Goal: Task Accomplishment & Management: Complete application form

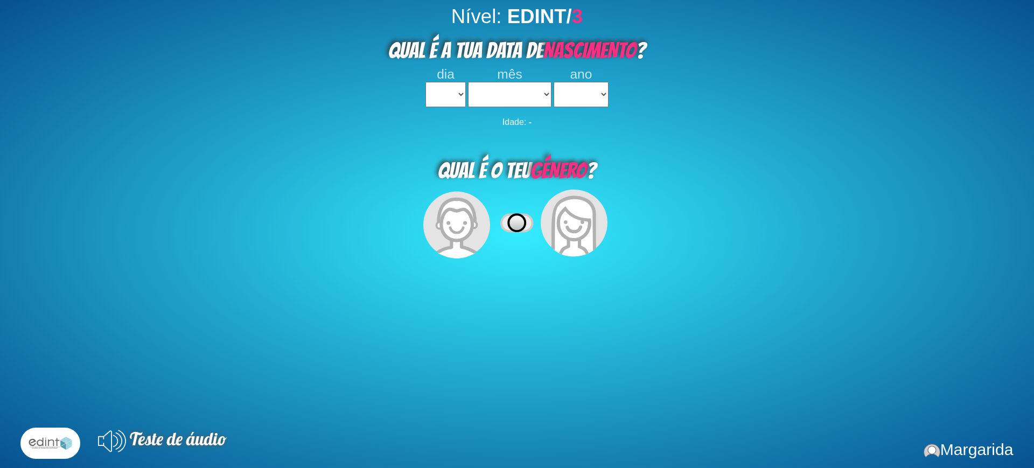
select select
click at [449, 91] on select "1 2 3 4 5 6 7 8 9 10 11 12 13 14 15 16 17 18 19 20 21 22 23 24 25 26 27 28 29 3…" at bounding box center [446, 94] width 40 height 25
select select "4"
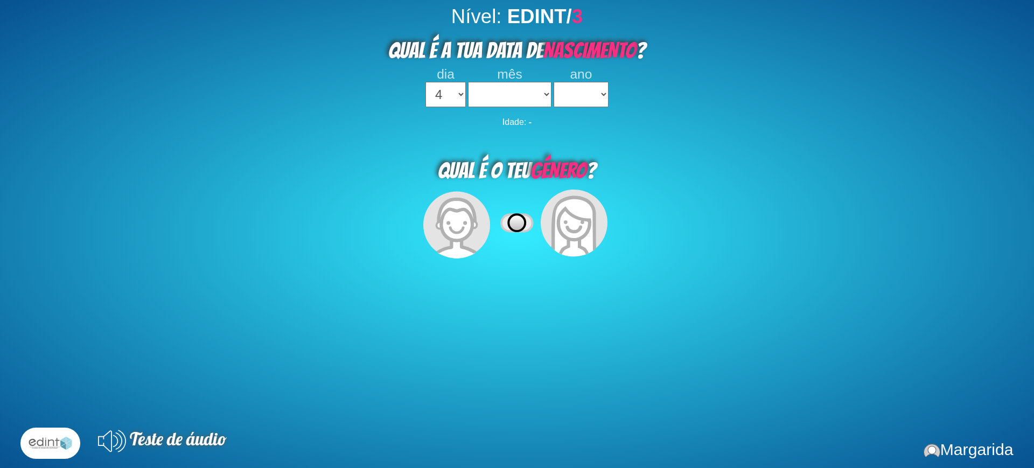
click at [426, 82] on select "1 2 3 4 5 6 7 8 9 10 11 12 13 14 15 16 17 18 19 20 21 22 23 24 25 26 27 28 29 3…" at bounding box center [446, 94] width 40 height 25
select select
click at [487, 98] on select "janeiro fevereiro março abril maio junho julho agosto setembro outubro novembro…" at bounding box center [509, 94] width 83 height 25
select select "04"
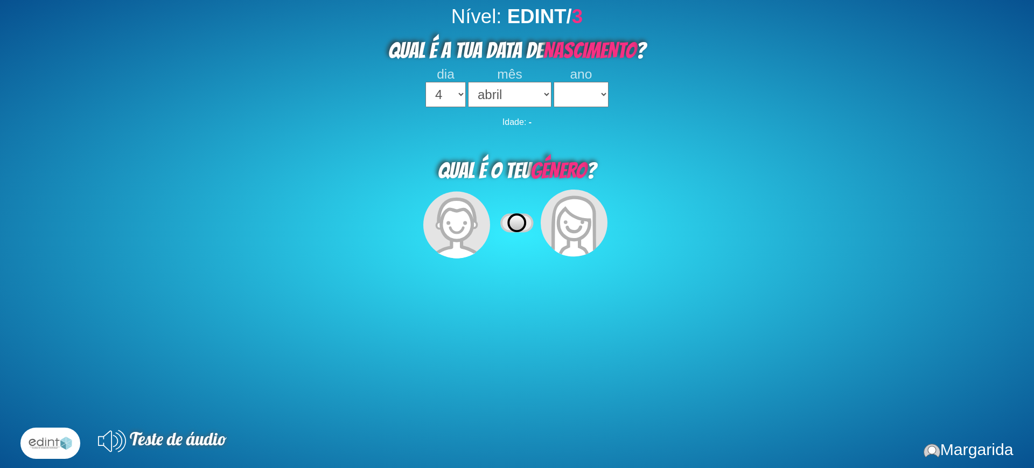
click at [468, 82] on select "janeiro fevereiro março abril maio junho julho agosto setembro outubro novembro…" at bounding box center [509, 94] width 83 height 25
click at [578, 91] on select "2023 2022 2021 2020 2019 2018 2017 2016 2015 2014 2013 2012 2011 2010 2009 2008…" at bounding box center [581, 94] width 54 height 25
select select "2017"
click at [554, 82] on select "2023 2022 2021 2020 2019 2018 2017 2016 2015 2014 2013 2012 2011 2010 2009 2008…" at bounding box center [581, 94] width 54 height 25
click at [571, 224] on icon at bounding box center [574, 227] width 46 height 62
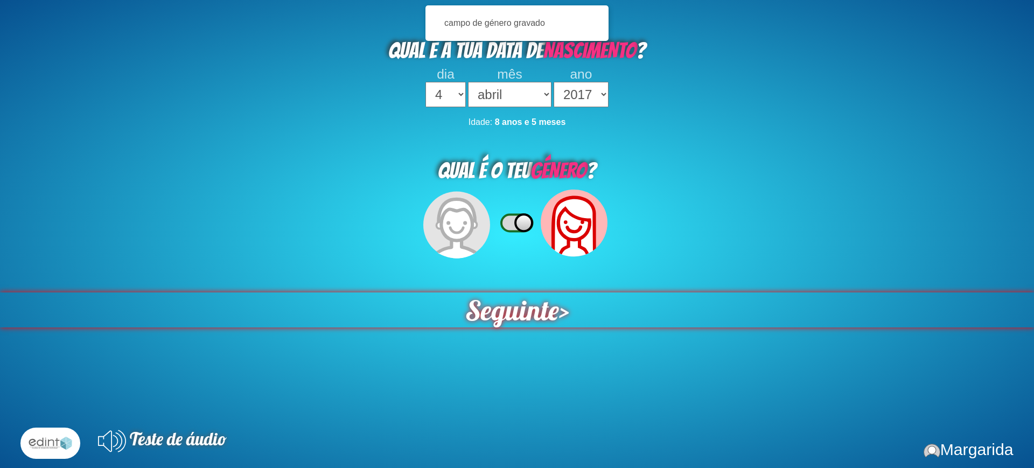
click at [544, 317] on span "Seguinte" at bounding box center [512, 310] width 94 height 35
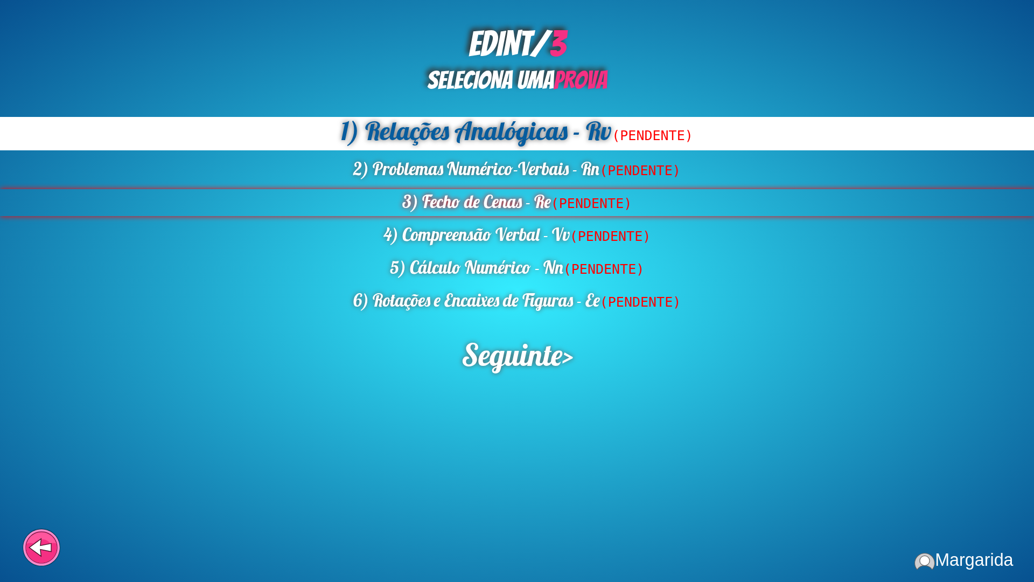
click at [471, 203] on div "3) Fecho de Cenas - Re (PENDENTE)" at bounding box center [517, 202] width 1034 height 27
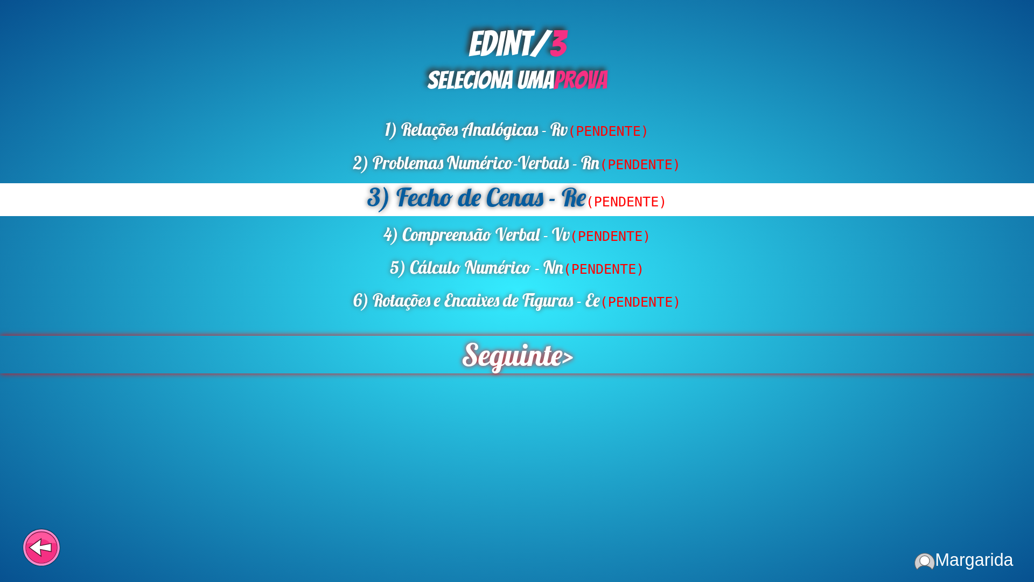
click at [516, 364] on span "Seguinte" at bounding box center [511, 355] width 101 height 38
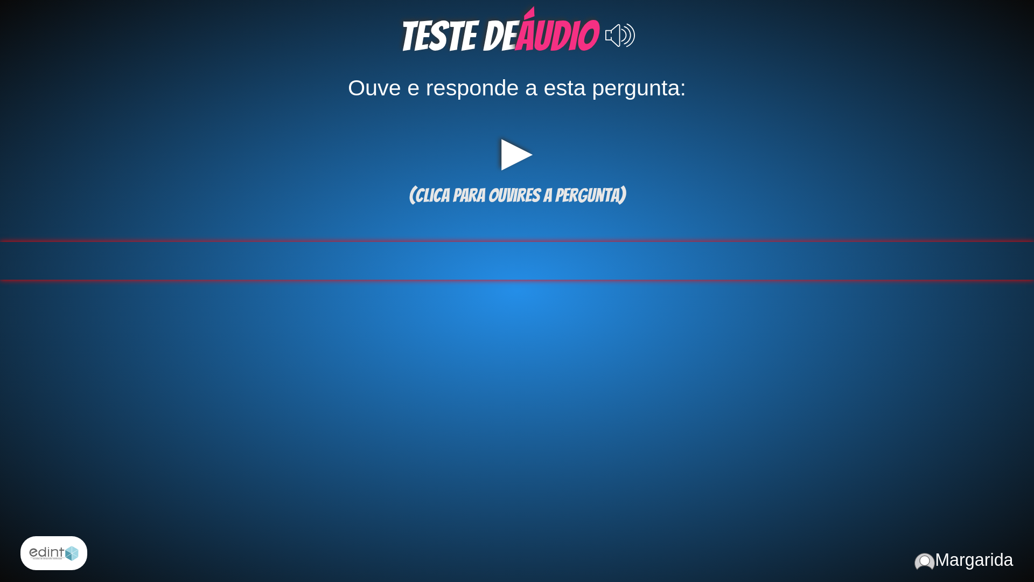
click at [517, 269] on span at bounding box center [517, 261] width 6 height 38
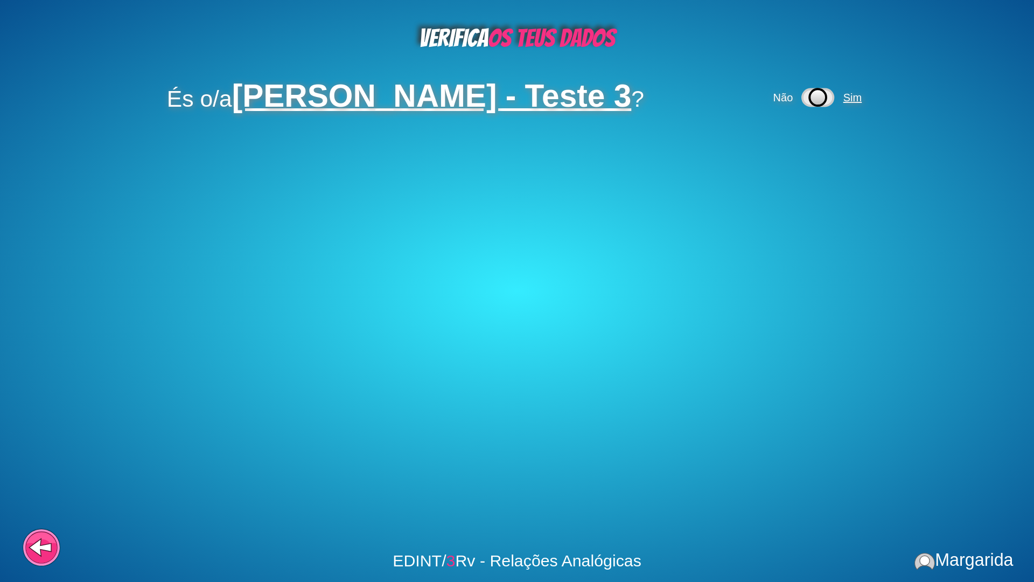
click at [862, 101] on span "Sim" at bounding box center [853, 98] width 18 height 12
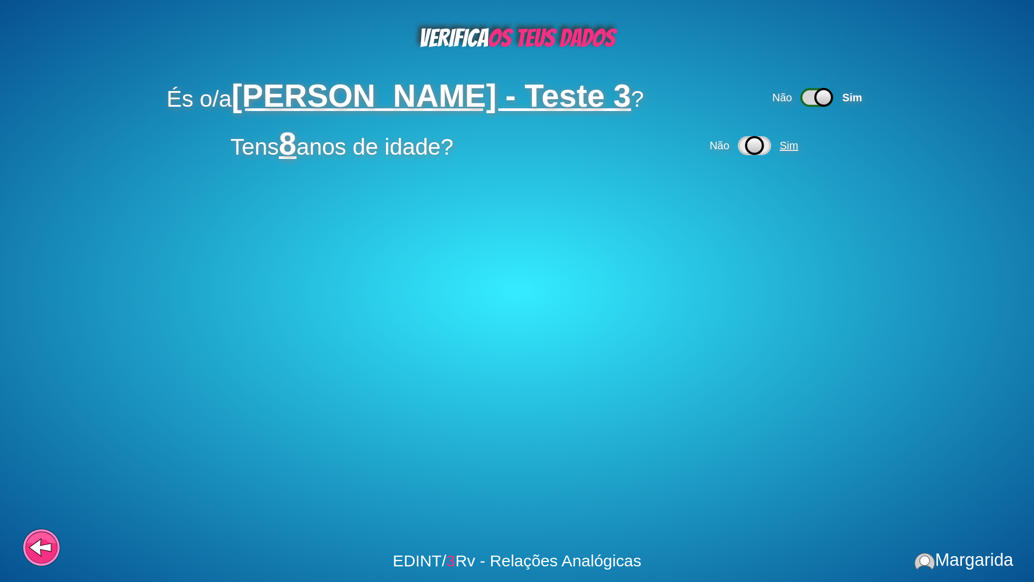
click at [798, 149] on span "Sim" at bounding box center [789, 146] width 18 height 12
click at [310, 253] on div "VERIFICA OS TEUS DADOS És o/a Margarida Cardoso - Teste 3 ? Não Sim Tens 8 anos…" at bounding box center [517, 291] width 1034 height 582
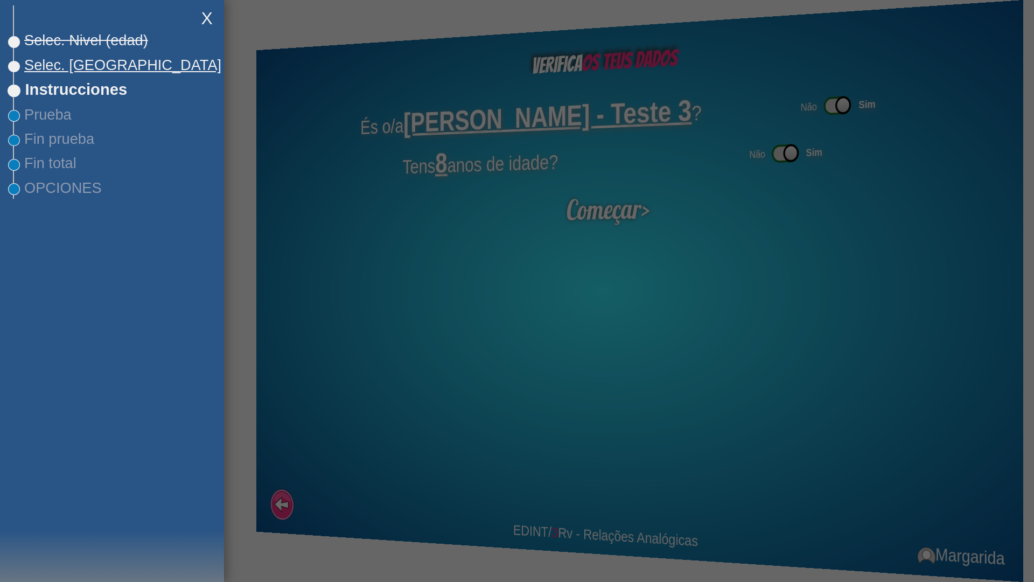
click at [86, 60] on span "Selec. [GEOGRAPHIC_DATA]" at bounding box center [117, 65] width 207 height 17
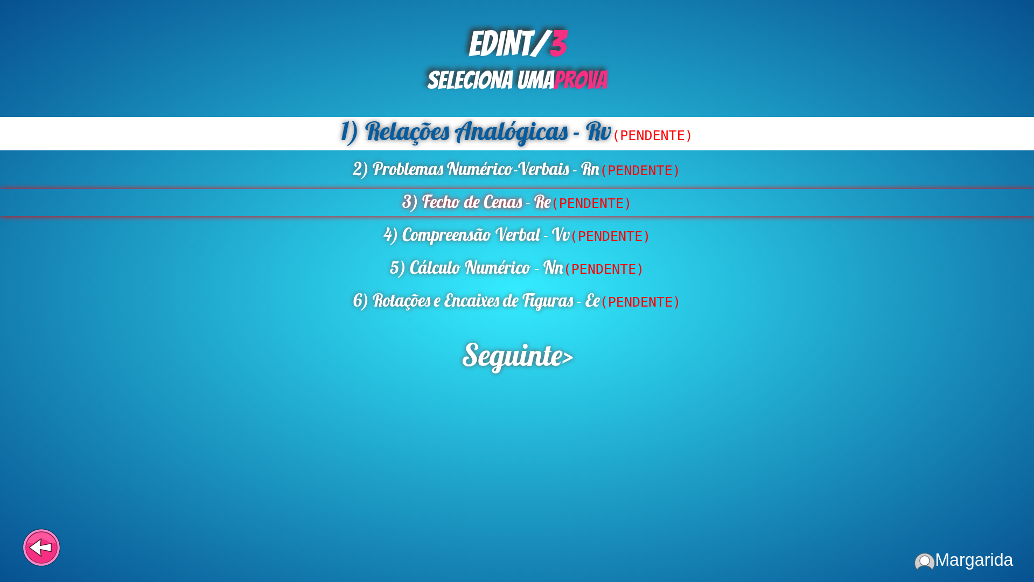
click at [465, 215] on div "3) Fecho de Cenas - Re (PENDENTE)" at bounding box center [517, 202] width 1034 height 27
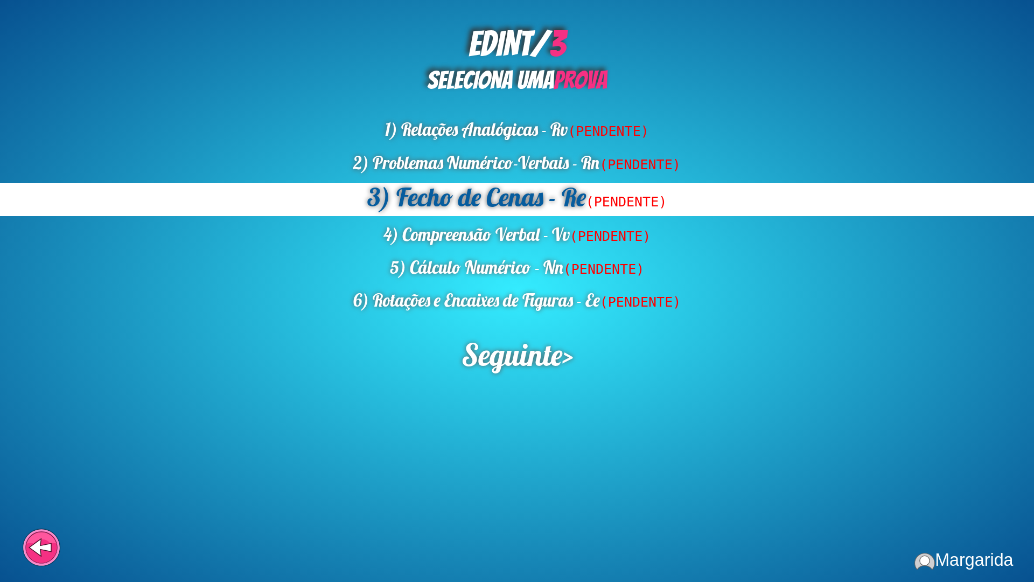
click at [497, 373] on span "Seguinte" at bounding box center [511, 355] width 101 height 38
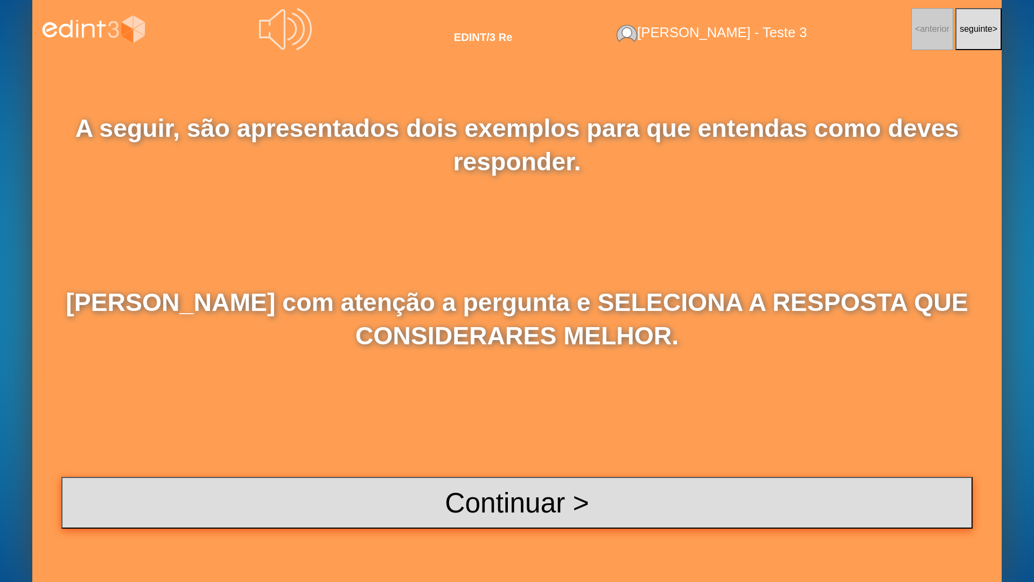
click at [536, 468] on button "Continuar >" at bounding box center [517, 503] width 912 height 52
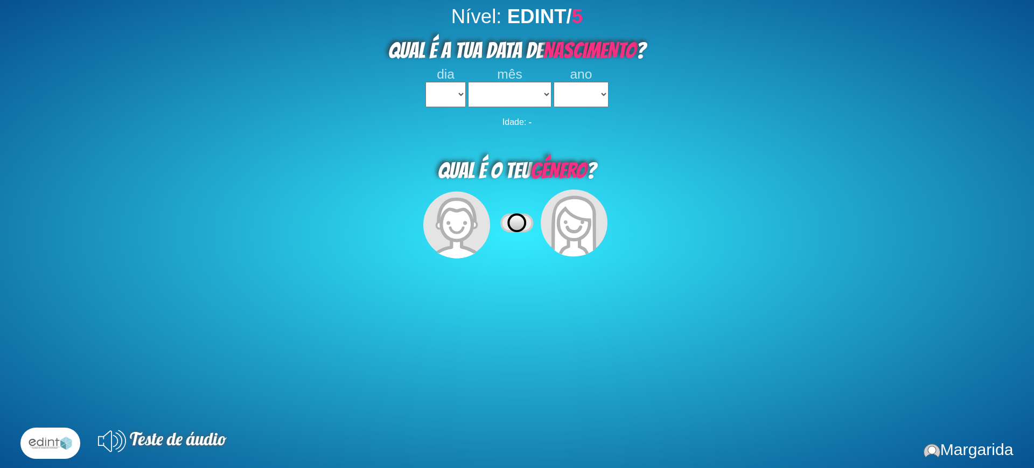
select select
drag, startPoint x: 422, startPoint y: 88, endPoint x: 448, endPoint y: 100, distance: 28.2
click at [426, 88] on select "1 2 3 4 5 6 7 8 9 10 11 12 13 14 15 16 17 18 19 20 21 22 23 24 25 26 27 28 29 3…" at bounding box center [446, 94] width 40 height 25
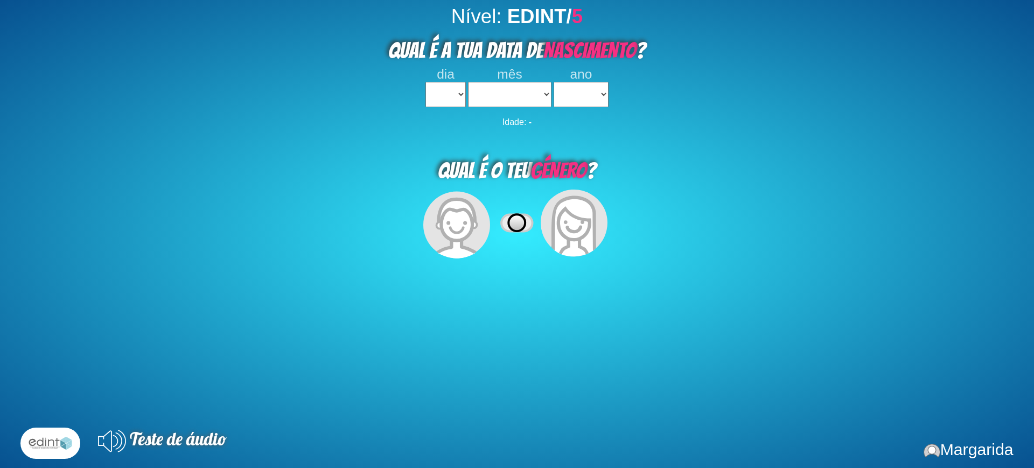
click at [411, 152] on div "QUAL É O TEU GÉNERO ?" at bounding box center [517, 167] width 1034 height 39
click at [502, 98] on select "janeiro fevereiro março abril maio junho julho agosto setembro outubro novembro…" at bounding box center [509, 94] width 83 height 25
select select "04"
click at [468, 82] on select "janeiro fevereiro março abril maio junho julho agosto setembro outubro novembro…" at bounding box center [509, 94] width 83 height 25
select select
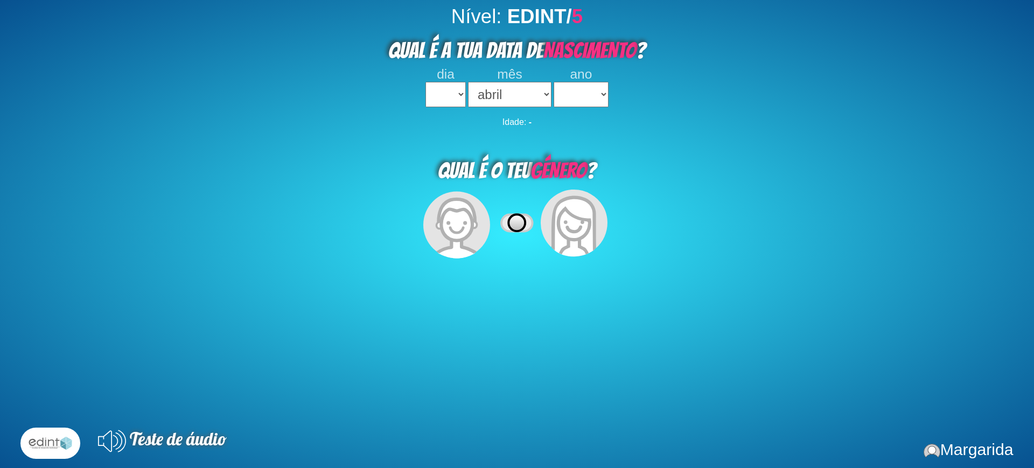
select select
click at [526, 221] on icon at bounding box center [517, 223] width 33 height 18
select select
drag, startPoint x: 430, startPoint y: 91, endPoint x: 430, endPoint y: 105, distance: 13.5
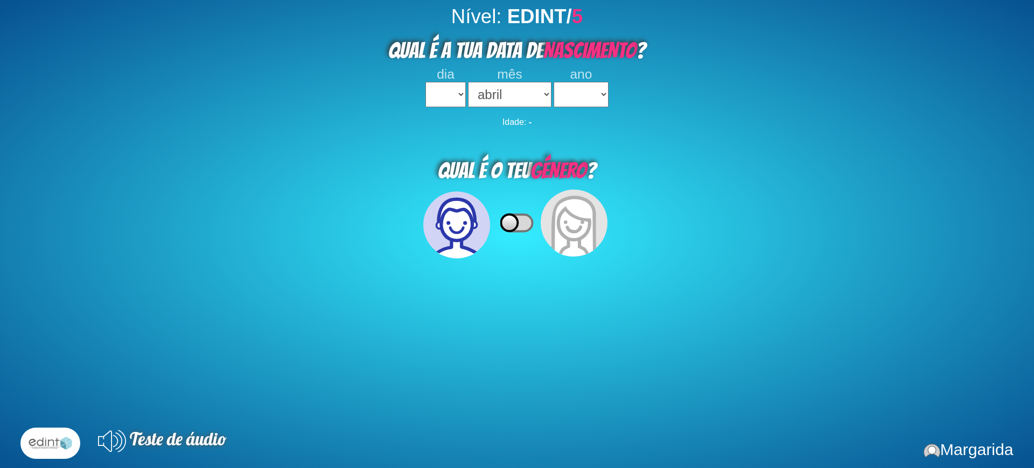
click at [430, 91] on select "1 2 3 4 5 6 7 8 9 10 11 12 13 14 15 16 17 18 19 20 21 22 23 24 25 26 27 28 29 3…" at bounding box center [446, 94] width 40 height 25
select select "3"
click at [426, 82] on select "1 2 3 4 5 6 7 8 9 10 11 12 13 14 15 16 17 18 19 20 21 22 23 24 25 26 27 28 29 3…" at bounding box center [446, 94] width 40 height 25
drag, startPoint x: 560, startPoint y: 98, endPoint x: 559, endPoint y: 106, distance: 7.6
click at [560, 99] on select "2023 2022 2021 2020 2019 2018 2017 2016 2015 2014 2013 2012 2011 2010 2009 2008…" at bounding box center [581, 94] width 54 height 25
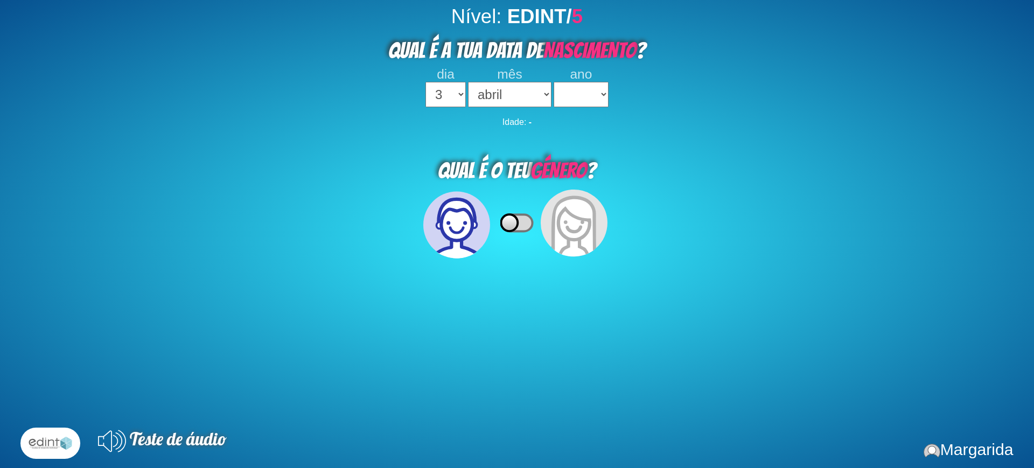
select select "2019"
click at [554, 82] on select "2023 2022 2021 2020 2019 2018 2017 2016 2015 2014 2013 2012 2011 2010 2009 2008…" at bounding box center [581, 94] width 54 height 25
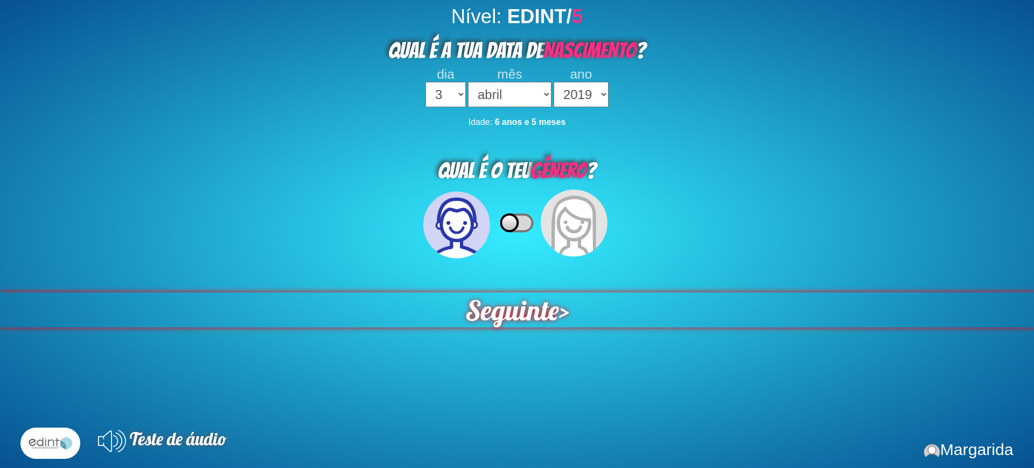
drag, startPoint x: 534, startPoint y: 329, endPoint x: 534, endPoint y: 323, distance: 6.5
click at [532, 329] on div "Nível: EDINT/ 5 QUAL É A TUA DATA DE NASCIMENTO ? dia 1 2 3 4 5 6 7 8 9 10 11 1…" at bounding box center [517, 239] width 1034 height 468
click at [511, 308] on span "Seguinte" at bounding box center [512, 310] width 101 height 38
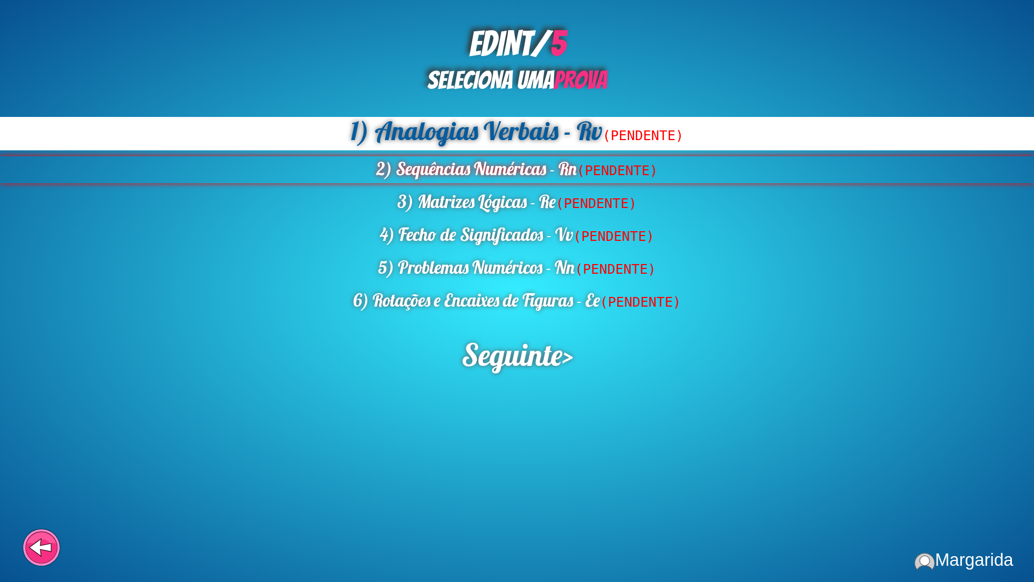
click at [482, 168] on div "2) Sequências Numéricas - Rn (PENDENTE)" at bounding box center [517, 169] width 1034 height 27
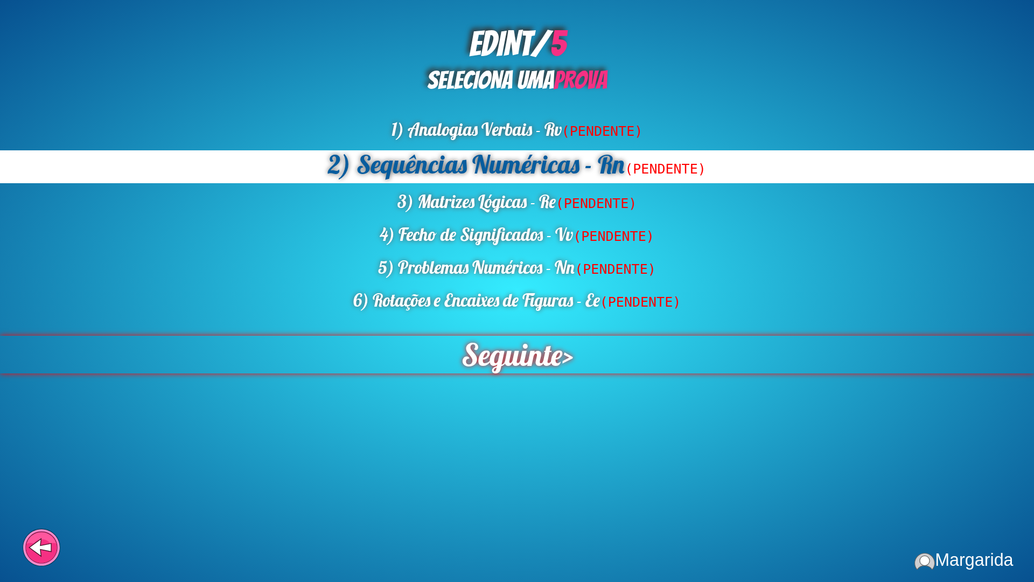
click at [517, 363] on span "Seguinte" at bounding box center [512, 355] width 102 height 38
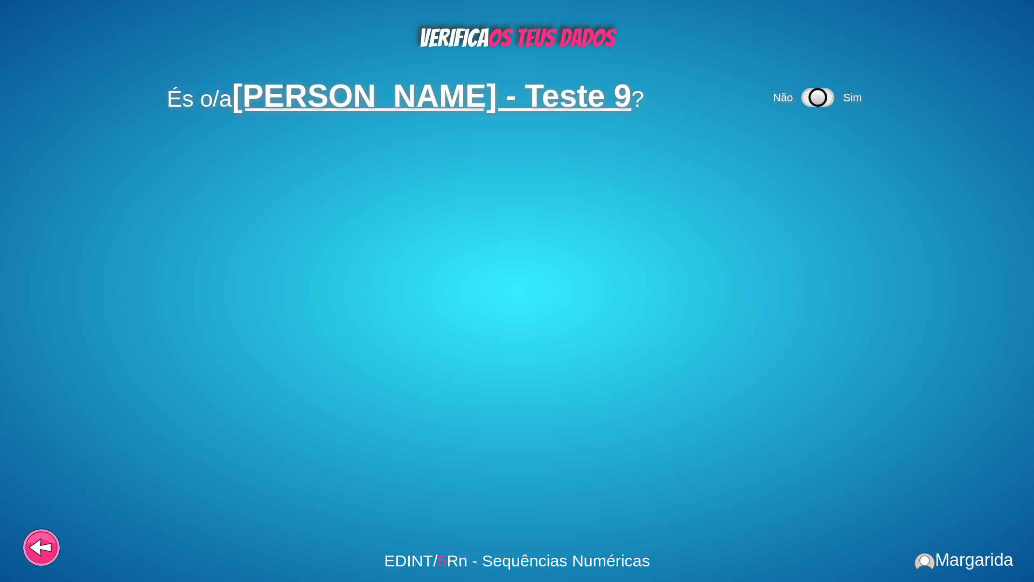
click at [859, 86] on div "Não Sim" at bounding box center [820, 97] width 96 height 31
click at [860, 90] on div "Não Sim" at bounding box center [820, 97] width 96 height 31
click at [859, 101] on span "Sim" at bounding box center [853, 98] width 18 height 12
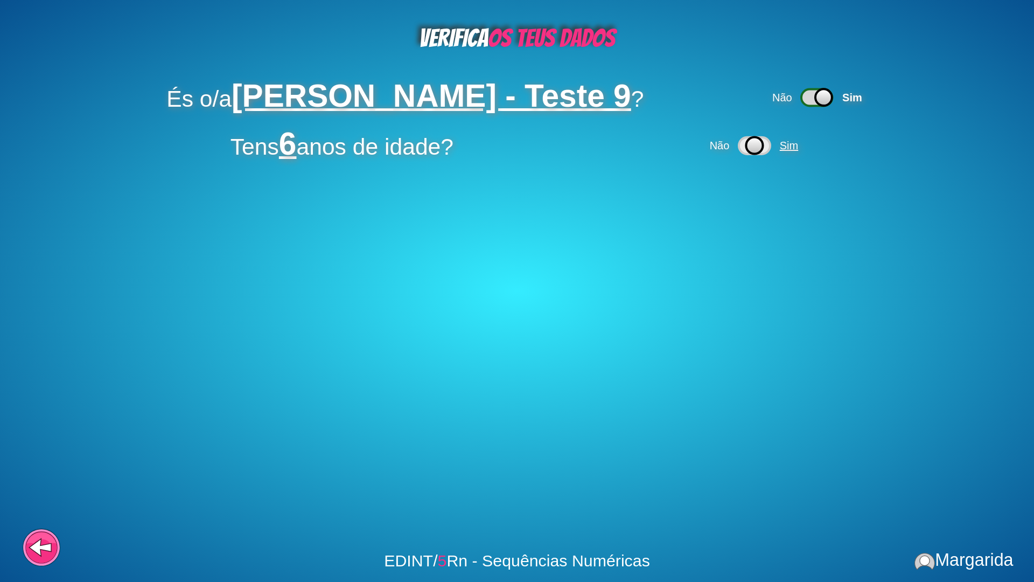
click at [783, 145] on span "Sim" at bounding box center [789, 146] width 18 height 12
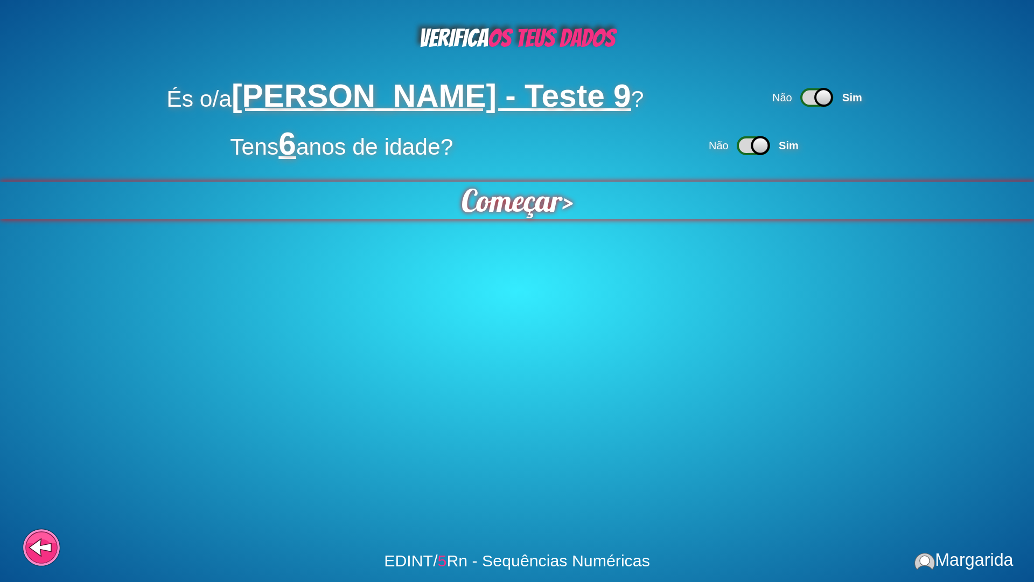
click at [531, 205] on span "Começar" at bounding box center [511, 200] width 110 height 41
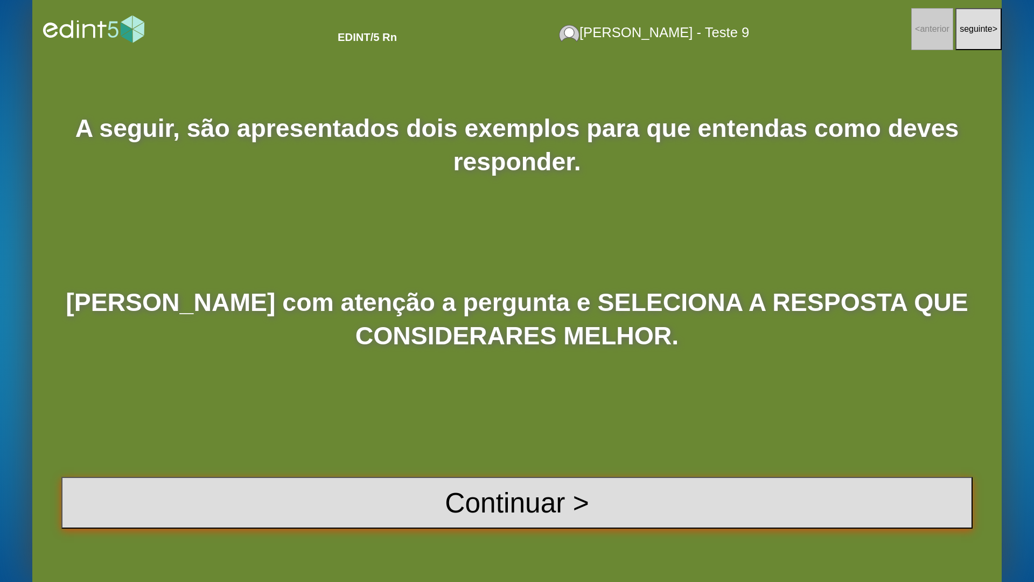
click at [476, 468] on button "Continuar >" at bounding box center [517, 503] width 912 height 52
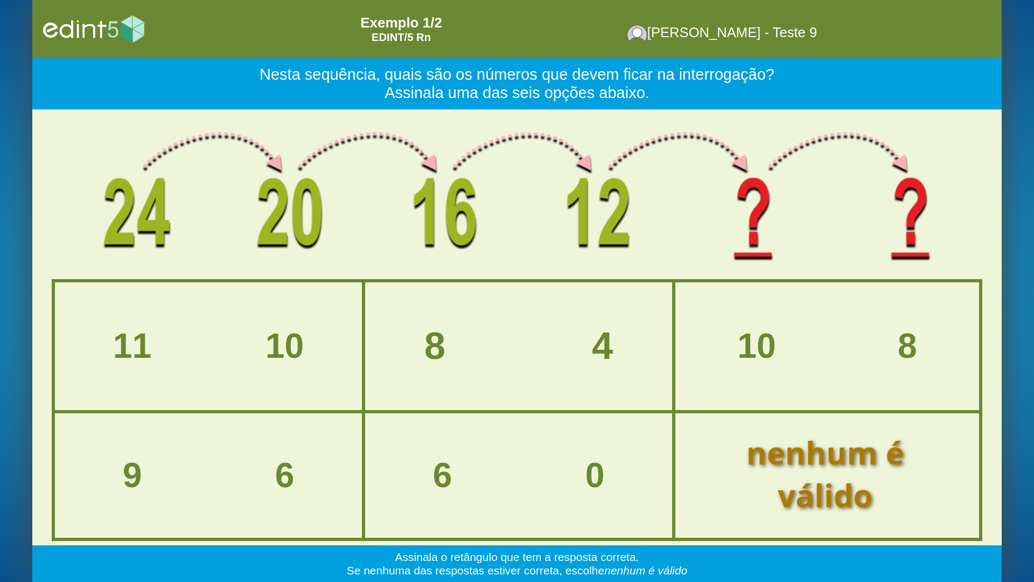
click at [523, 331] on div "8 4" at bounding box center [519, 346] width 336 height 42
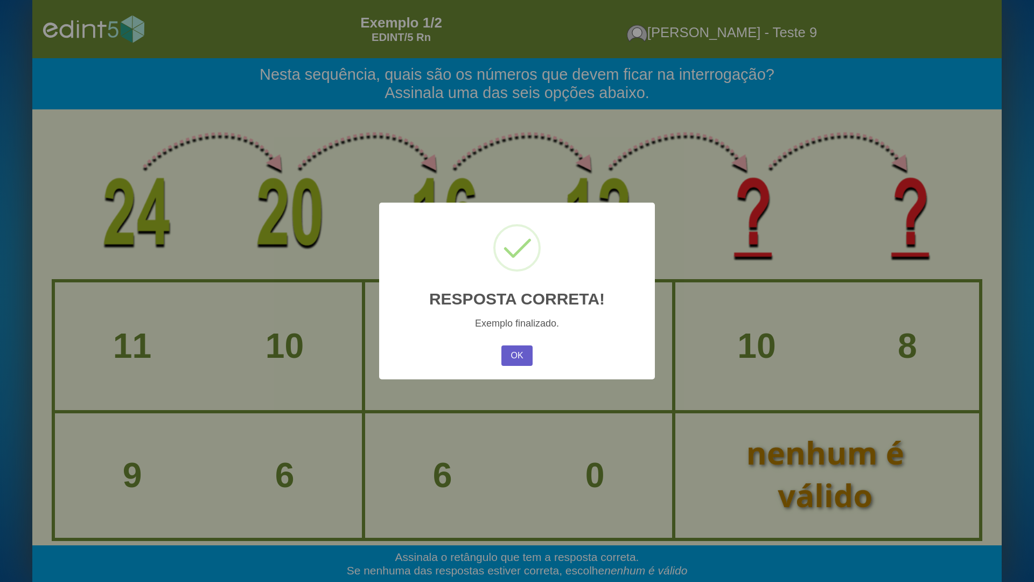
click at [503, 347] on button "OK" at bounding box center [517, 355] width 31 height 20
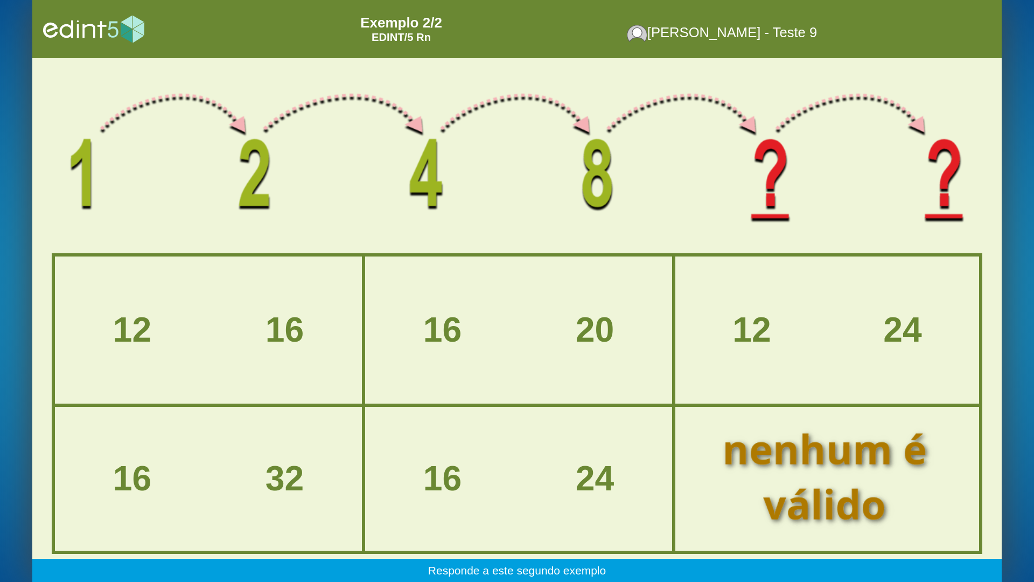
click at [744, 468] on div at bounding box center [827, 478] width 244 height 130
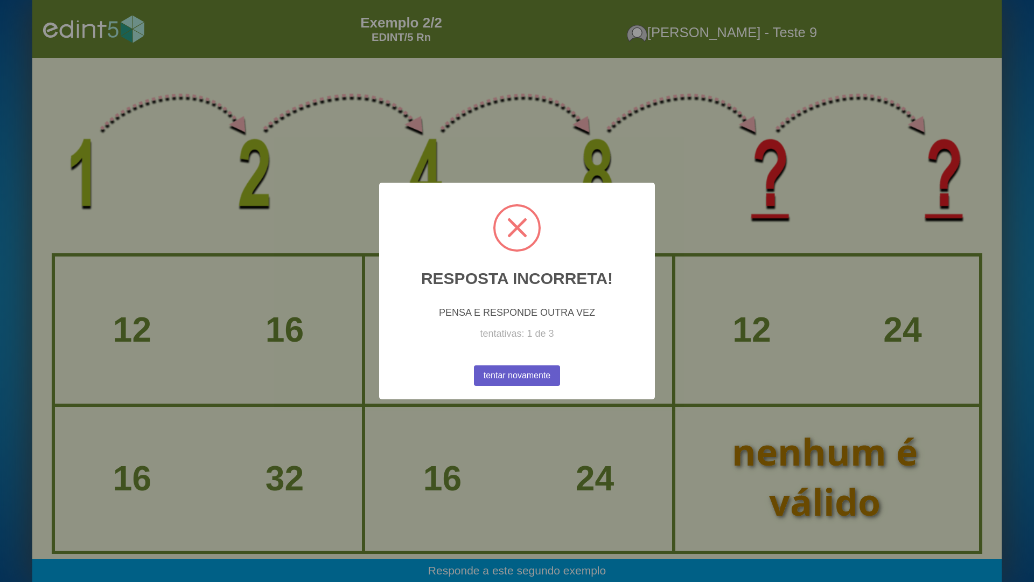
click at [516, 376] on button "tentar novamente" at bounding box center [517, 376] width 94 height 22
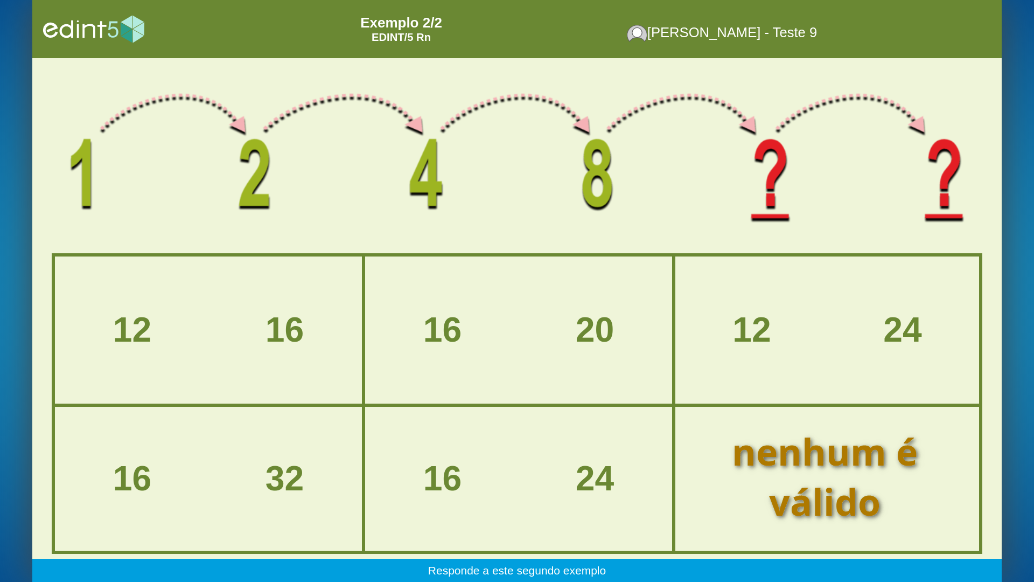
click at [261, 450] on div "16 32" at bounding box center [208, 479] width 305 height 142
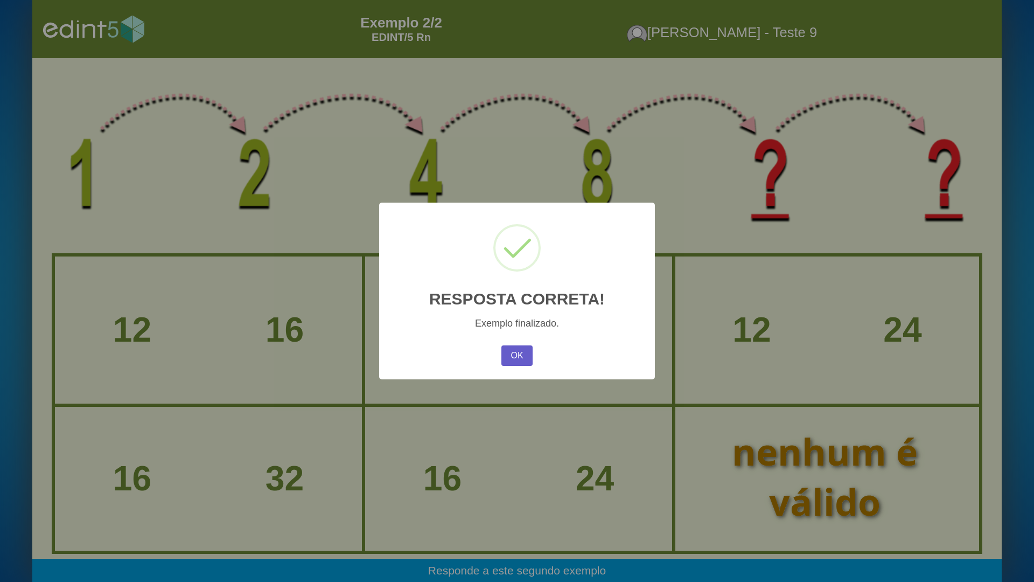
click at [510, 355] on button "OK" at bounding box center [517, 355] width 31 height 20
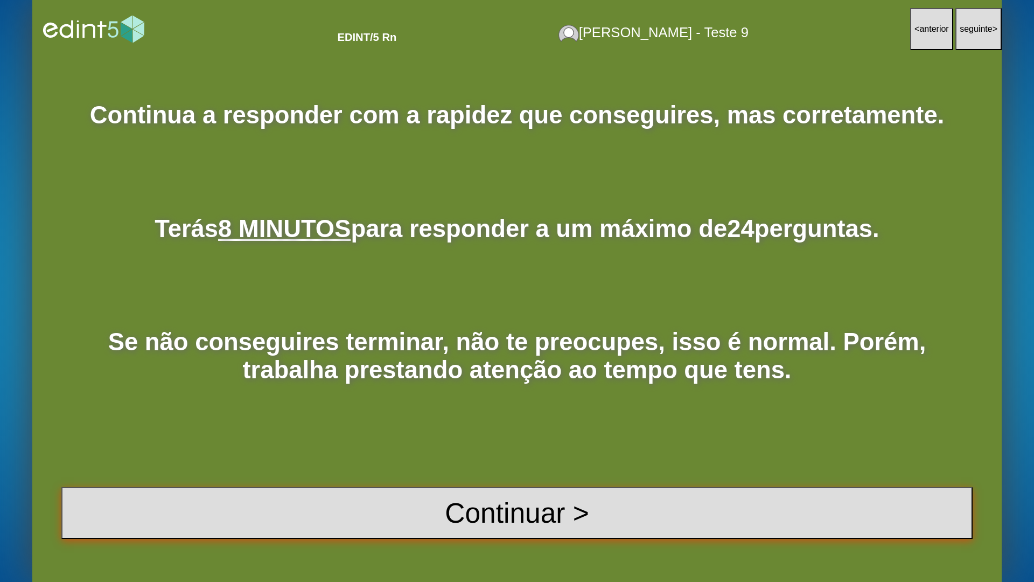
click at [488, 468] on button "Continuar >" at bounding box center [517, 513] width 912 height 52
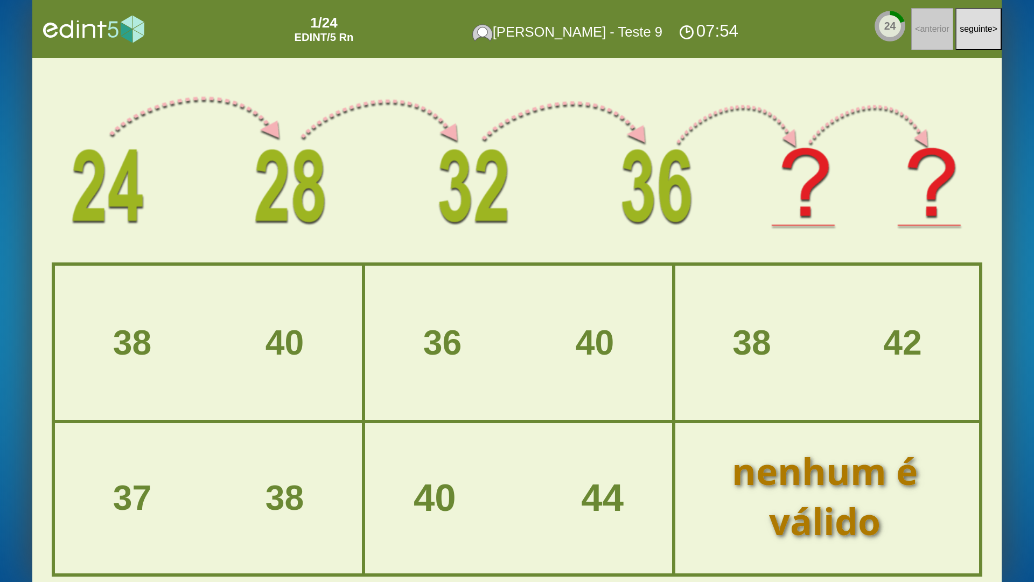
click at [526, 468] on div "40 44" at bounding box center [519, 498] width 336 height 42
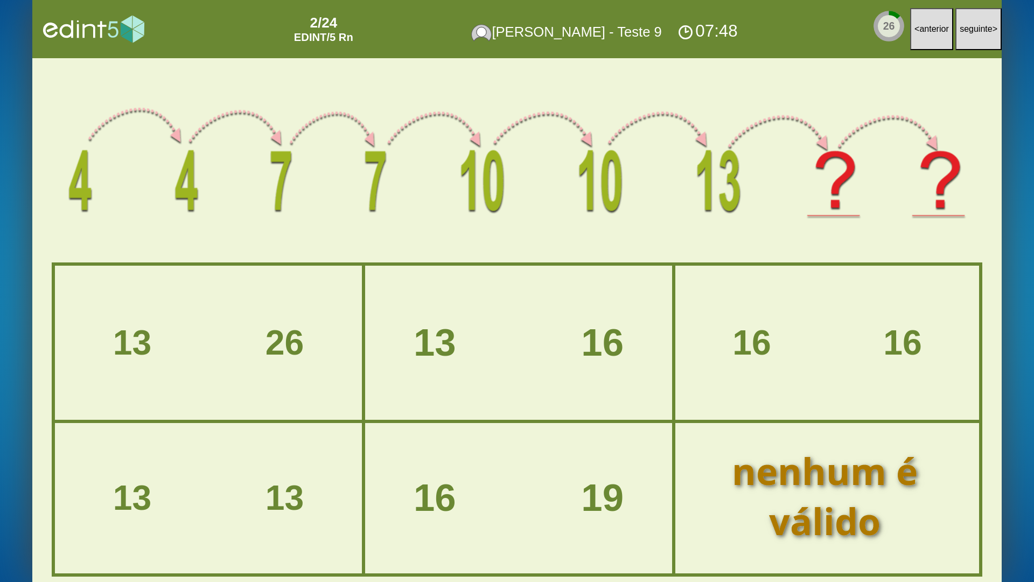
click at [465, 357] on div "13 16" at bounding box center [519, 343] width 336 height 42
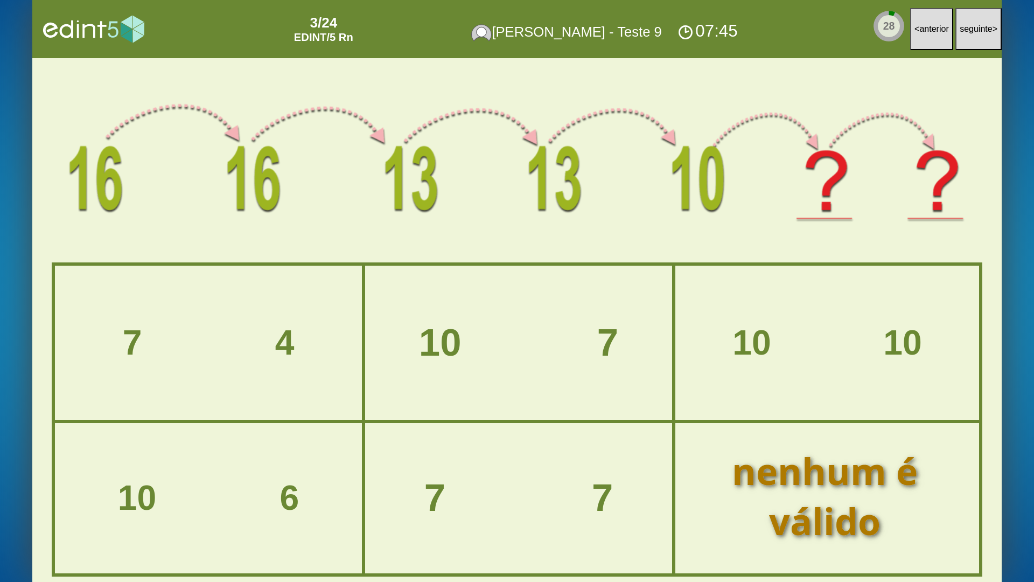
click at [465, 357] on div "10 7" at bounding box center [519, 343] width 336 height 42
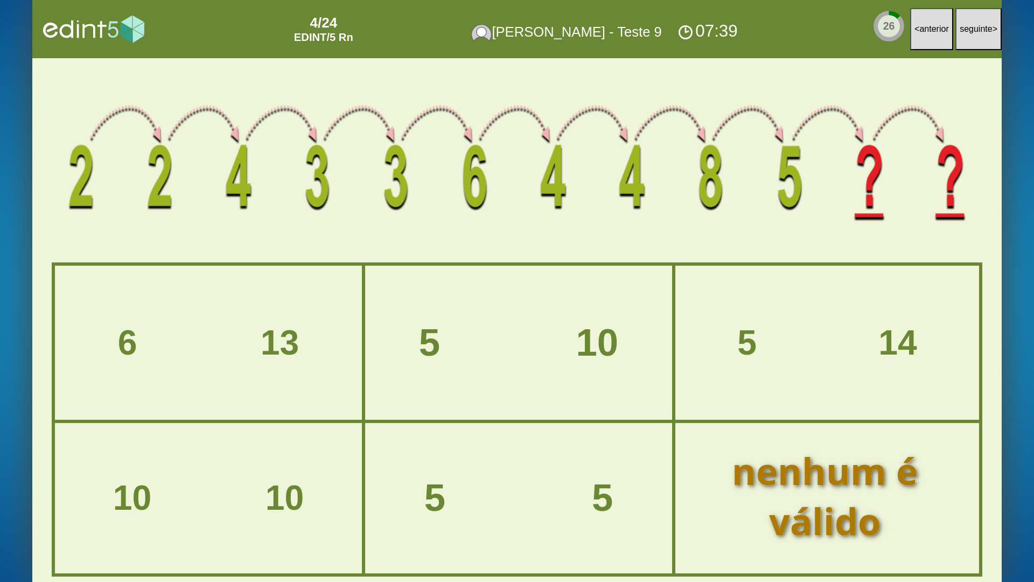
click at [465, 357] on div "5 10" at bounding box center [519, 343] width 336 height 42
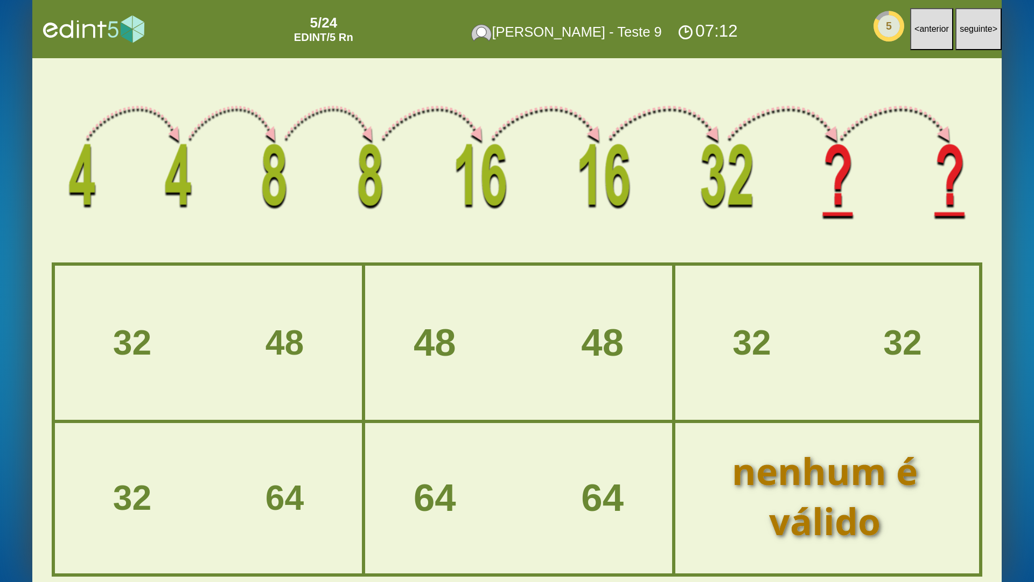
click at [162, 187] on div at bounding box center [517, 162] width 931 height 147
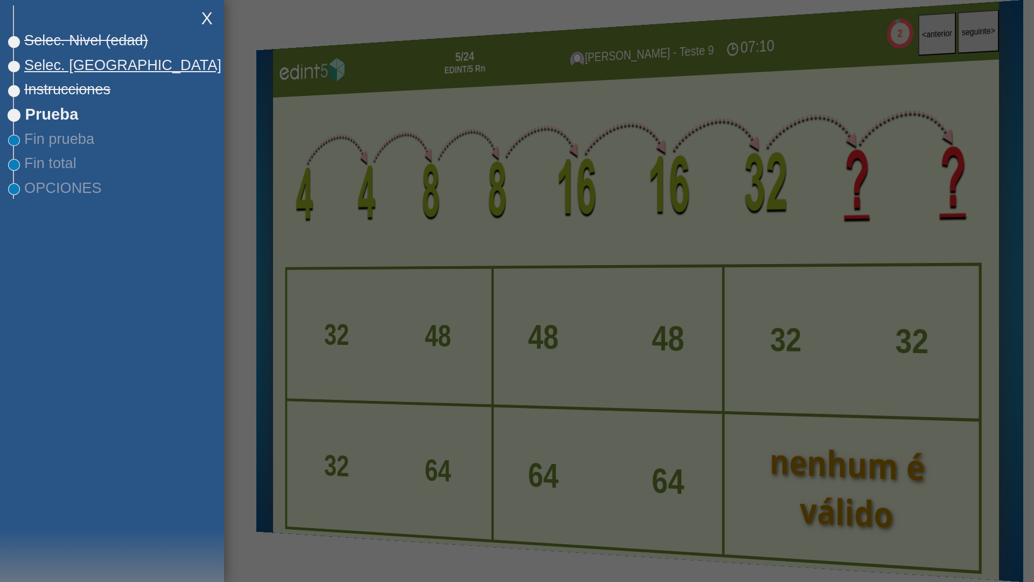
click at [63, 70] on span "Selec. [GEOGRAPHIC_DATA]" at bounding box center [117, 65] width 207 height 17
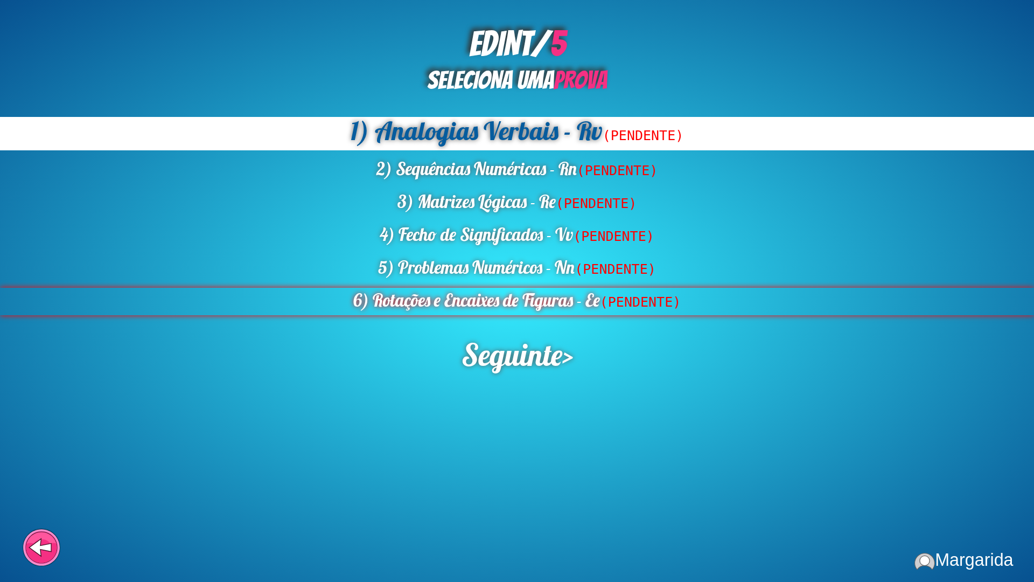
click at [415, 307] on div "6) Rotações e Encaixes de Figuras - Ee (PENDENTE)" at bounding box center [517, 301] width 1034 height 27
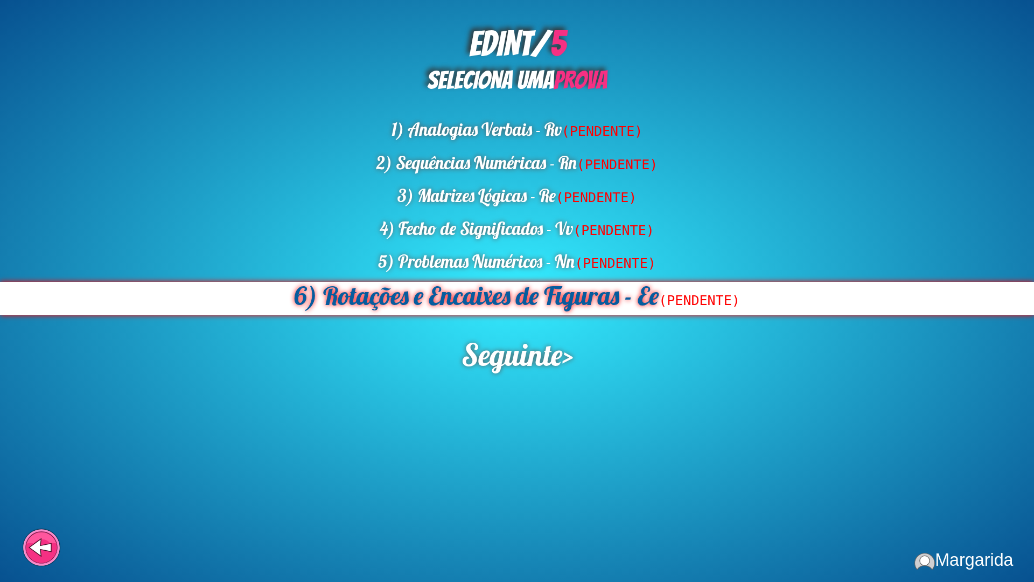
click at [504, 309] on div "6) Rotações e Encaixes de Figuras - Ee (PENDENTE)" at bounding box center [517, 298] width 1034 height 33
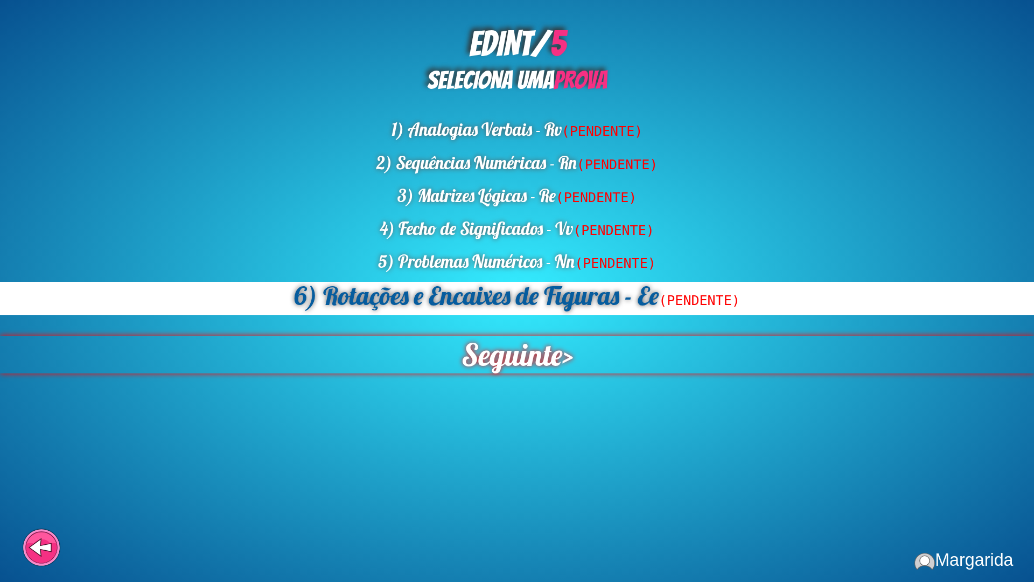
click at [512, 356] on span "Seguinte" at bounding box center [511, 354] width 103 height 39
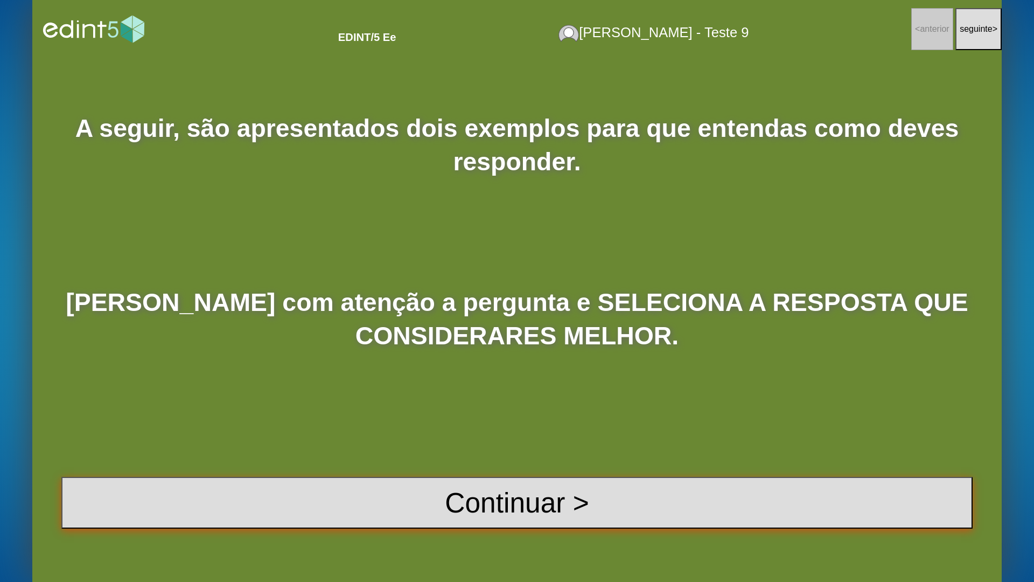
click at [496, 468] on button "Continuar >" at bounding box center [517, 503] width 912 height 52
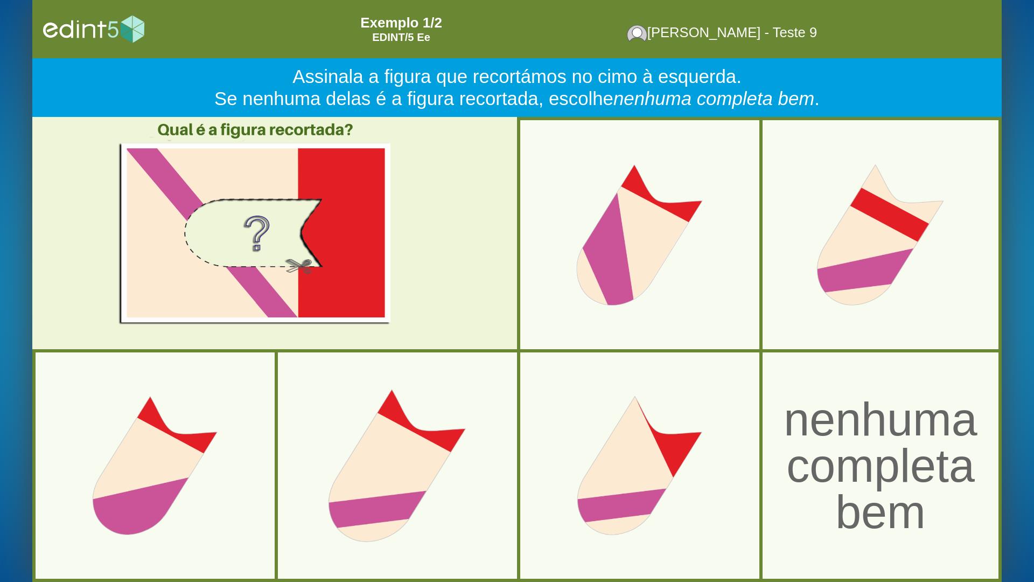
click at [433, 468] on div at bounding box center [397, 465] width 249 height 249
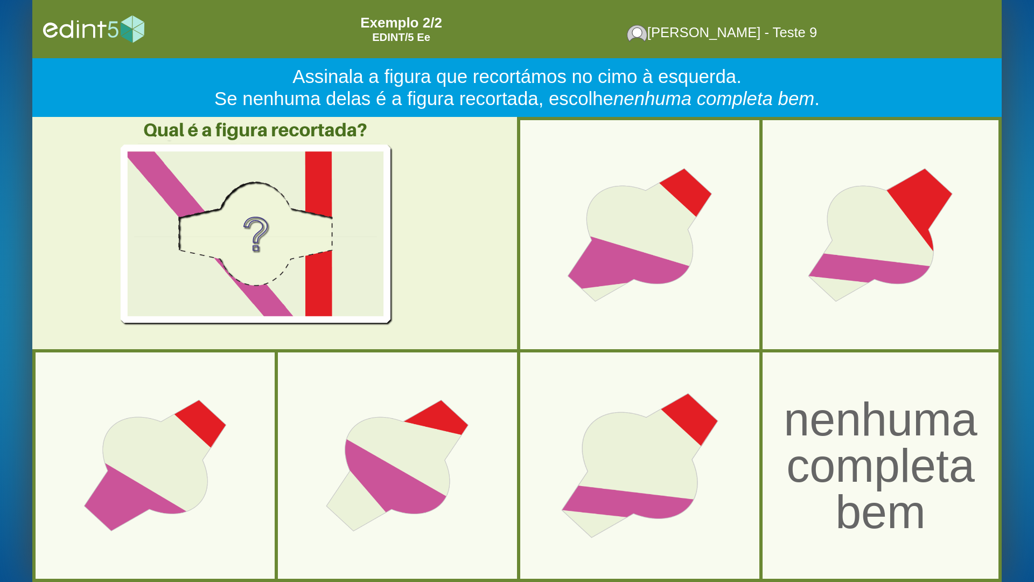
click at [628, 468] on div at bounding box center [640, 465] width 249 height 249
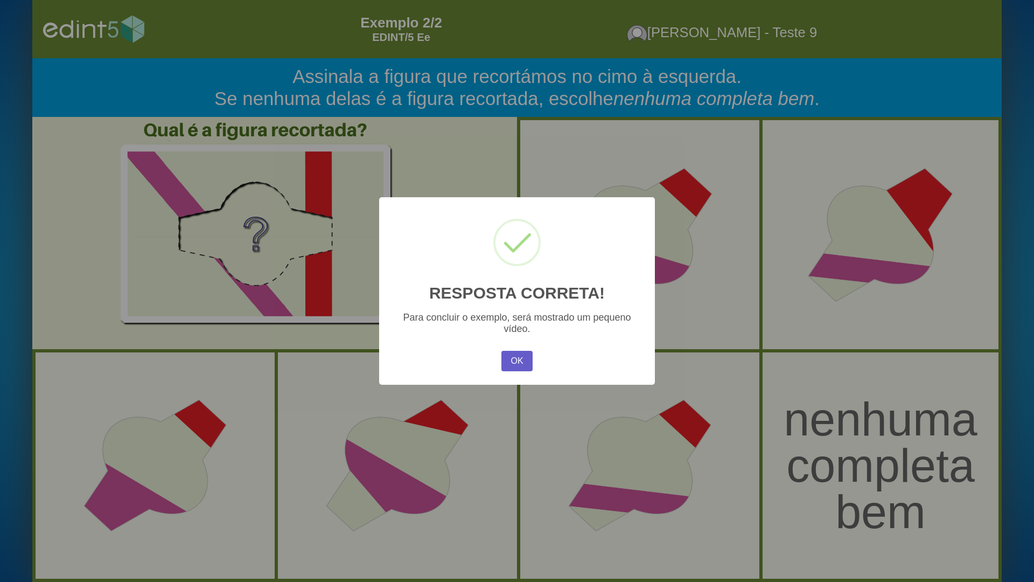
click at [520, 355] on button "OK" at bounding box center [517, 361] width 31 height 20
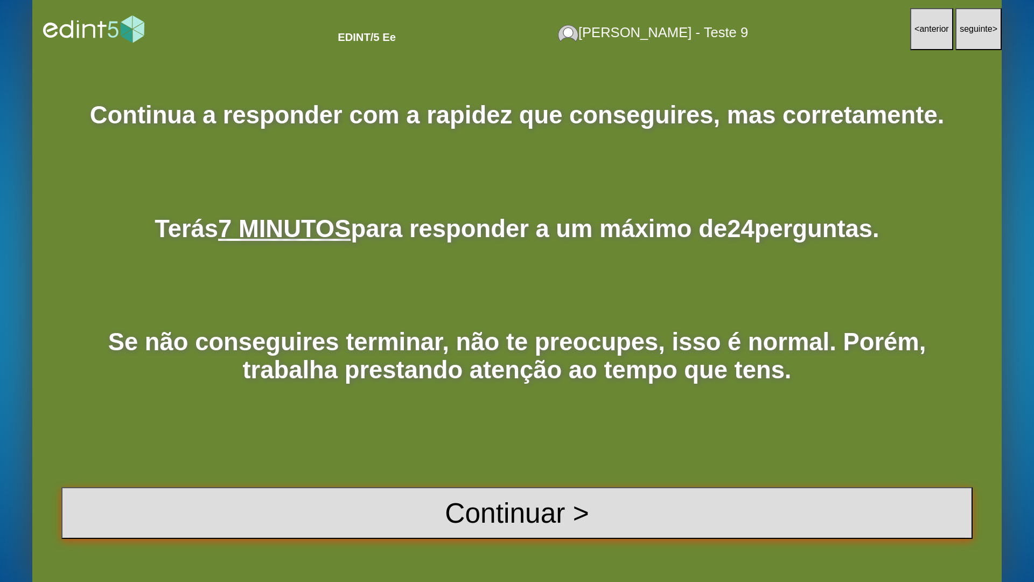
click at [561, 468] on button "Continuar >" at bounding box center [517, 513] width 912 height 52
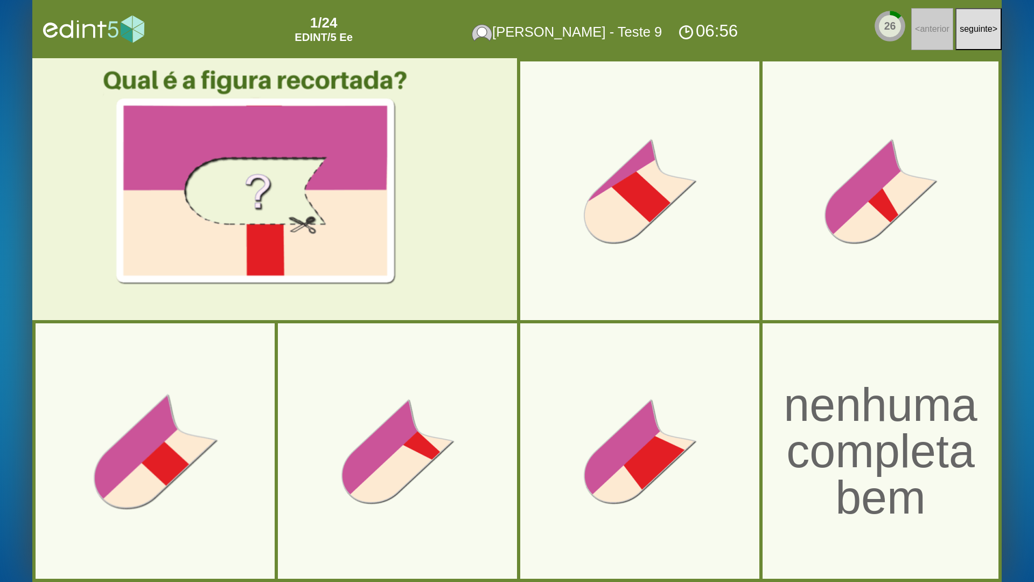
click at [212, 462] on div at bounding box center [155, 451] width 202 height 202
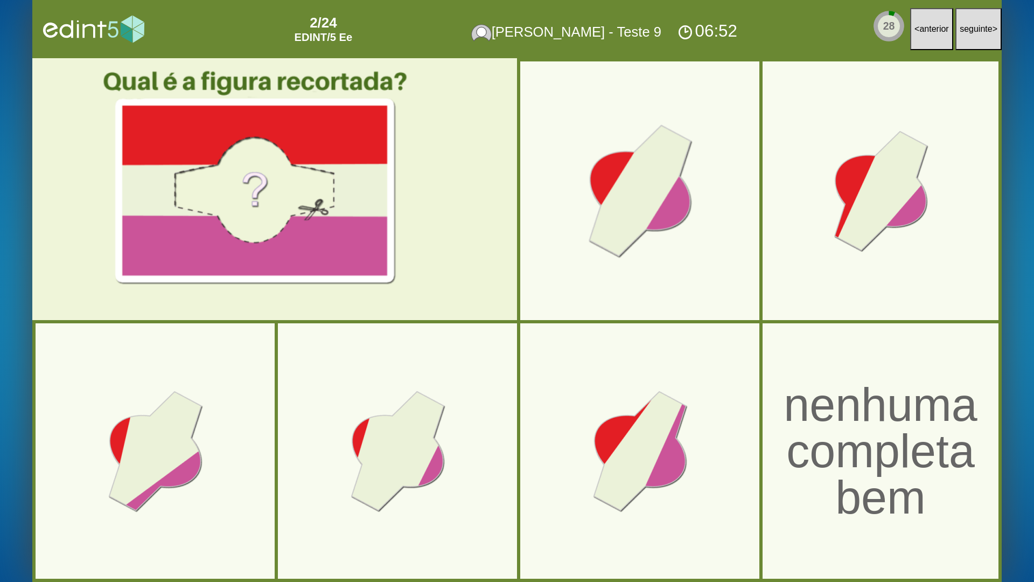
click at [609, 262] on div at bounding box center [640, 191] width 202 height 202
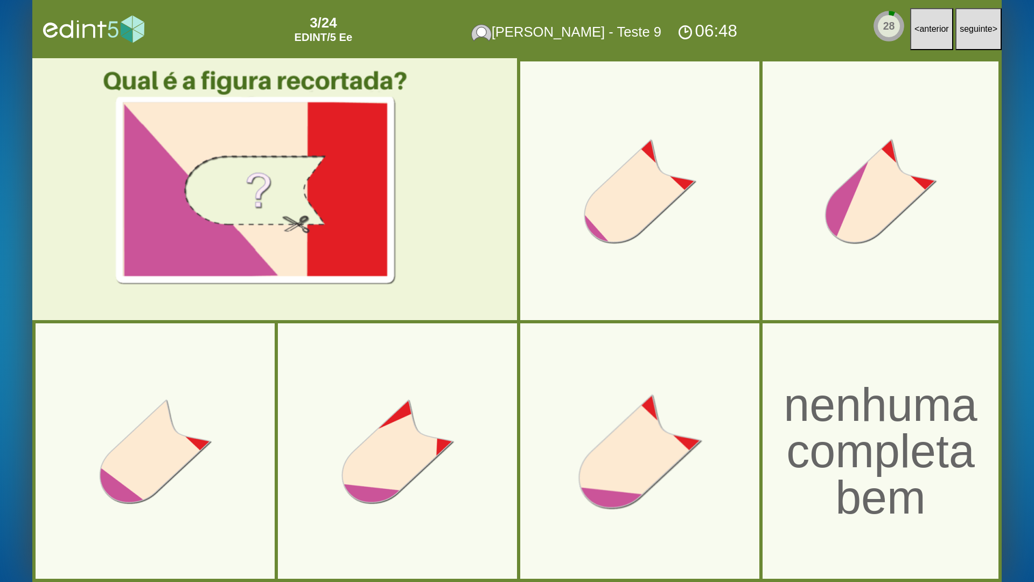
click at [588, 468] on div at bounding box center [640, 451] width 202 height 202
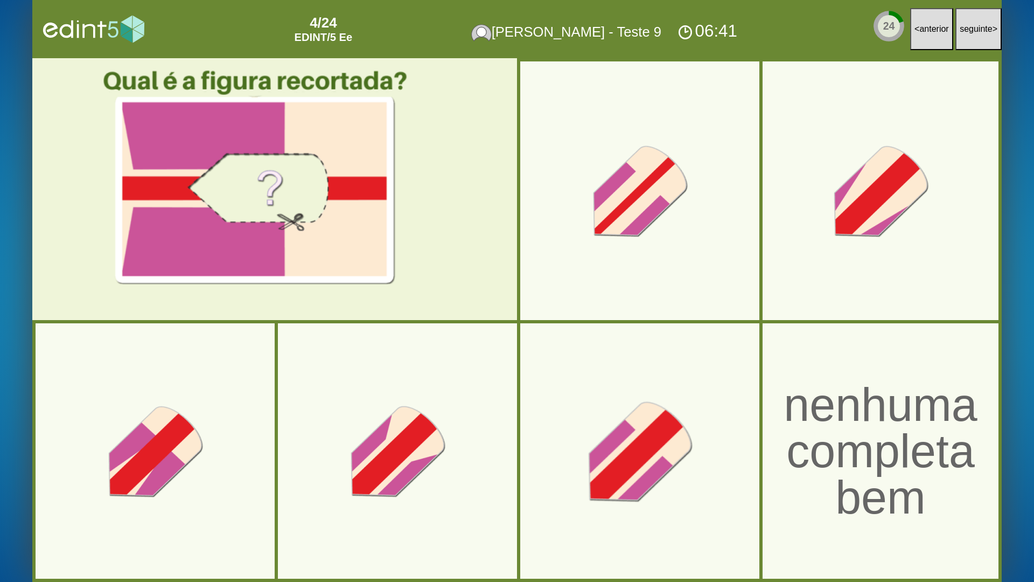
click at [642, 468] on div at bounding box center [640, 451] width 202 height 202
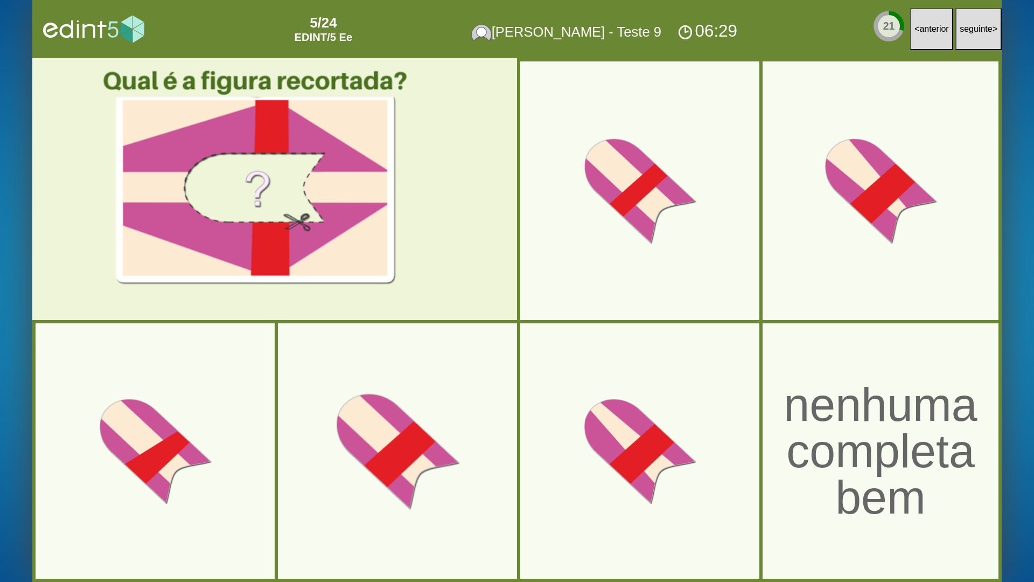
click at [415, 450] on div at bounding box center [398, 451] width 202 height 202
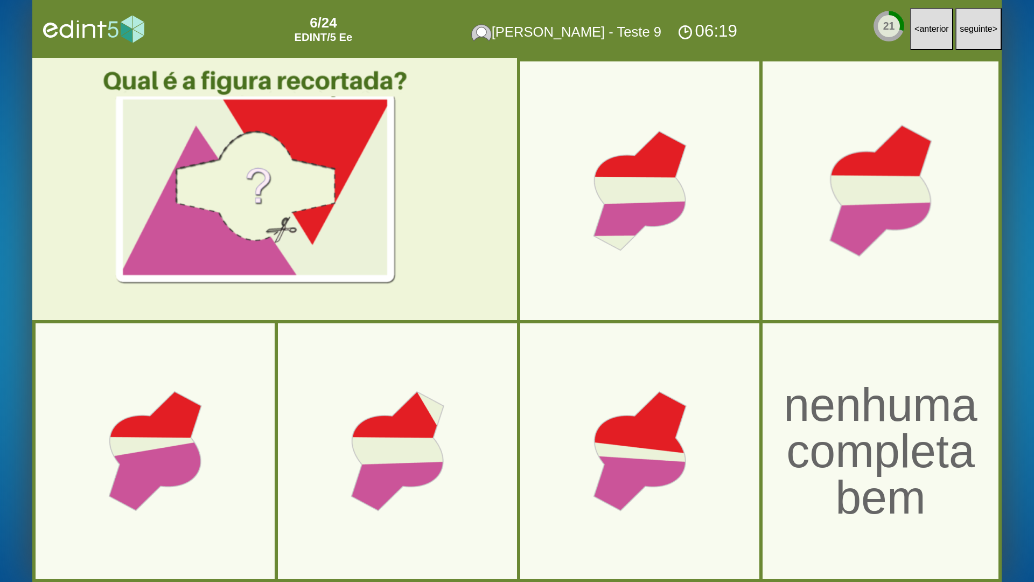
click at [926, 223] on div at bounding box center [881, 191] width 202 height 202
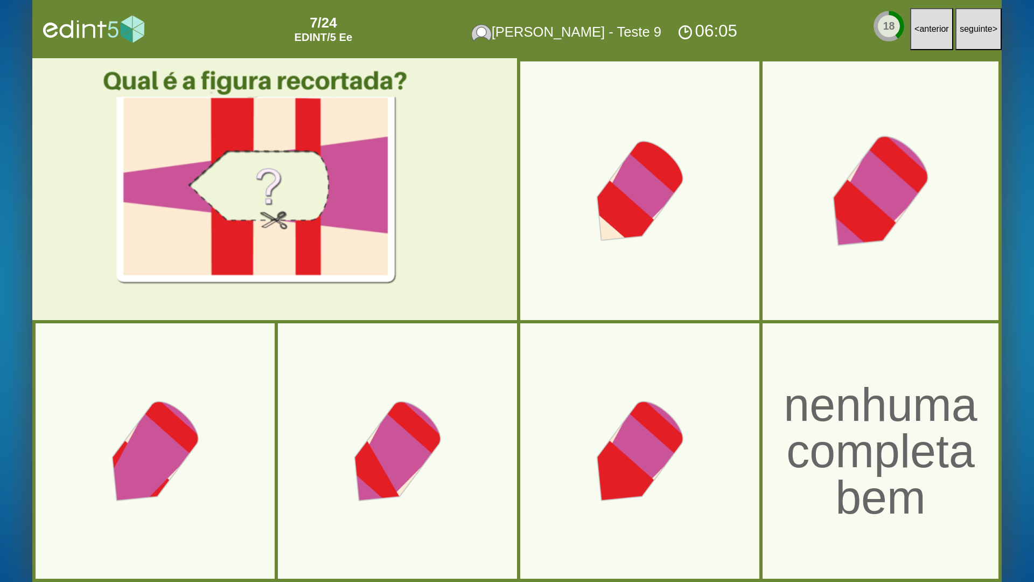
click at [862, 228] on div at bounding box center [881, 191] width 202 height 202
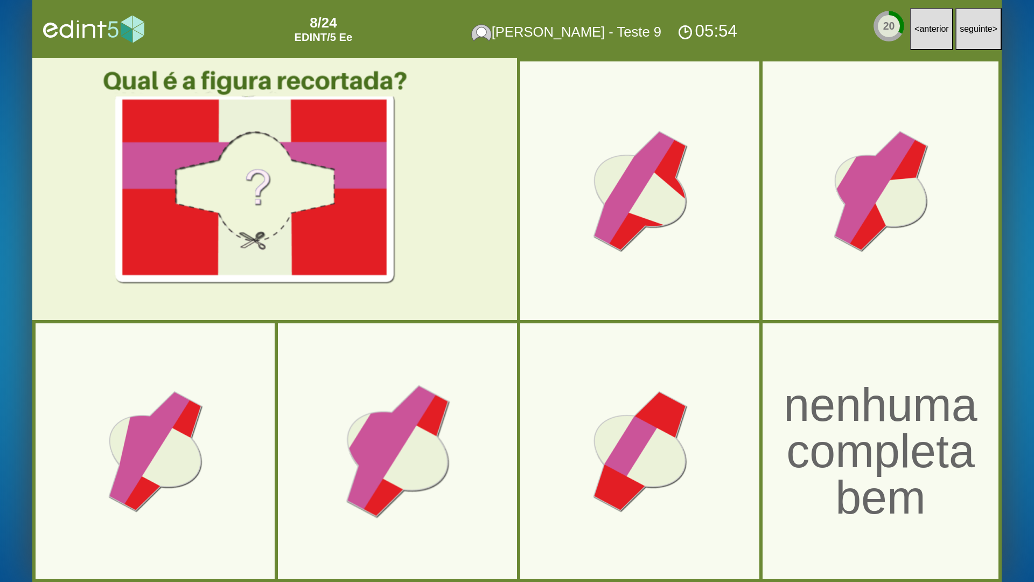
click at [410, 433] on div at bounding box center [398, 451] width 202 height 202
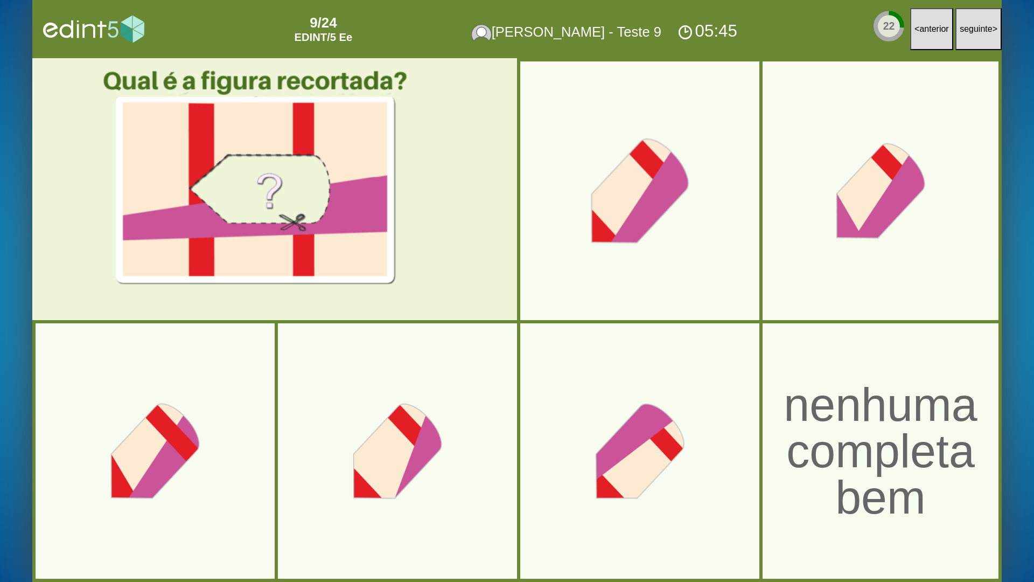
click at [676, 211] on div at bounding box center [640, 191] width 202 height 202
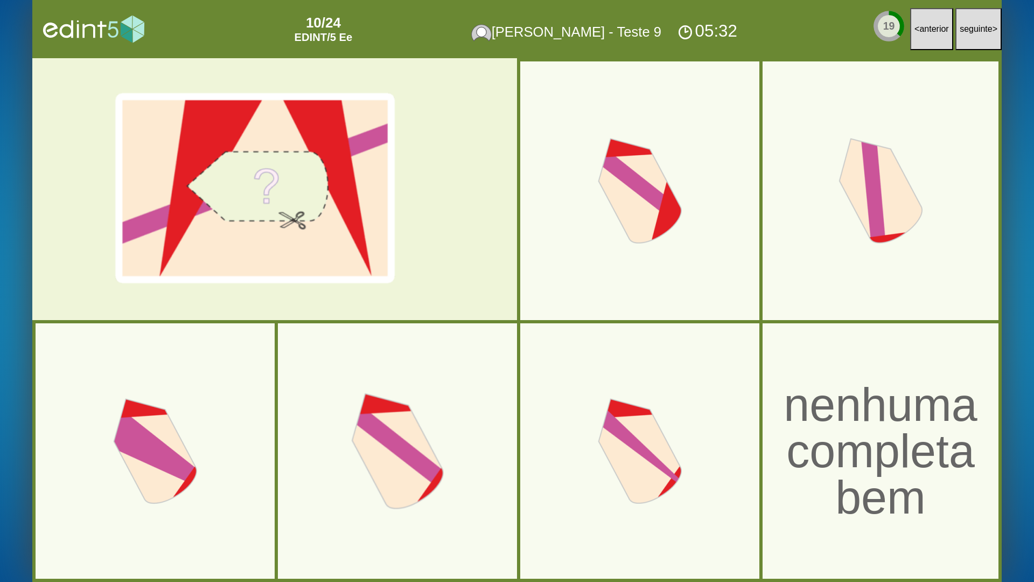
click at [414, 461] on div at bounding box center [398, 451] width 202 height 202
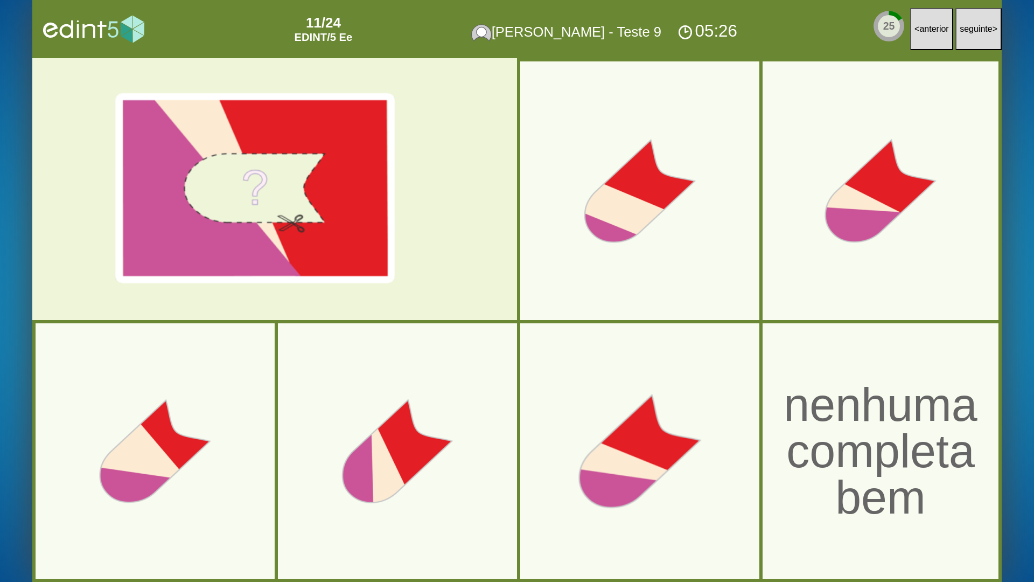
click at [616, 461] on div at bounding box center [640, 451] width 202 height 202
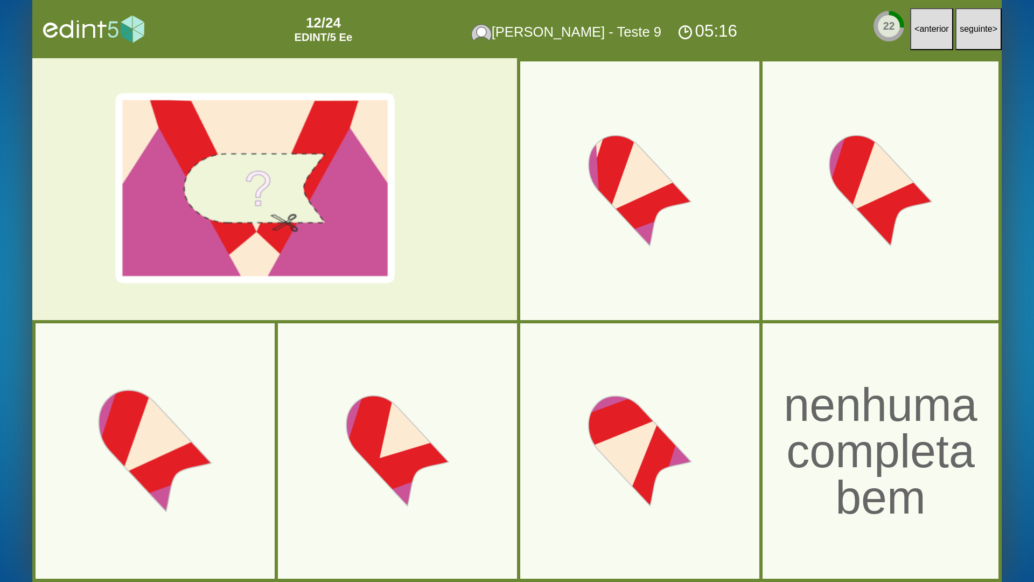
click at [152, 468] on div at bounding box center [155, 451] width 202 height 202
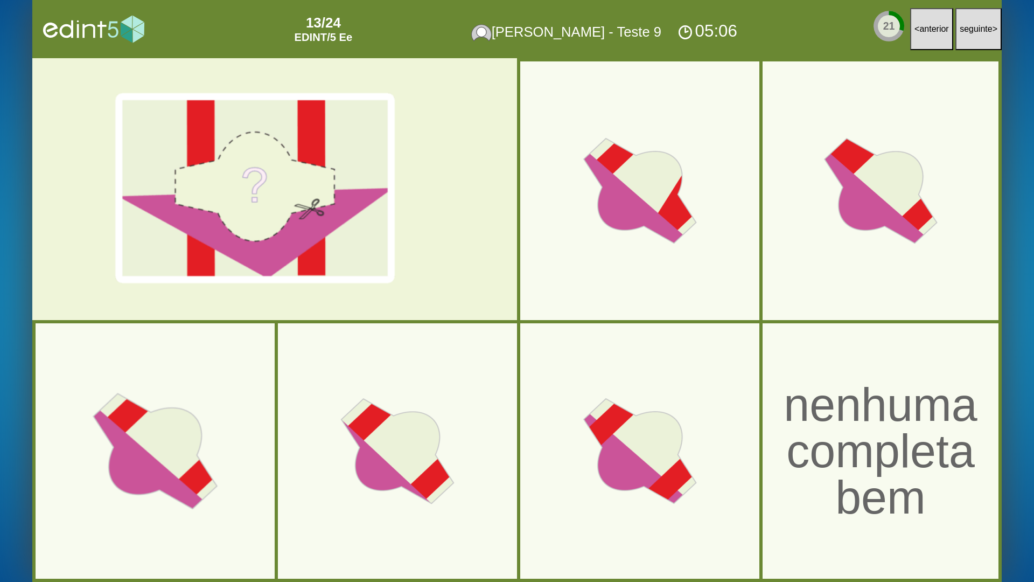
click at [180, 468] on div at bounding box center [155, 451] width 202 height 202
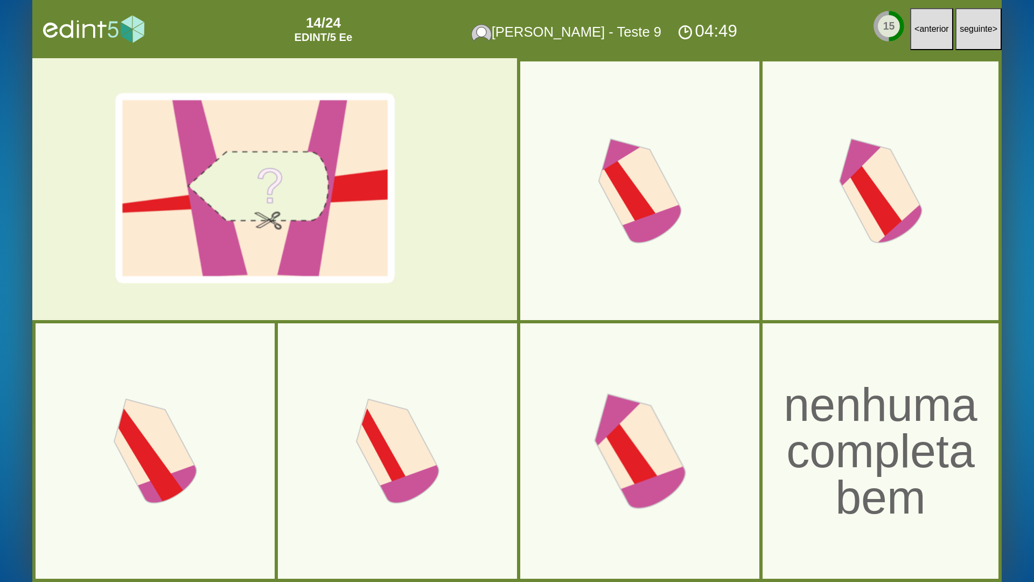
click at [674, 451] on div at bounding box center [640, 451] width 202 height 202
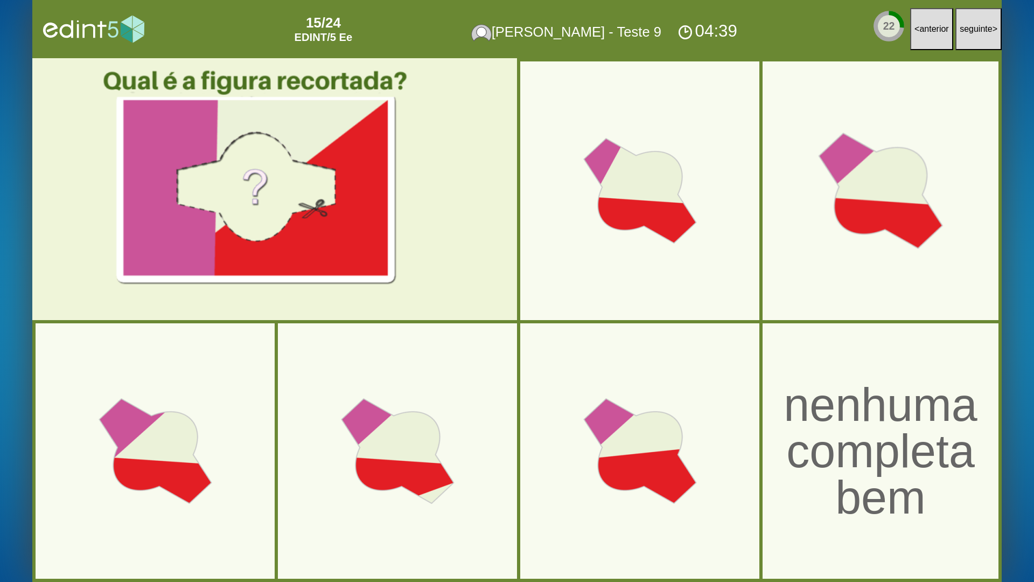
click at [835, 207] on div at bounding box center [881, 191] width 202 height 202
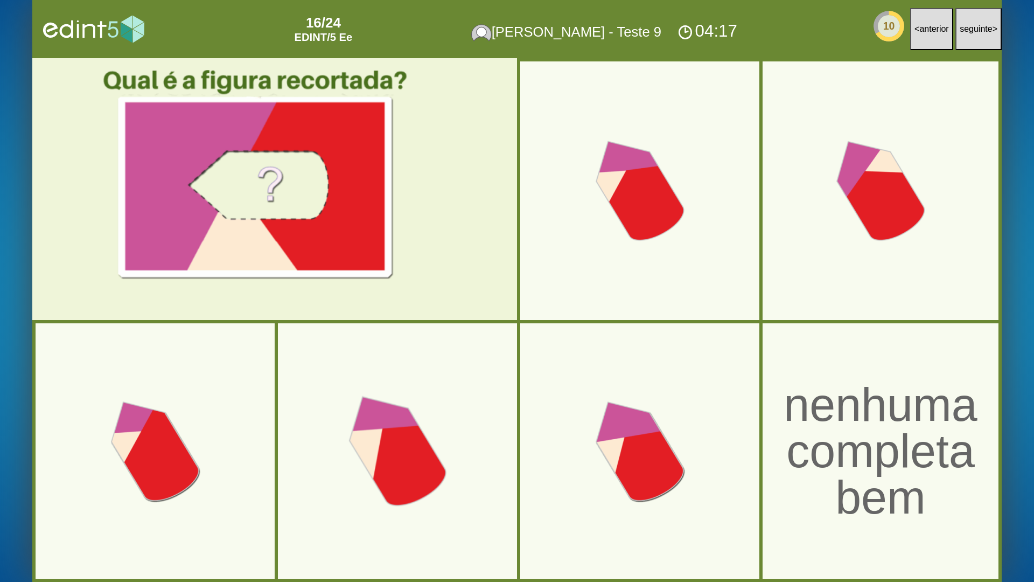
click at [415, 468] on div at bounding box center [398, 451] width 202 height 202
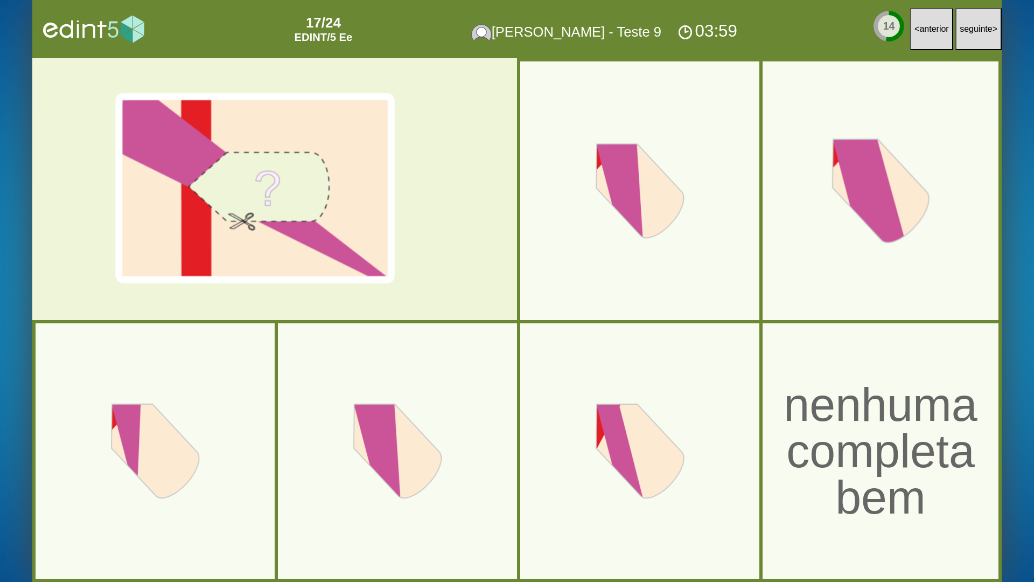
click at [840, 224] on div at bounding box center [881, 191] width 202 height 202
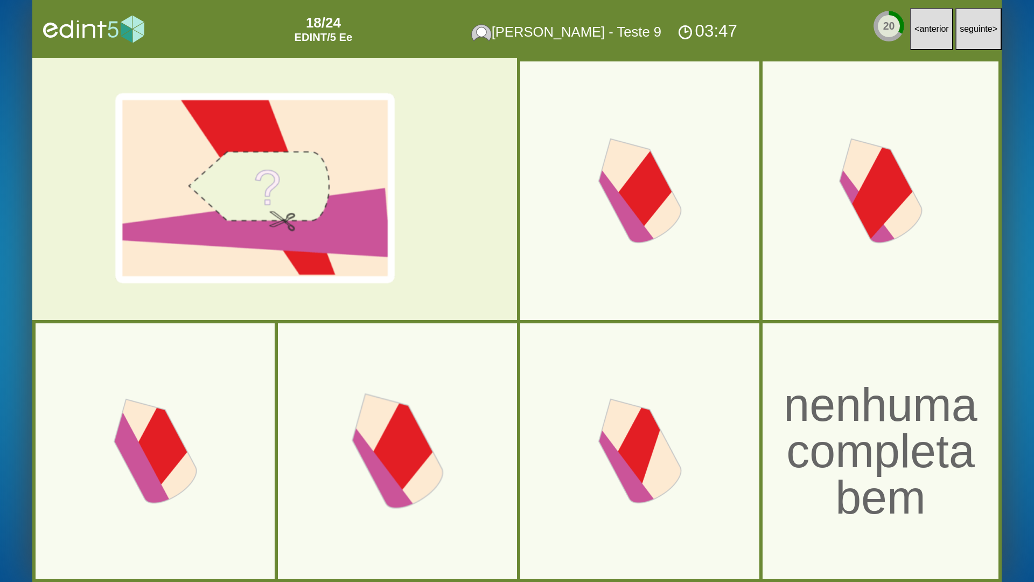
click at [423, 466] on div at bounding box center [398, 451] width 202 height 202
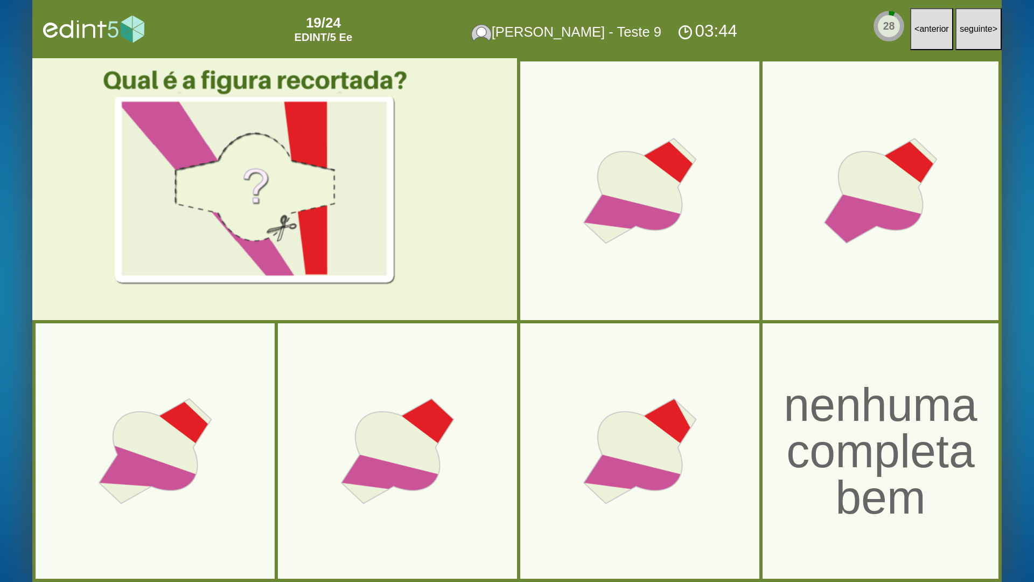
click at [926, 37] on button "< anterior" at bounding box center [932, 29] width 43 height 42
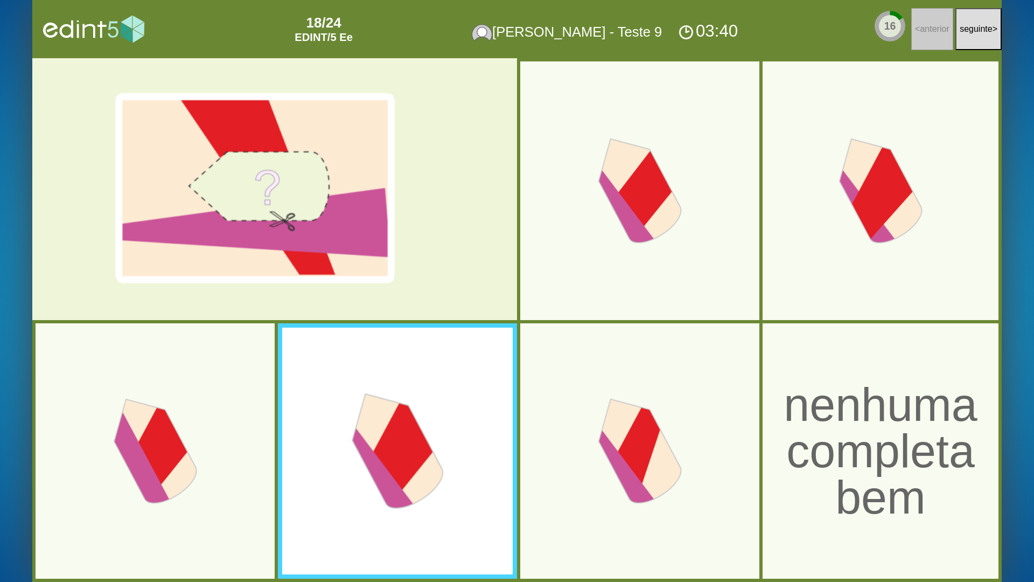
click at [380, 417] on div at bounding box center [398, 451] width 202 height 202
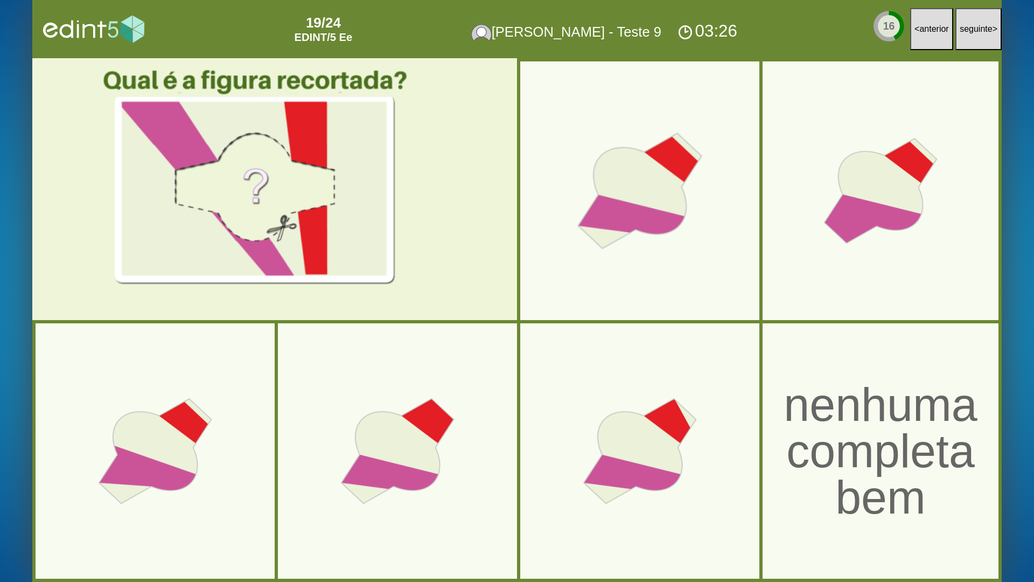
click at [693, 258] on div at bounding box center [640, 191] width 202 height 202
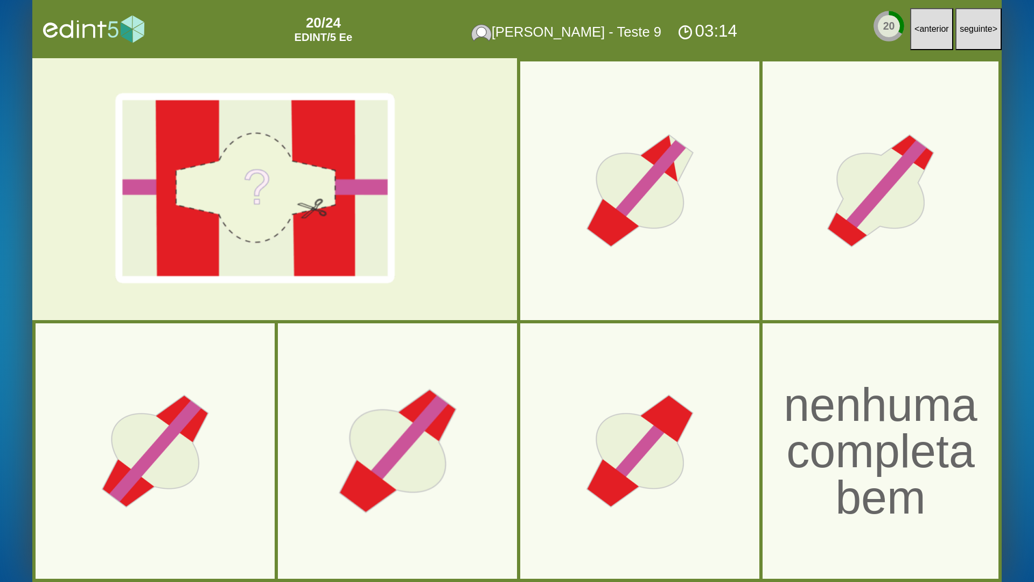
click at [402, 468] on div at bounding box center [398, 451] width 202 height 202
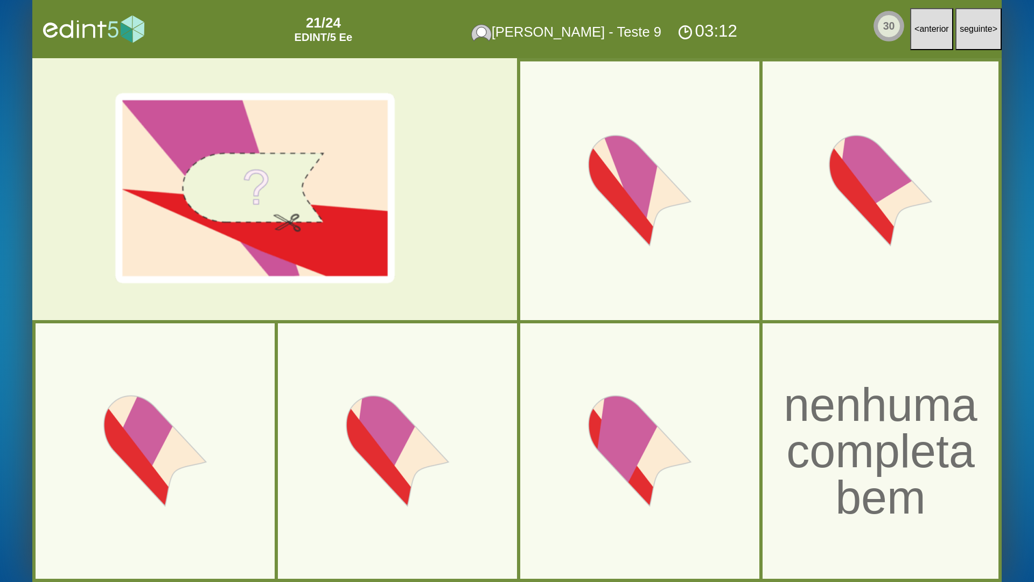
drag, startPoint x: 912, startPoint y: 54, endPoint x: 919, endPoint y: 39, distance: 17.4
click at [913, 53] on div "30 < anterior seguinte >" at bounding box center [930, 29] width 143 height 58
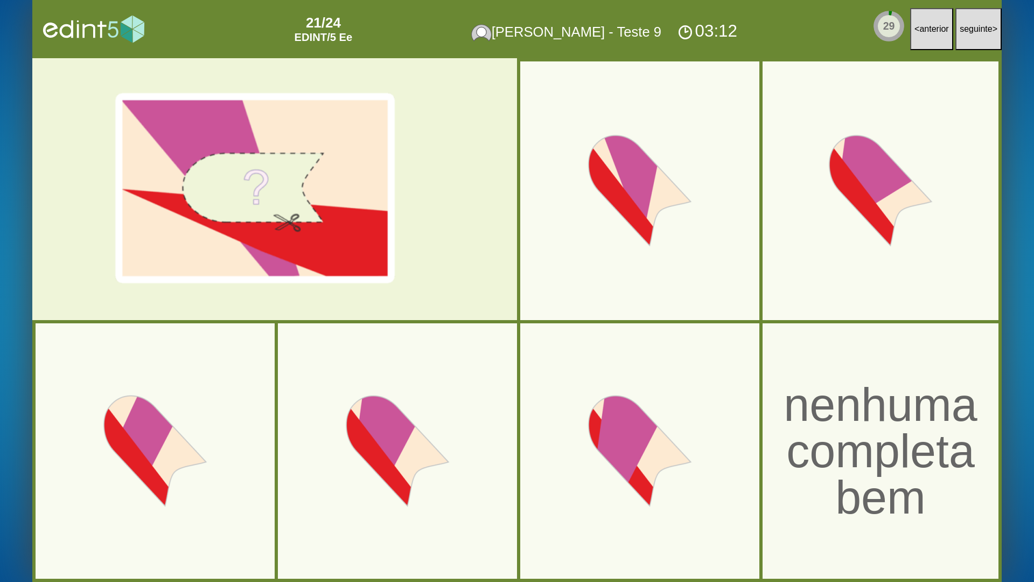
click at [918, 40] on button "< anterior" at bounding box center [932, 29] width 43 height 42
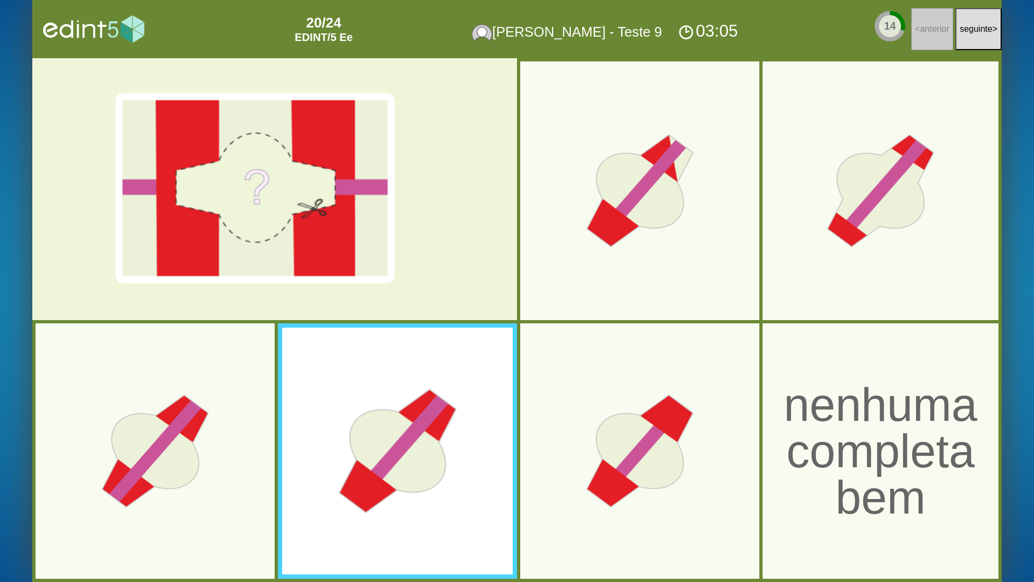
click at [384, 425] on div at bounding box center [398, 451] width 202 height 202
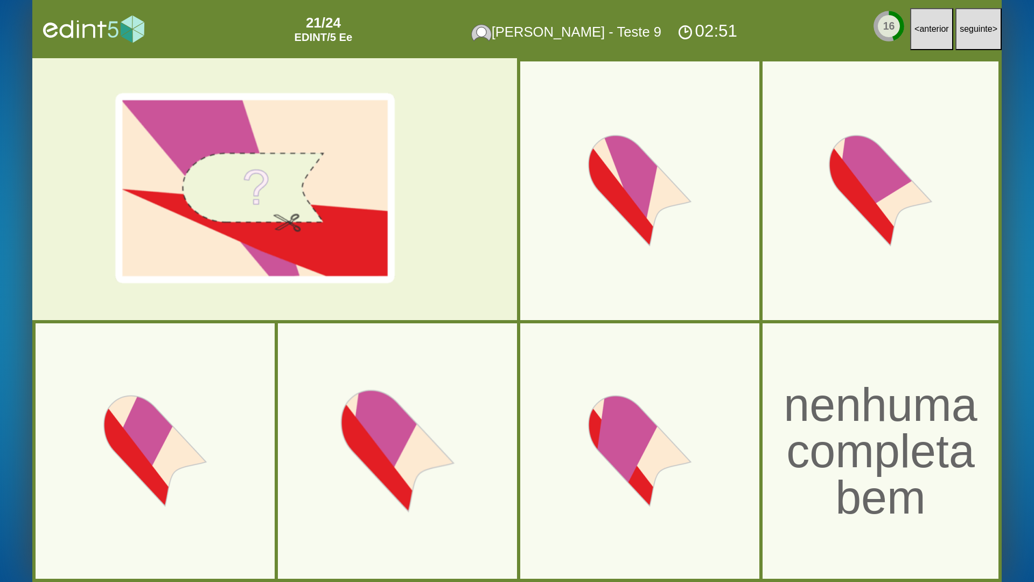
click at [413, 440] on div at bounding box center [398, 451] width 202 height 202
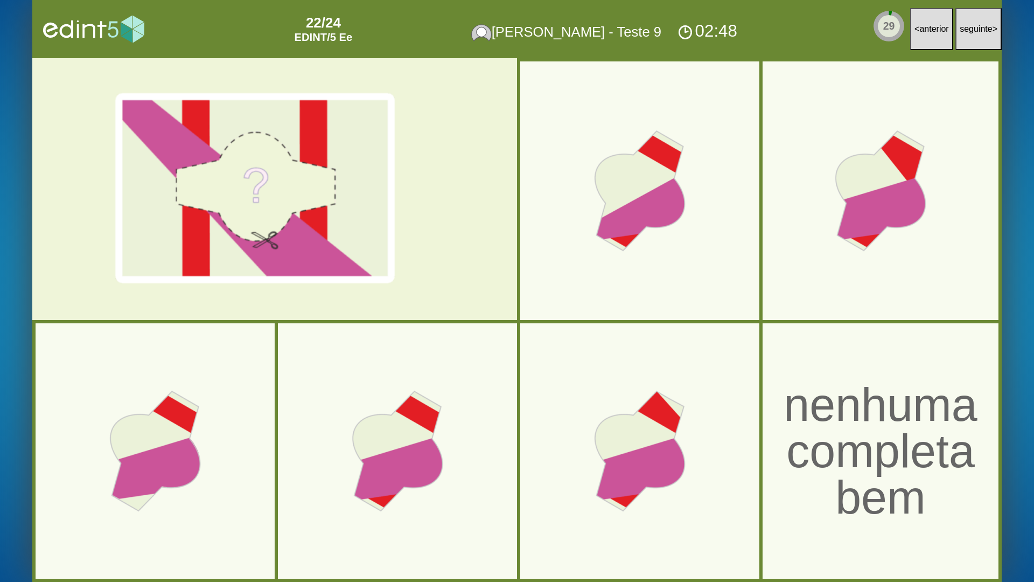
click at [912, 30] on button "< anterior" at bounding box center [932, 29] width 43 height 42
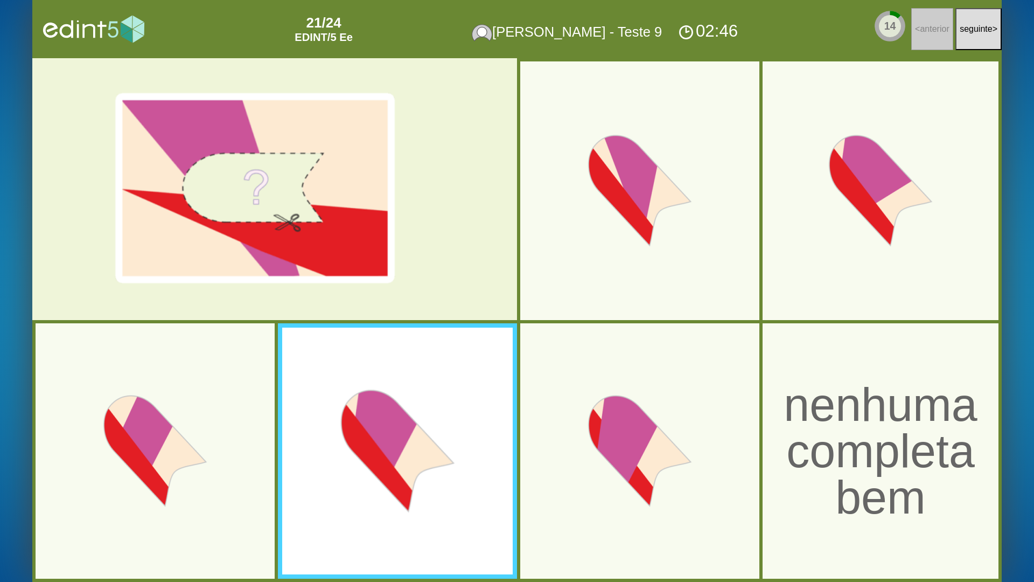
click at [377, 439] on div at bounding box center [398, 451] width 202 height 202
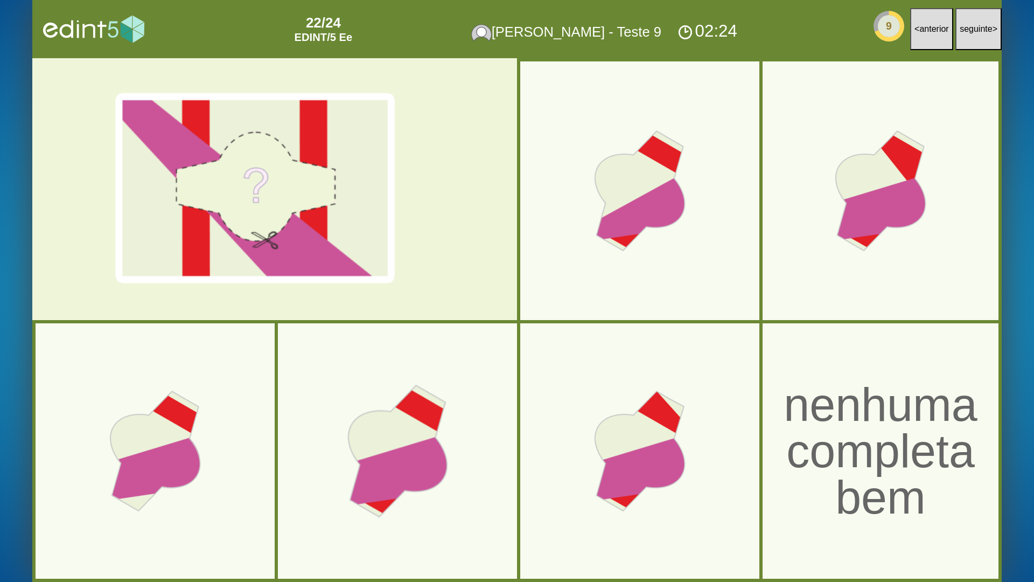
click at [421, 420] on div at bounding box center [398, 451] width 202 height 202
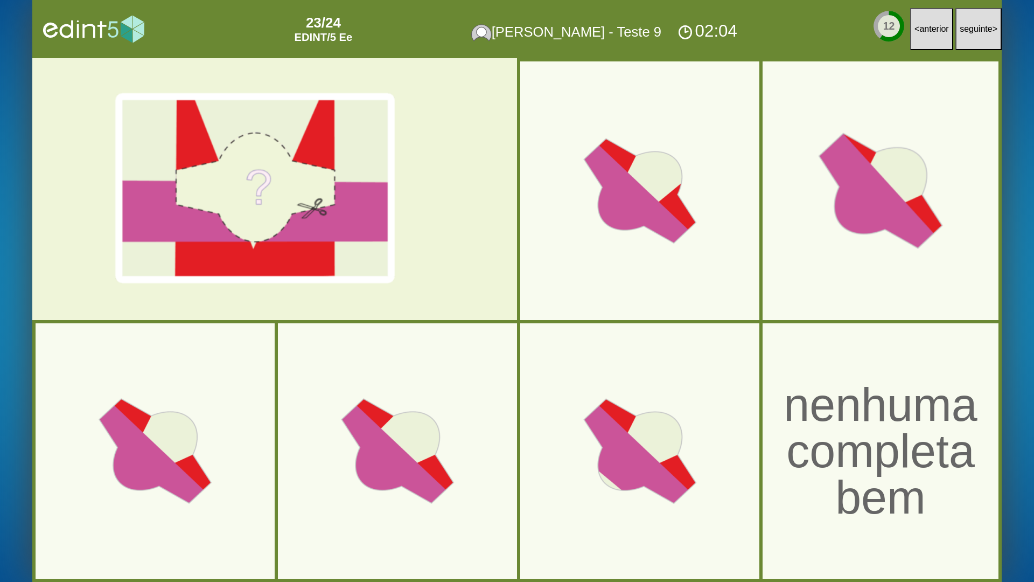
click at [892, 251] on div at bounding box center [881, 191] width 202 height 202
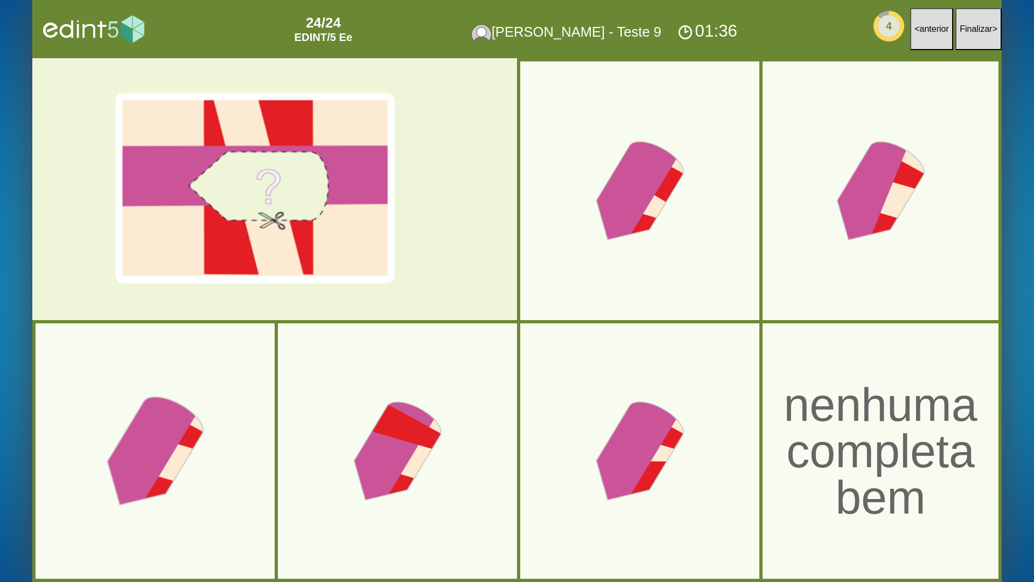
click at [173, 455] on div at bounding box center [155, 451] width 202 height 202
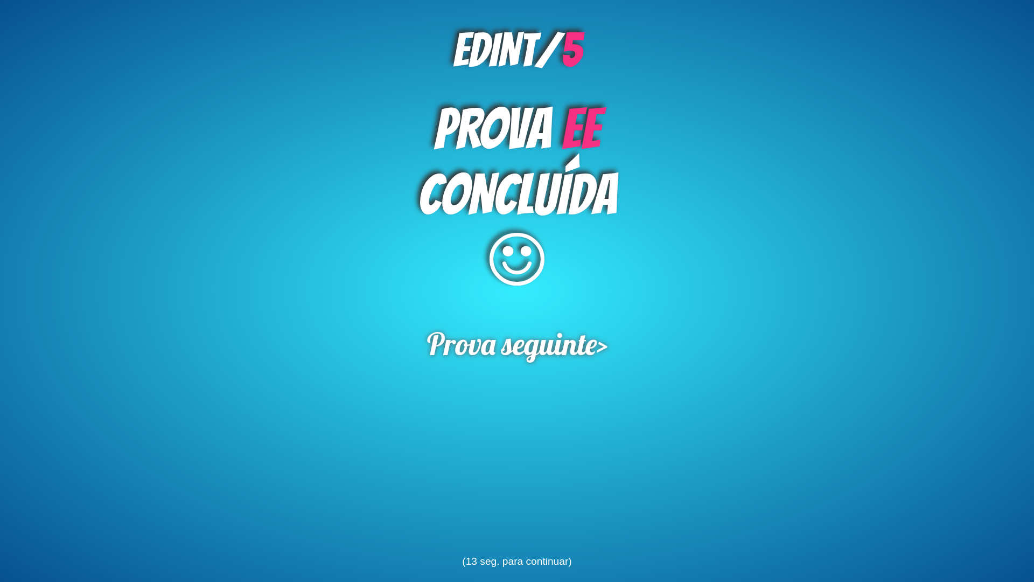
click at [155, 256] on div "PROVA Ee CONCLUÍDA" at bounding box center [517, 198] width 1034 height 214
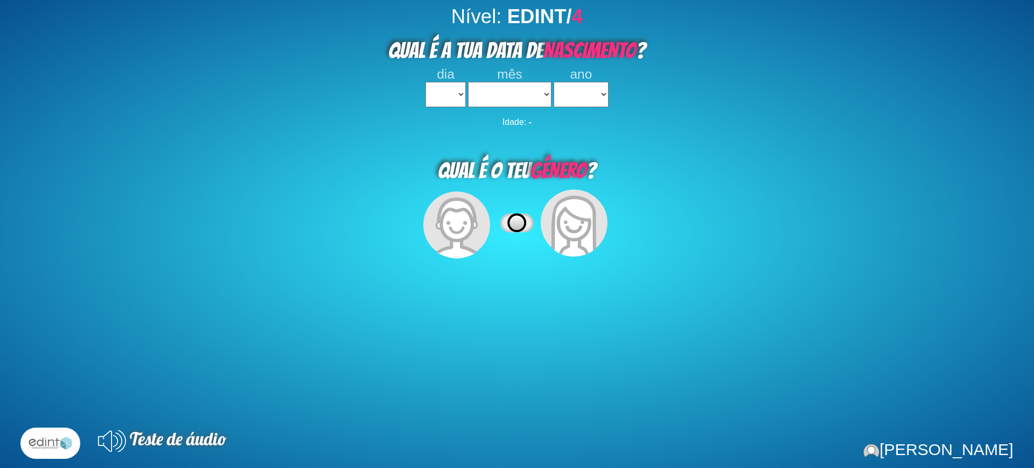
select select
drag, startPoint x: 445, startPoint y: 92, endPoint x: 466, endPoint y: 152, distance: 63.9
click at [447, 96] on select "1 2 3 4 5 6 7 8 9 10 11 12 13 14 15 16 17 18 19 20 21 22 23 24 25 26 27 28 29 3…" at bounding box center [446, 94] width 40 height 25
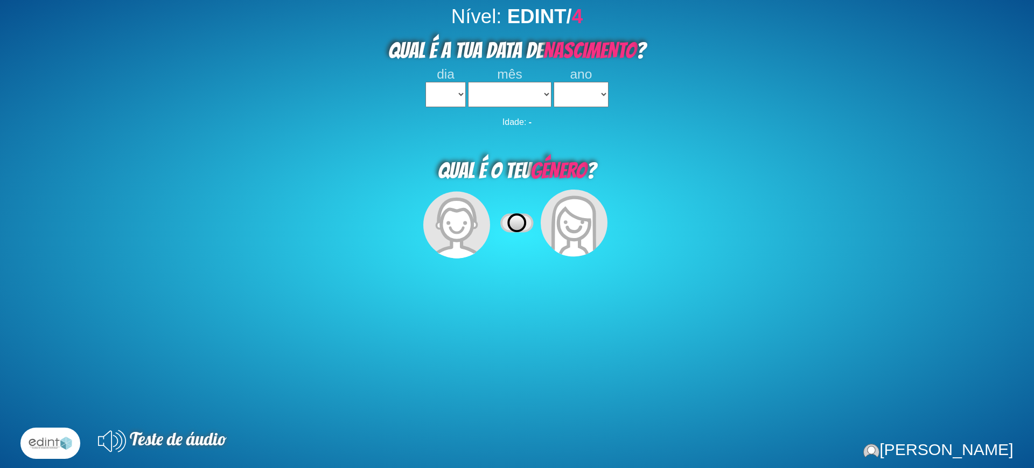
drag, startPoint x: 466, startPoint y: 152, endPoint x: 454, endPoint y: 156, distance: 12.6
click at [466, 152] on div "QUAL É O TEU GÉNERO ?" at bounding box center [517, 167] width 1034 height 39
click at [448, 80] on div "dia" at bounding box center [446, 74] width 40 height 15
drag, startPoint x: 444, startPoint y: 93, endPoint x: 446, endPoint y: 106, distance: 13.1
click at [444, 96] on select "1 2 3 4 5 6 7 8 9 10 11 12 13 14 15 16 17 18 19 20 21 22 23 24 25 26 27 28 29 3…" at bounding box center [446, 94] width 40 height 25
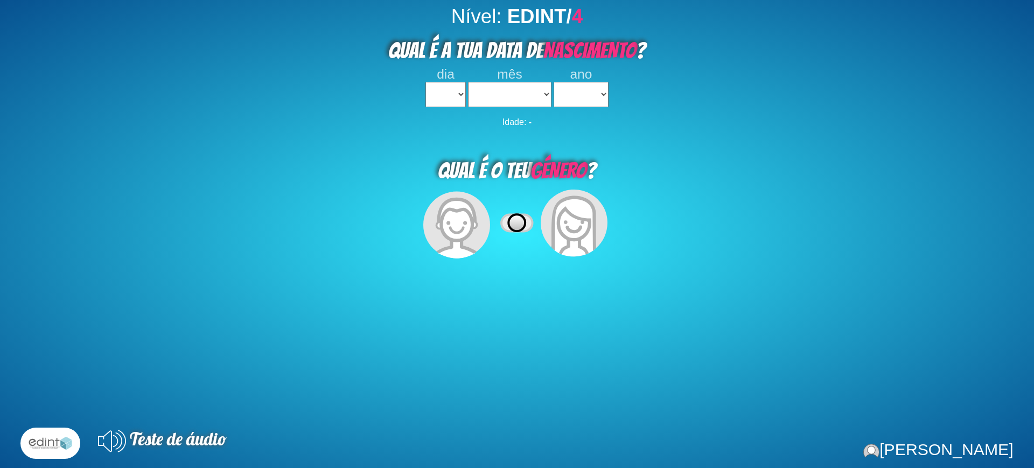
select select "2"
click at [426, 82] on select "1 2 3 4 5 6 7 8 9 10 11 12 13 14 15 16 17 18 19 20 21 22 23 24 25 26 27 28 29 3…" at bounding box center [446, 94] width 40 height 25
select select
drag, startPoint x: 501, startPoint y: 78, endPoint x: 503, endPoint y: 88, distance: 11.1
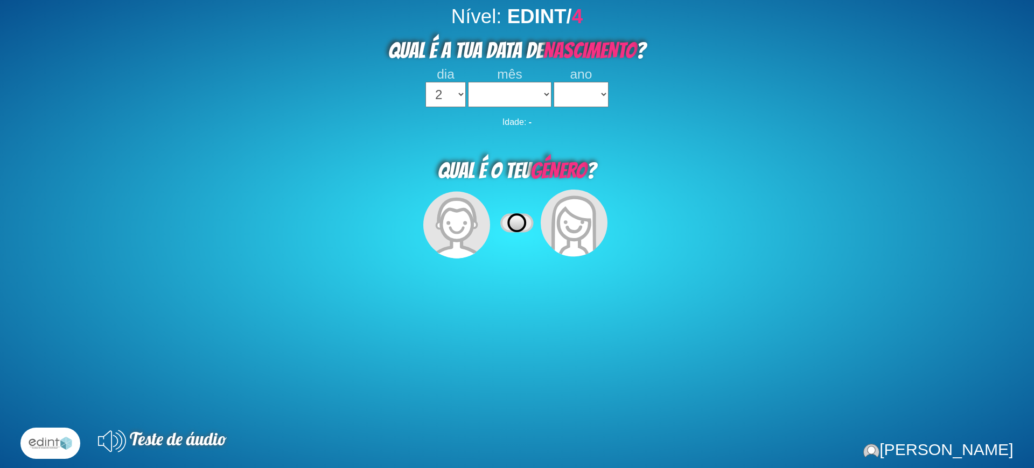
click at [501, 79] on span "mês" at bounding box center [509, 74] width 25 height 15
drag, startPoint x: 504, startPoint y: 91, endPoint x: 506, endPoint y: 98, distance: 7.3
click at [504, 91] on select "janeiro fevereiro março abril maio junho julho agosto setembro outubro novembro…" at bounding box center [509, 94] width 83 height 25
select select "02"
click at [468, 82] on select "janeiro fevereiro março abril maio junho julho agosto setembro outubro novembro…" at bounding box center [509, 94] width 83 height 25
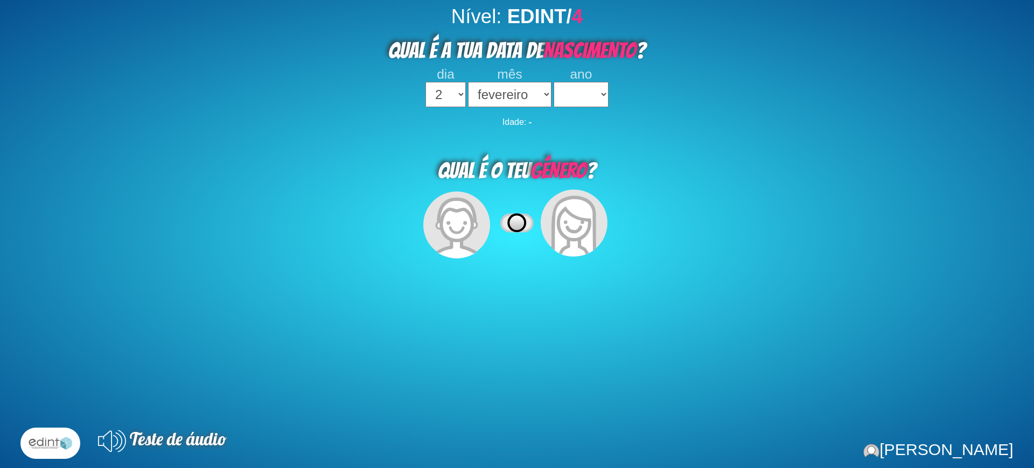
click at [572, 89] on select "2023 2022 2021 2020 2019 2018 2017 2016 2015 2014 2013 2012 2011 2010 2009 2008…" at bounding box center [581, 94] width 54 height 25
select select "2022"
click at [554, 82] on select "2023 2022 2021 2020 2019 2018 2017 2016 2015 2014 2013 2012 2011 2010 2009 2008…" at bounding box center [581, 94] width 54 height 25
click at [574, 228] on icon at bounding box center [574, 241] width 31 height 30
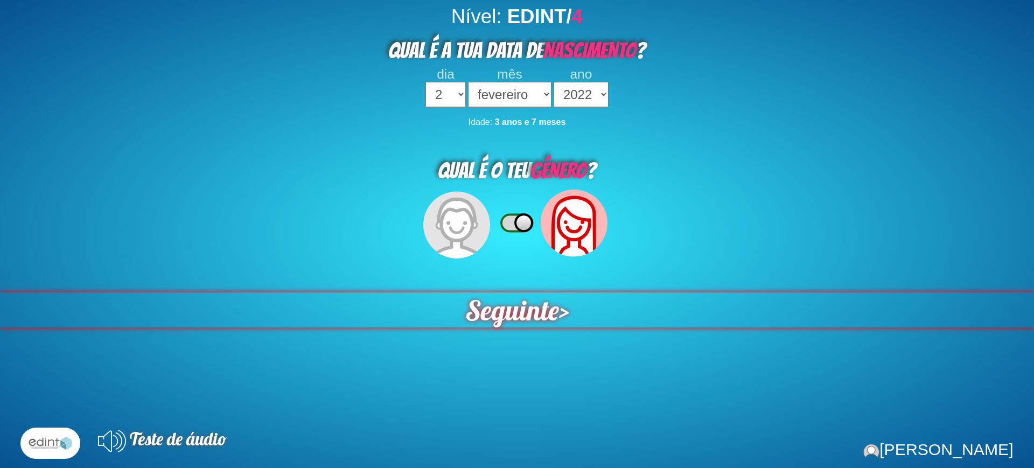
click at [492, 312] on span "Seguinte" at bounding box center [513, 310] width 94 height 35
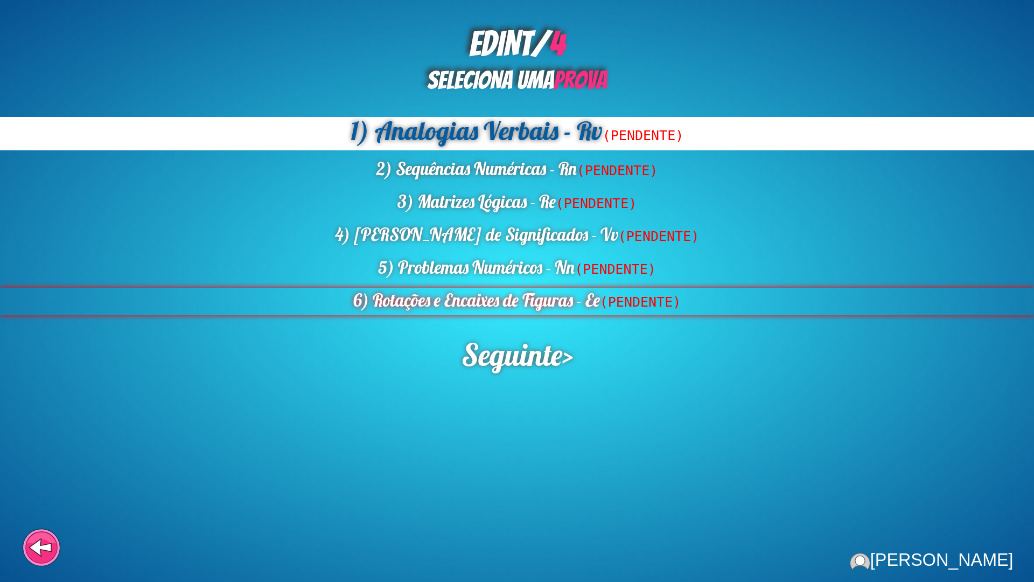
click at [477, 300] on div "6) Rotações e Encaixes de Figuras - Ee (PENDENTE)" at bounding box center [517, 301] width 1034 height 27
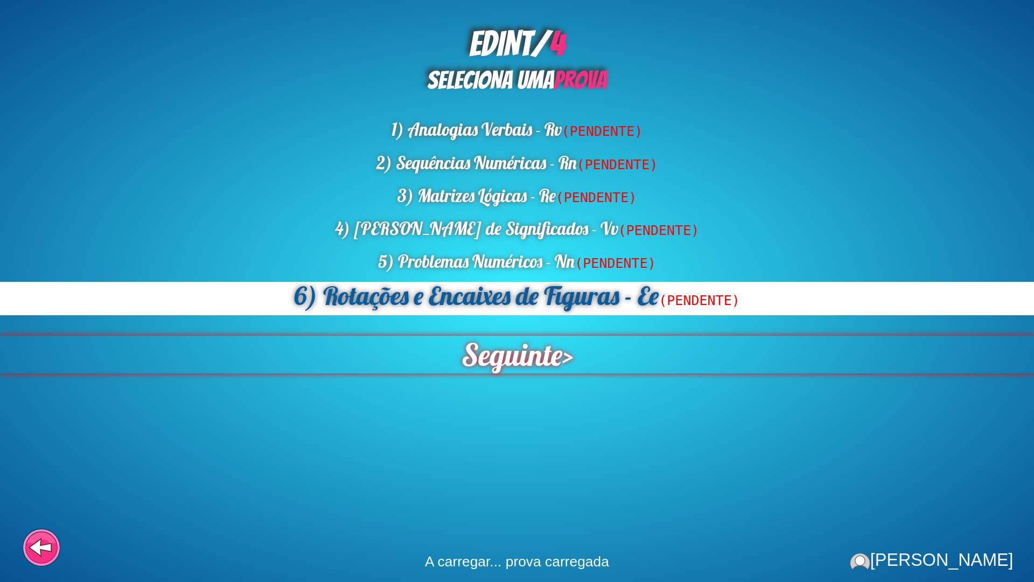
click at [510, 350] on span "Seguinte" at bounding box center [511, 355] width 101 height 38
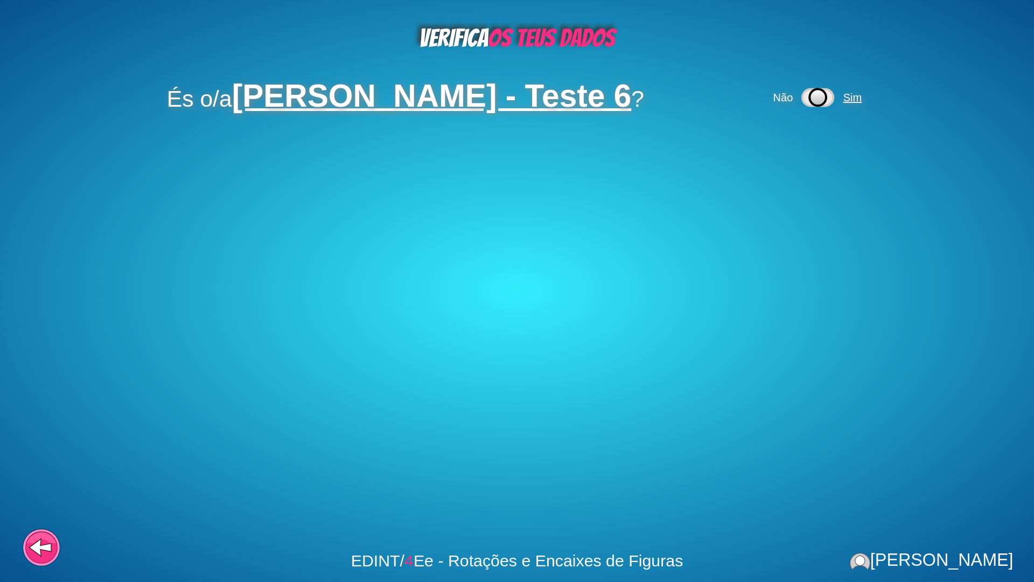
click at [862, 101] on span "Sim" at bounding box center [853, 98] width 18 height 12
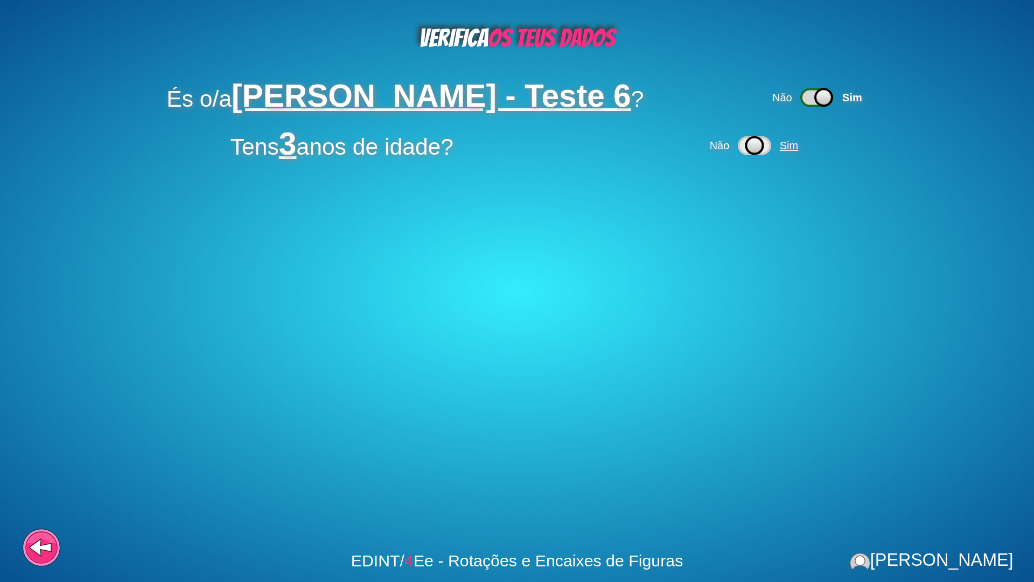
click at [797, 146] on span "Sim" at bounding box center [789, 146] width 18 height 12
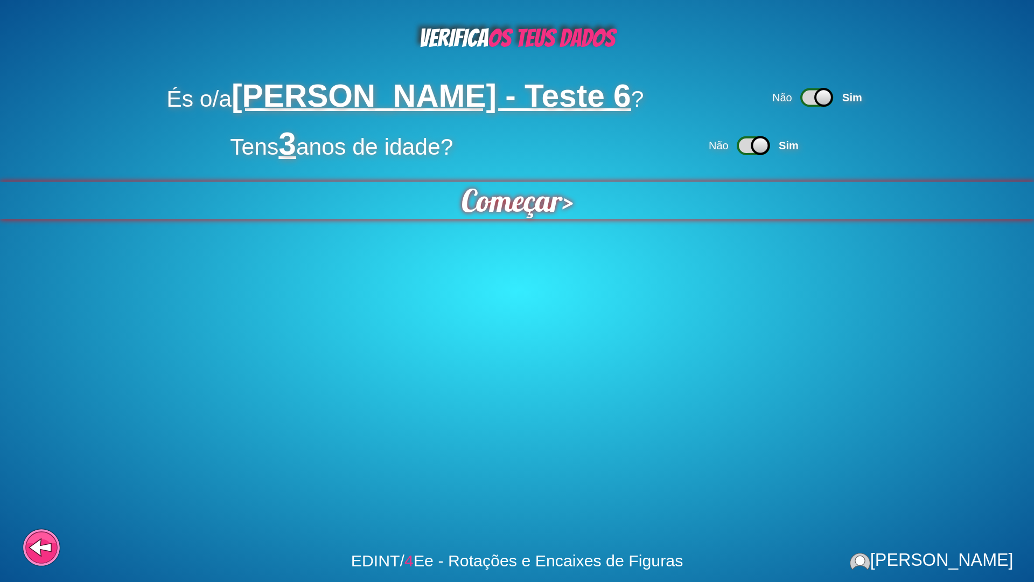
click at [563, 194] on div "Começar >" at bounding box center [517, 201] width 1034 height 38
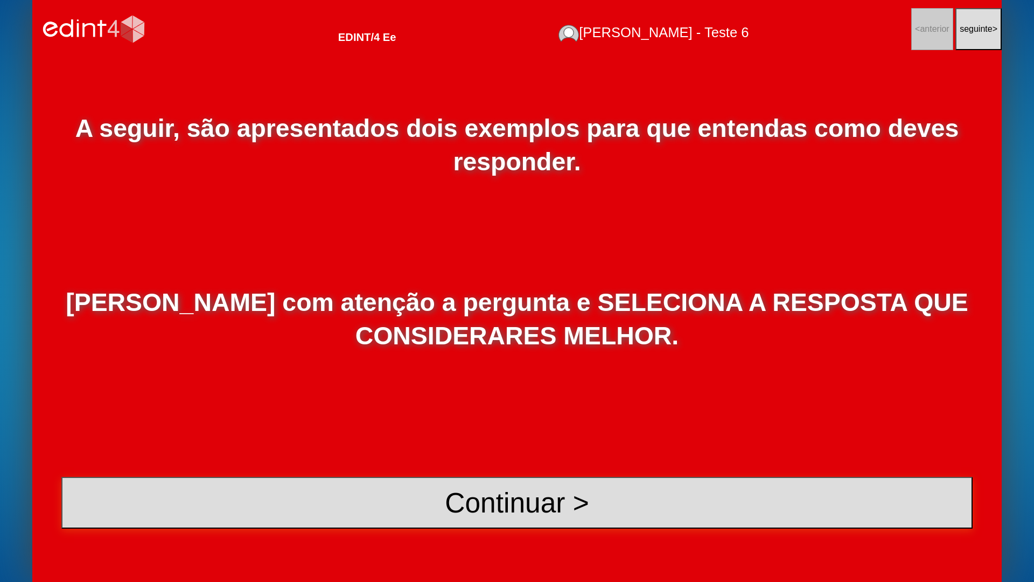
click at [471, 468] on button "Continuar >" at bounding box center [517, 503] width 912 height 52
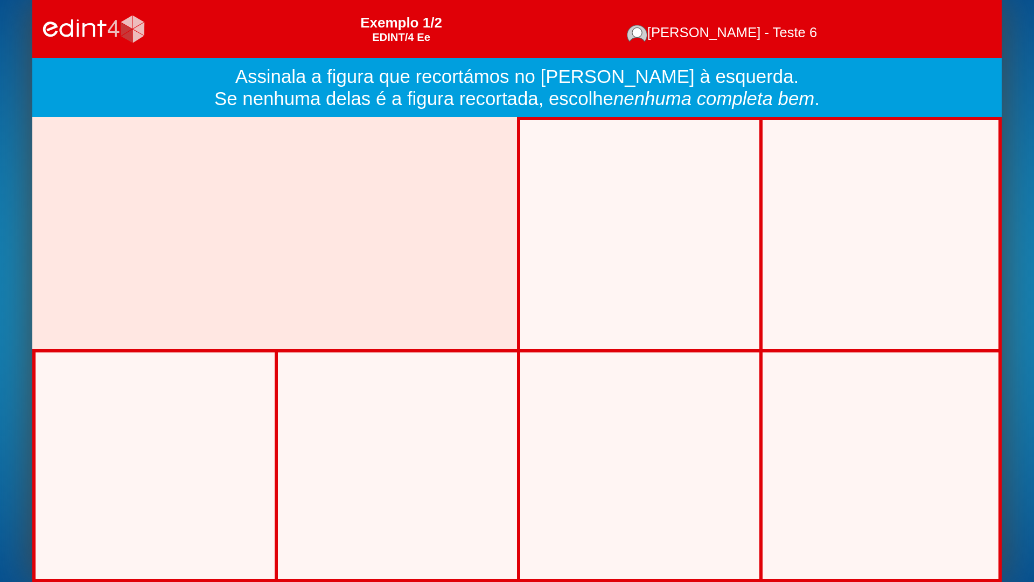
click at [211, 468] on div at bounding box center [155, 465] width 197 height 187
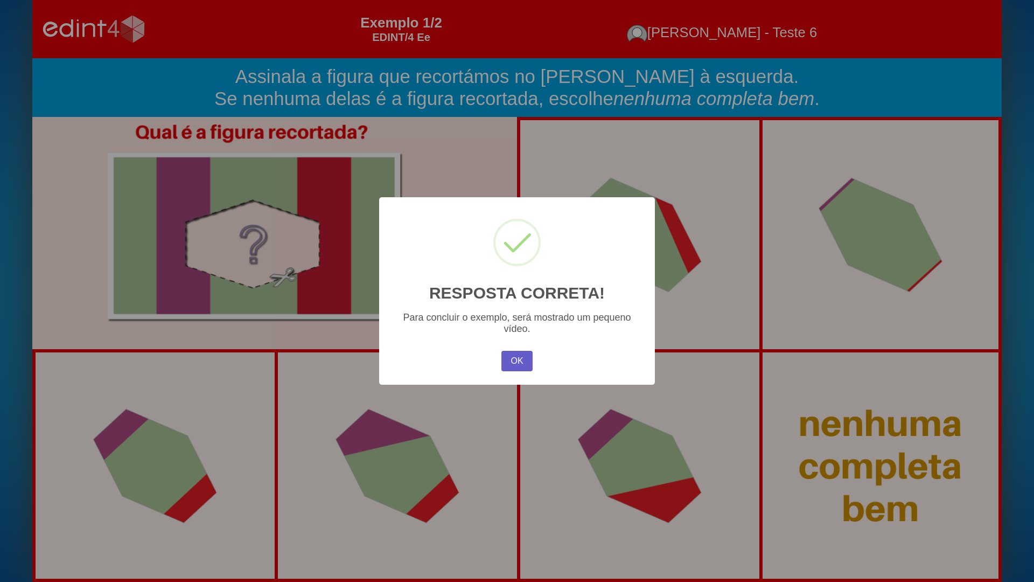
click at [519, 362] on button "OK" at bounding box center [517, 361] width 31 height 20
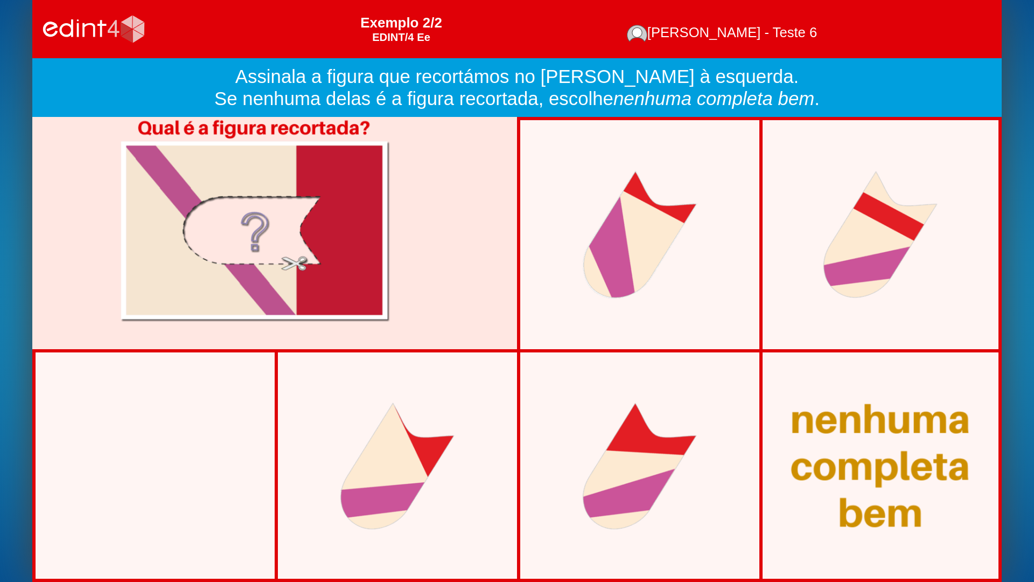
click at [838, 468] on div at bounding box center [880, 465] width 237 height 183
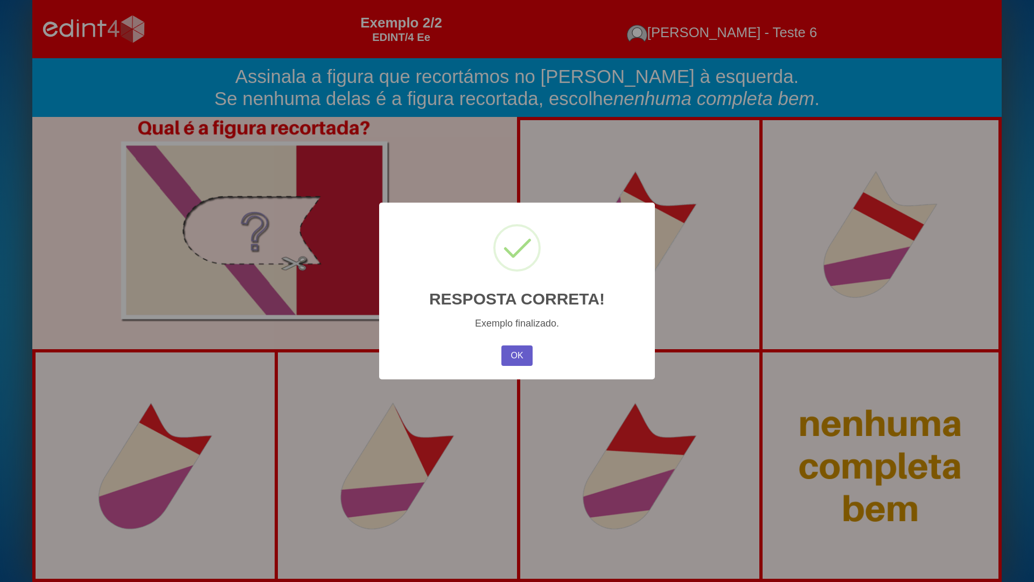
click at [518, 362] on button "OK" at bounding box center [517, 355] width 31 height 20
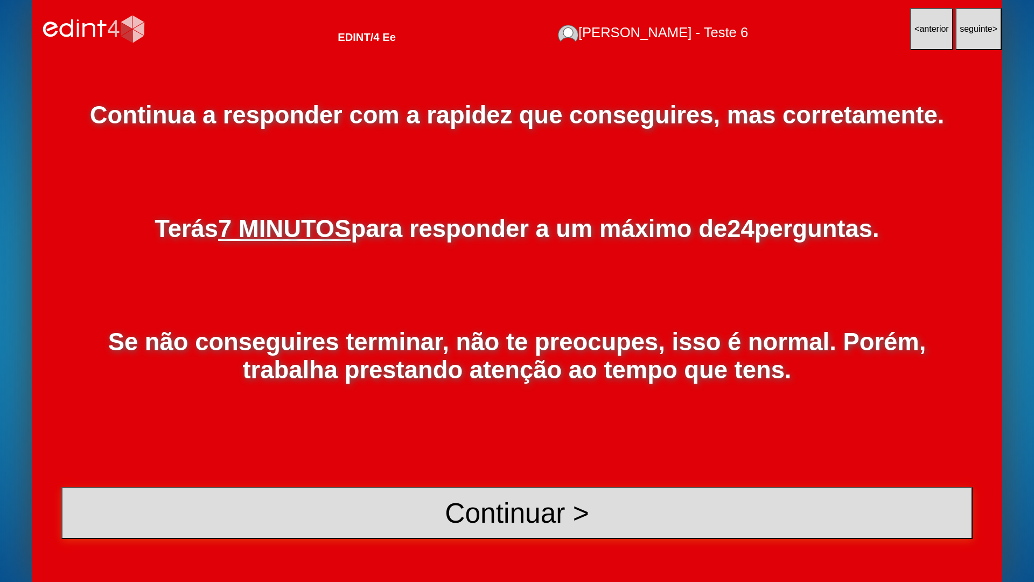
click at [541, 468] on button "Continuar >" at bounding box center [517, 513] width 912 height 52
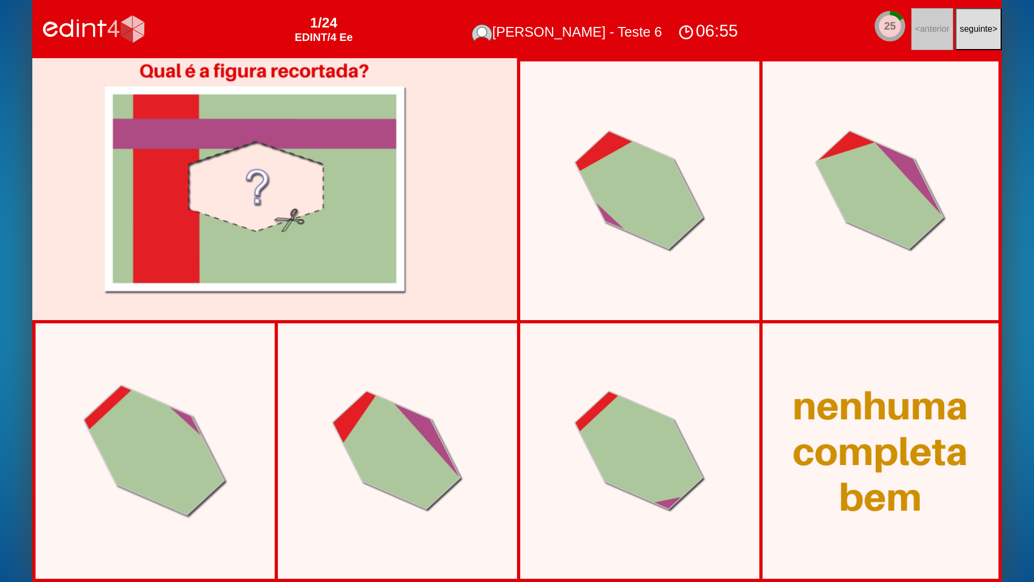
click at [176, 468] on div at bounding box center [155, 451] width 205 height 194
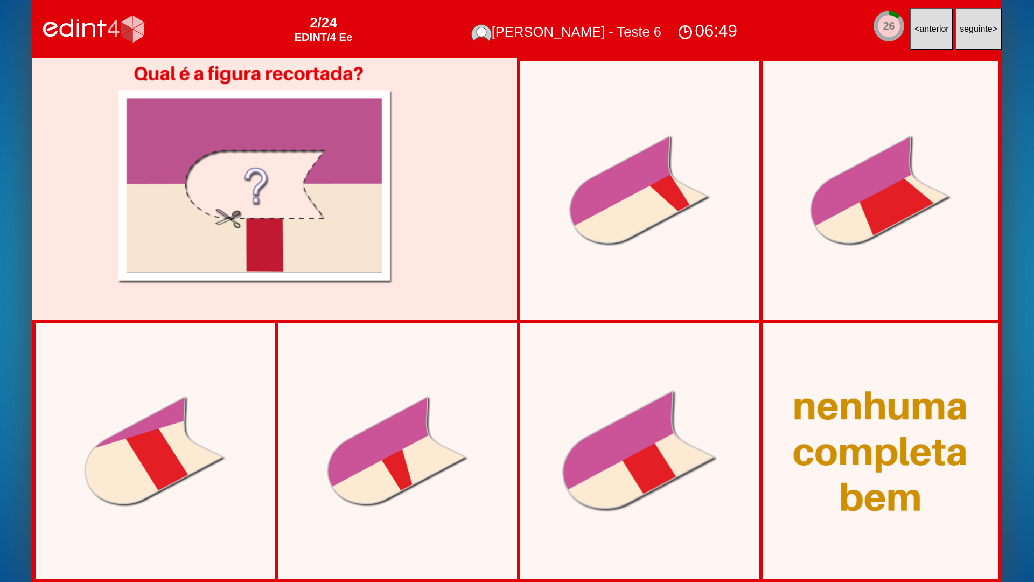
click at [659, 468] on div at bounding box center [640, 451] width 216 height 183
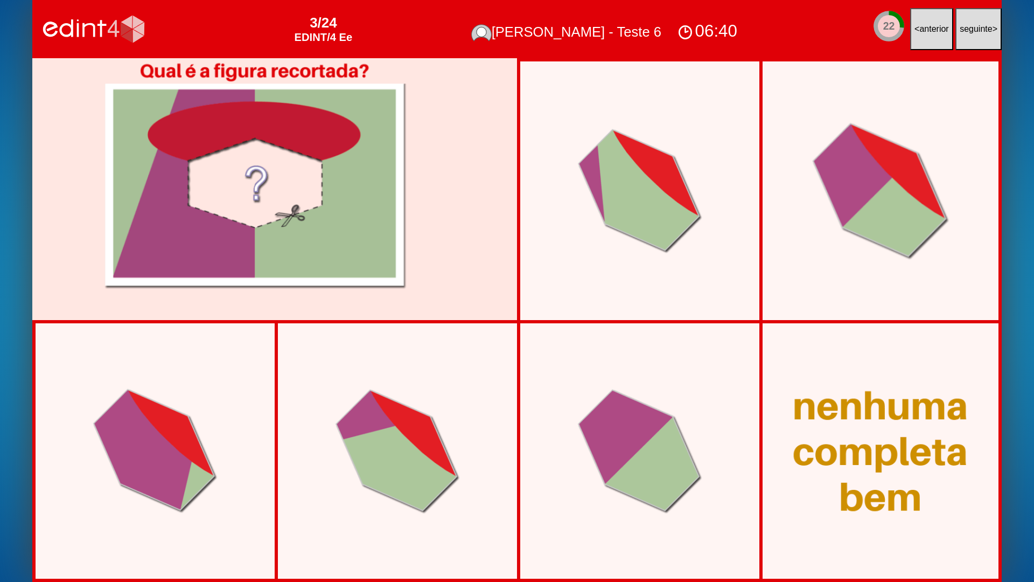
click at [864, 210] on div at bounding box center [880, 190] width 197 height 197
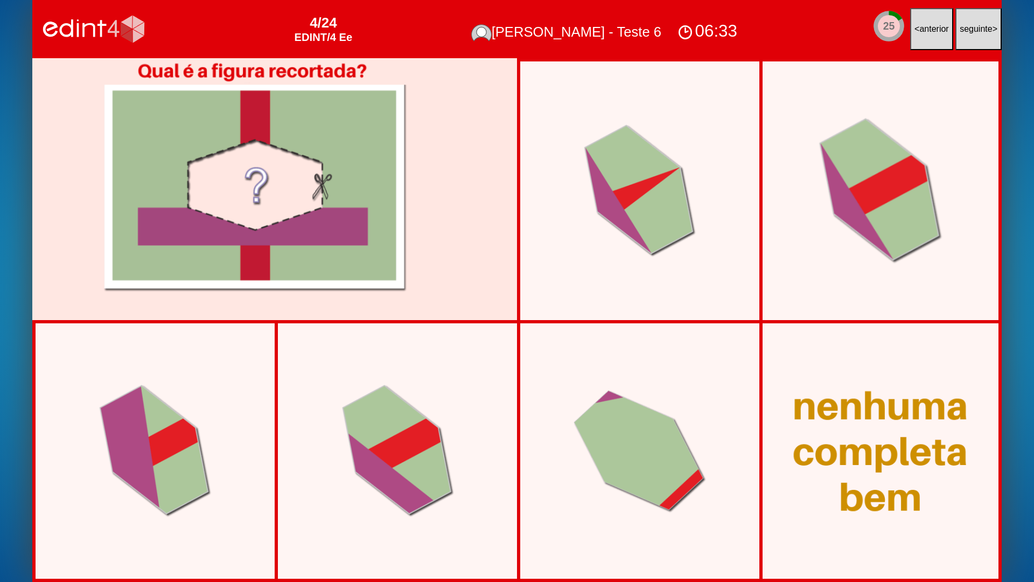
click at [886, 227] on div at bounding box center [881, 190] width 184 height 205
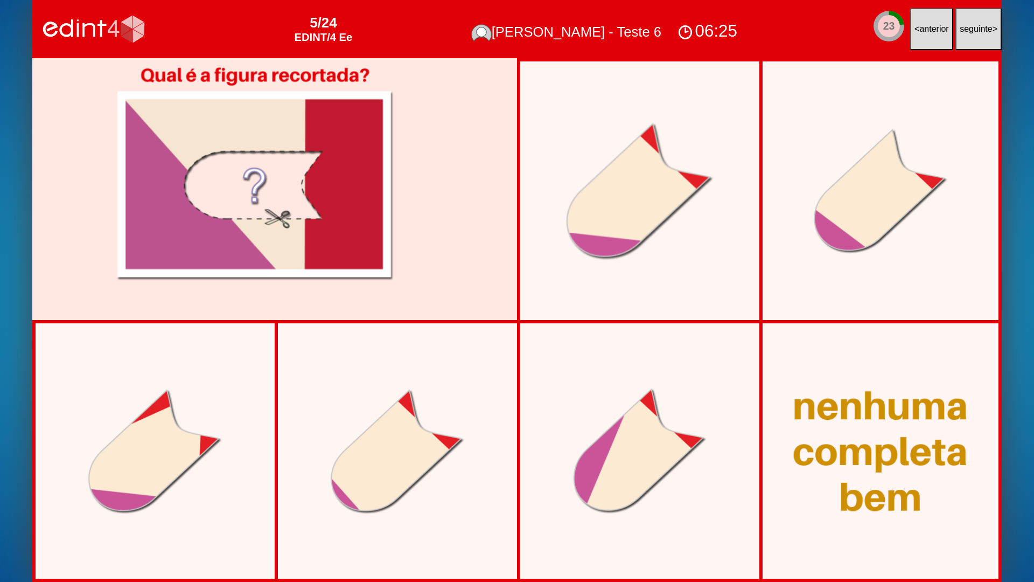
click at [677, 258] on div at bounding box center [640, 190] width 207 height 197
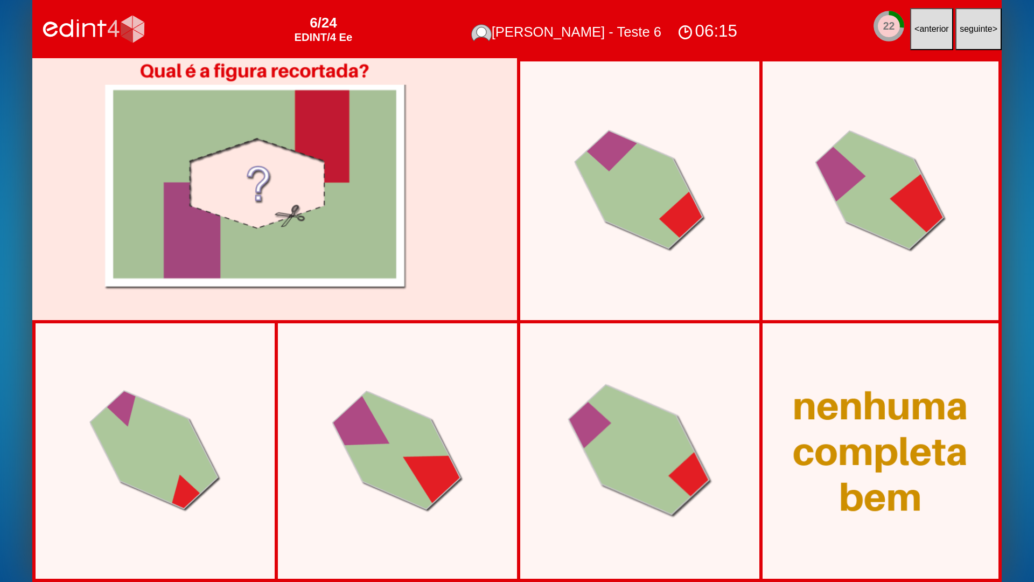
click at [623, 467] on div at bounding box center [640, 451] width 205 height 194
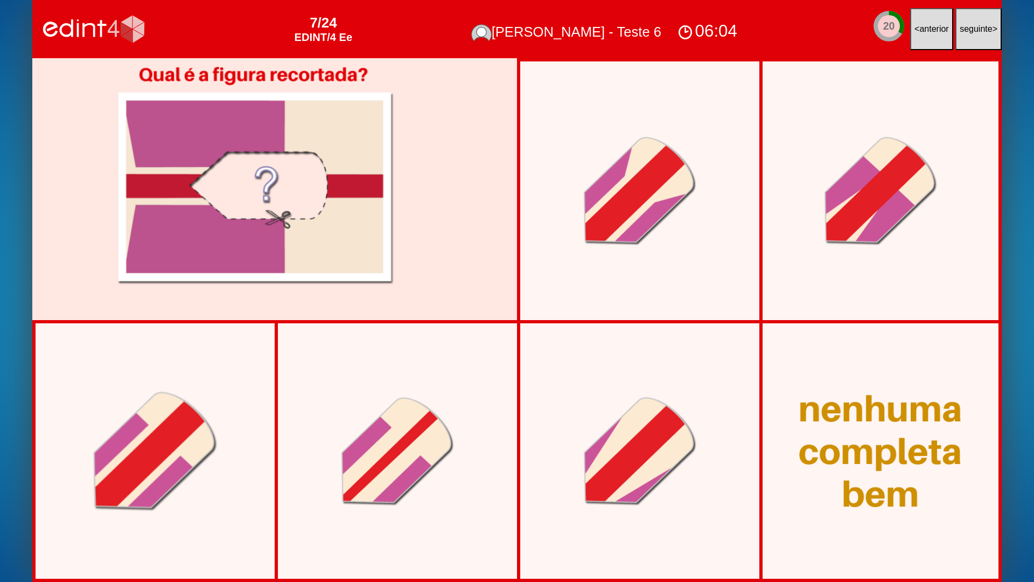
click at [169, 468] on div at bounding box center [155, 450] width 184 height 179
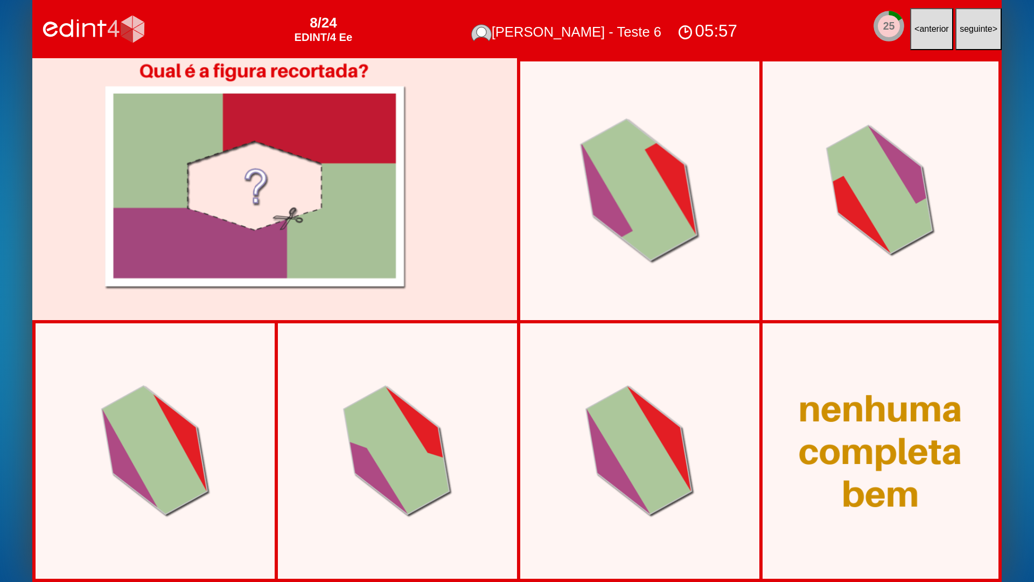
click at [639, 285] on div at bounding box center [640, 191] width 180 height 206
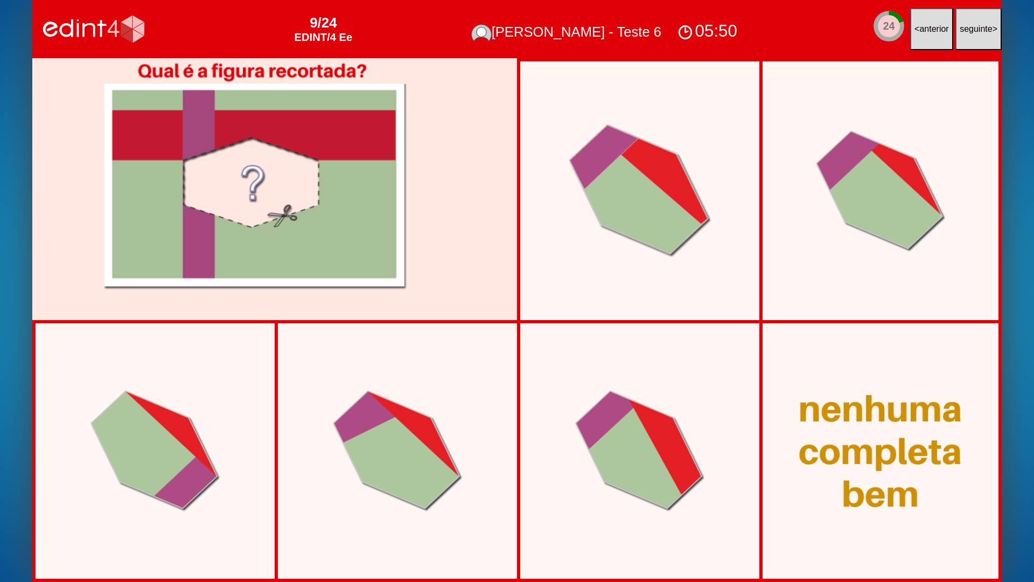
click at [639, 285] on div at bounding box center [639, 190] width 203 height 193
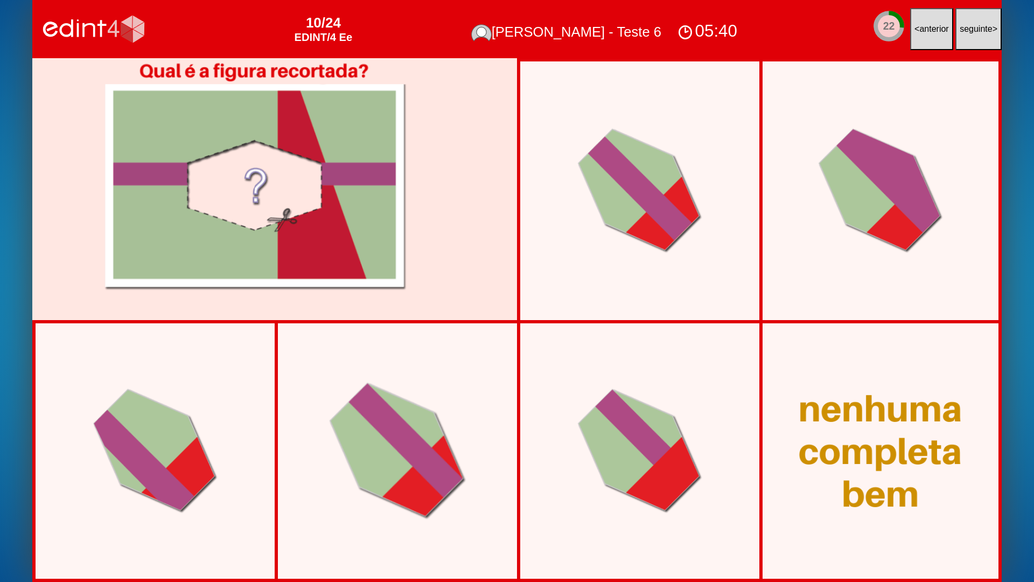
click at [419, 467] on div at bounding box center [397, 450] width 197 height 197
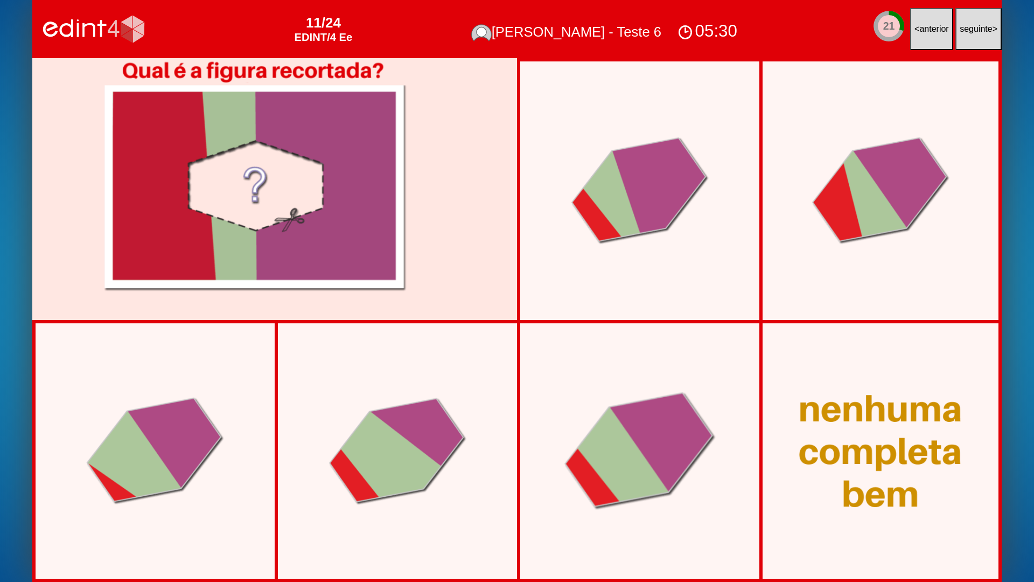
click at [615, 454] on div at bounding box center [640, 451] width 212 height 178
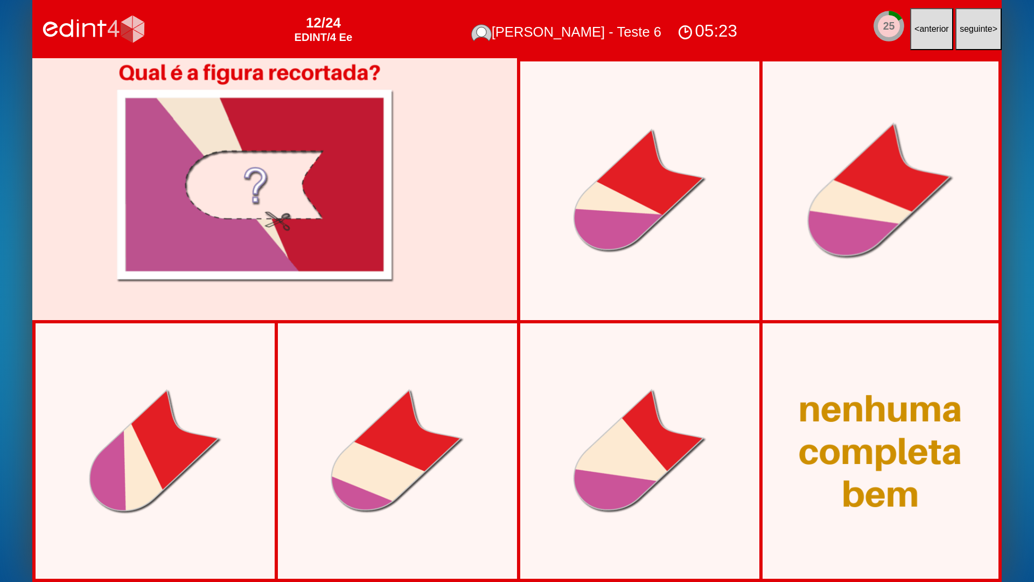
click at [849, 268] on div at bounding box center [880, 190] width 207 height 197
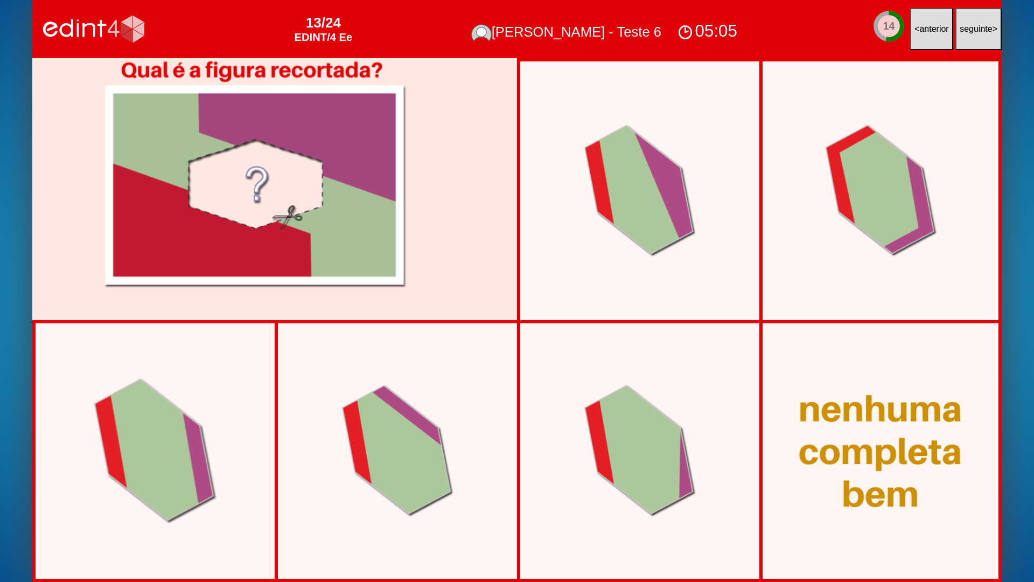
click at [190, 464] on div at bounding box center [156, 451] width 184 height 205
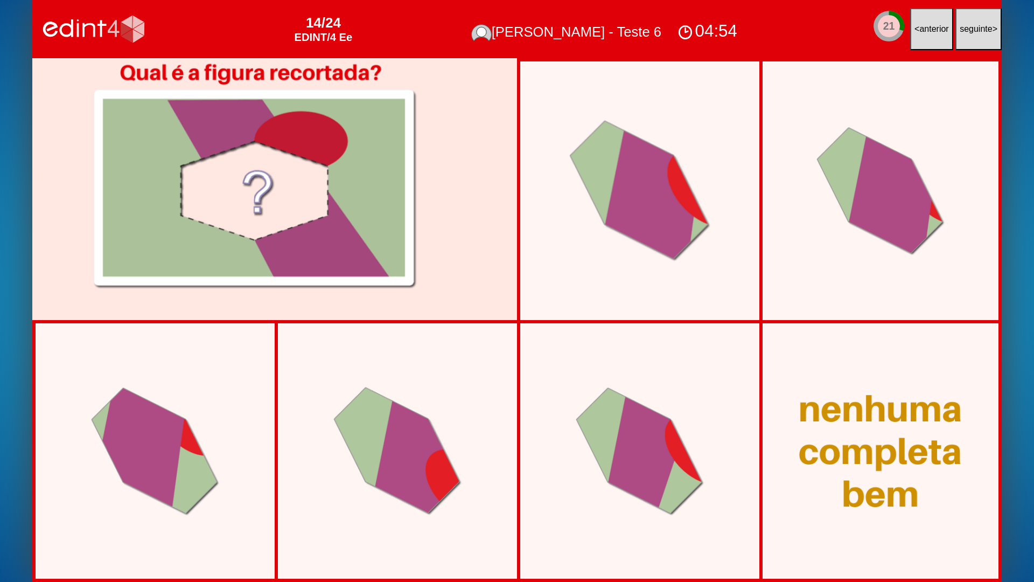
click at [616, 260] on div at bounding box center [640, 191] width 202 height 202
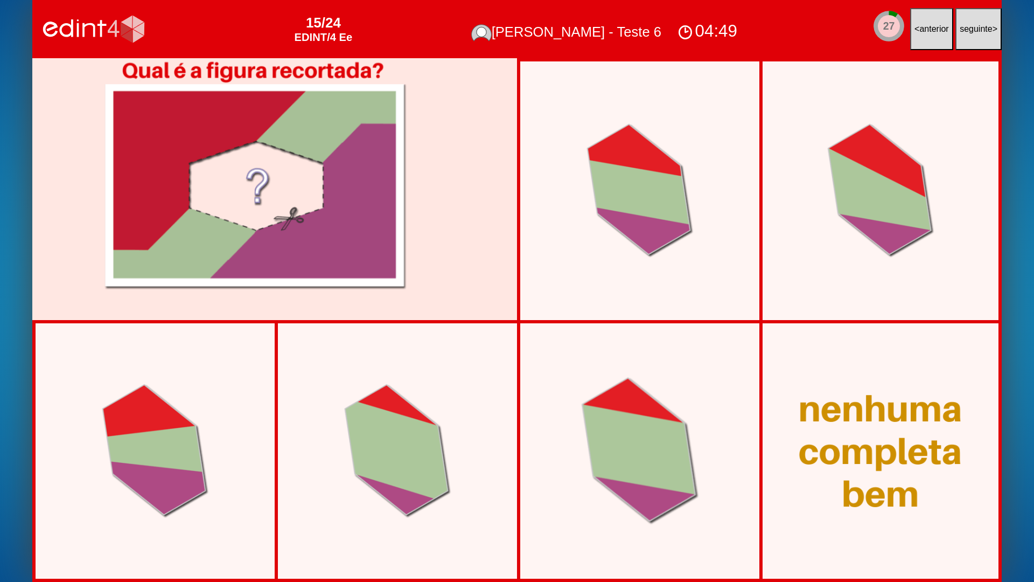
click at [596, 428] on div at bounding box center [640, 451] width 177 height 207
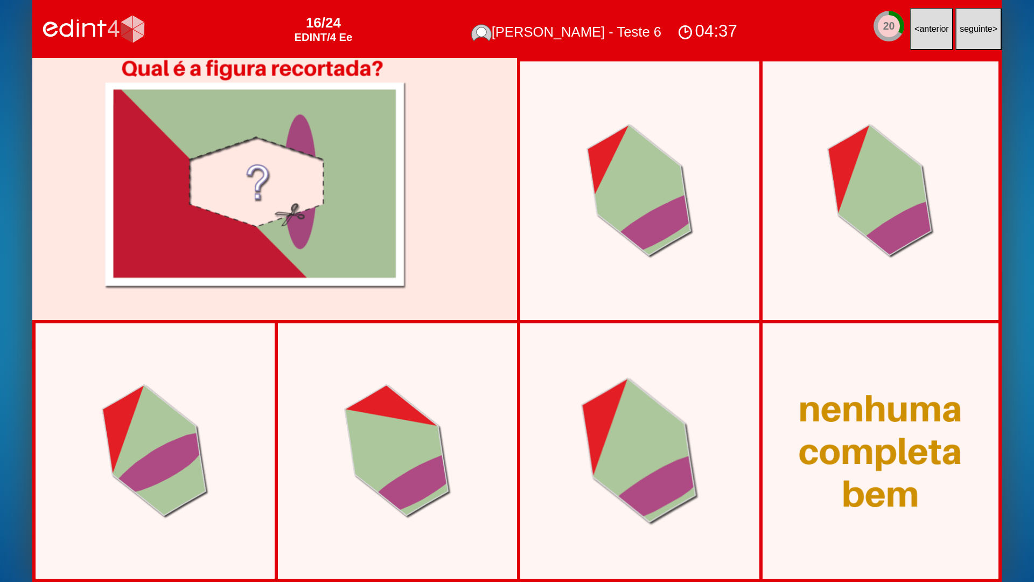
click at [614, 419] on div at bounding box center [640, 451] width 178 height 208
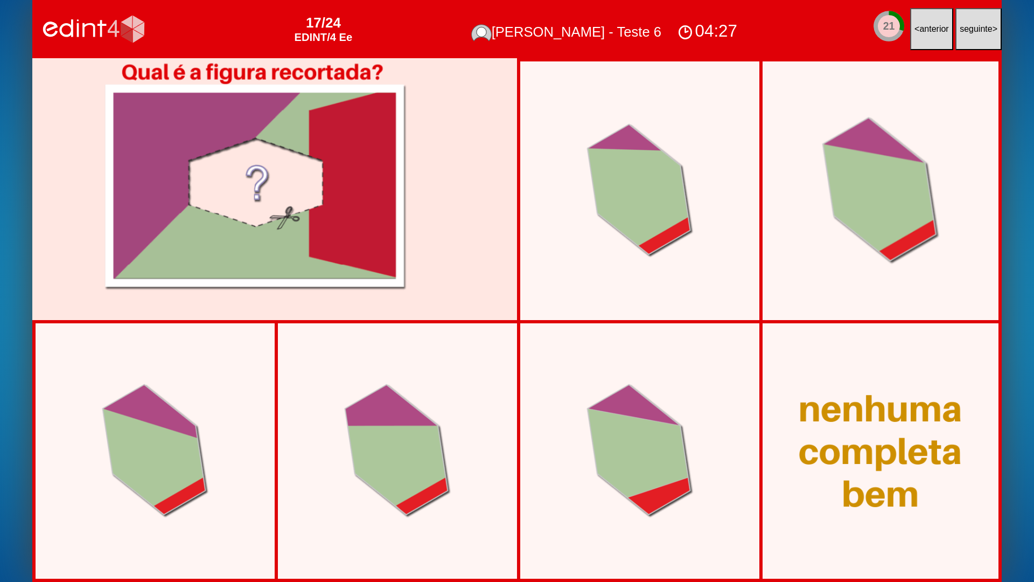
click at [831, 220] on div at bounding box center [881, 190] width 178 height 207
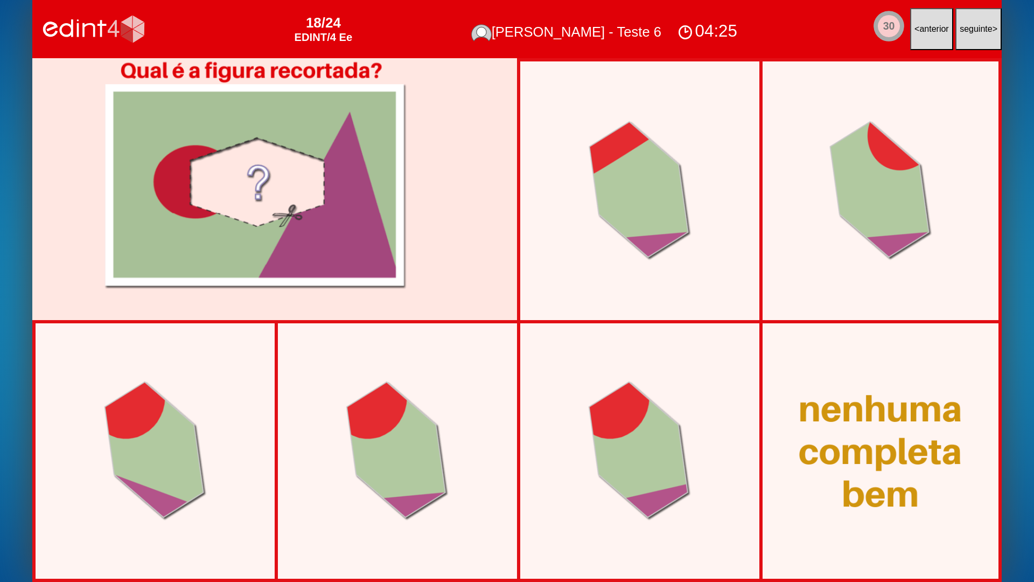
click at [914, 44] on button "< anterior" at bounding box center [932, 29] width 43 height 42
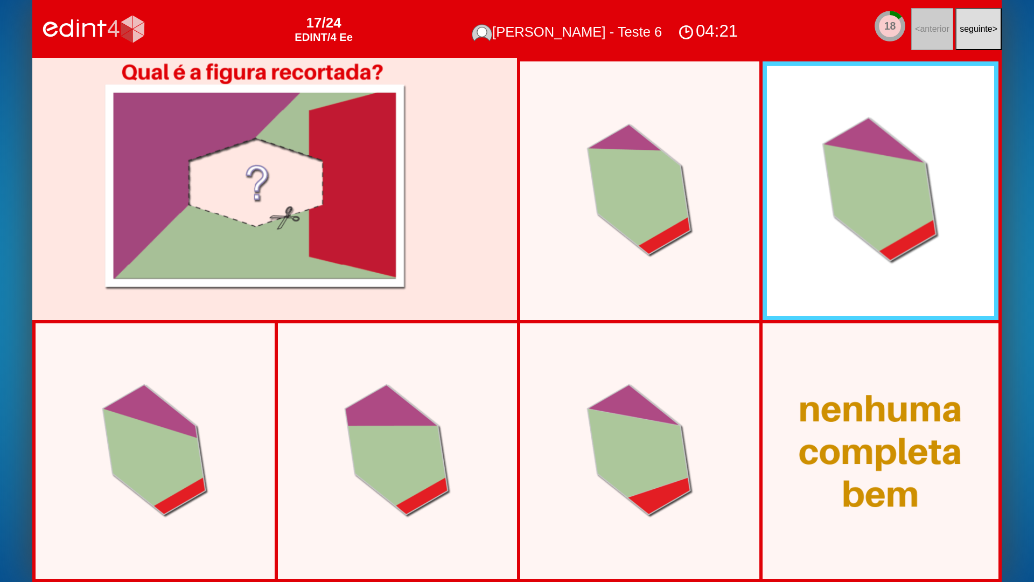
click at [879, 183] on div at bounding box center [881, 190] width 178 height 207
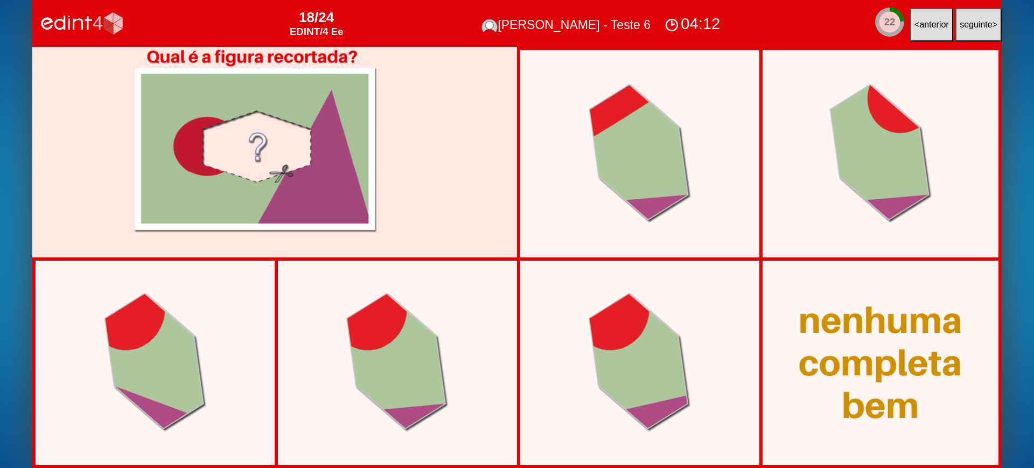
click at [705, 22] on div "04:12" at bounding box center [692, 23] width 61 height 21
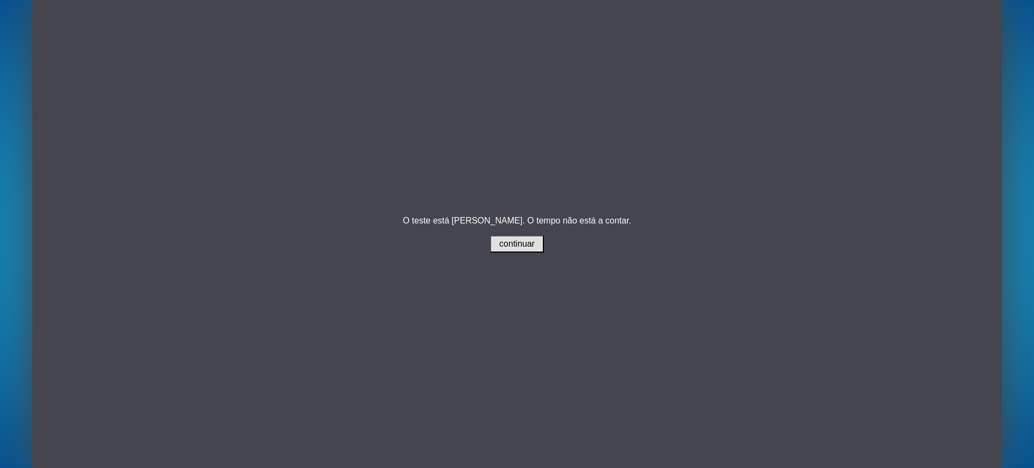
click at [500, 242] on span "continuar" at bounding box center [517, 243] width 36 height 9
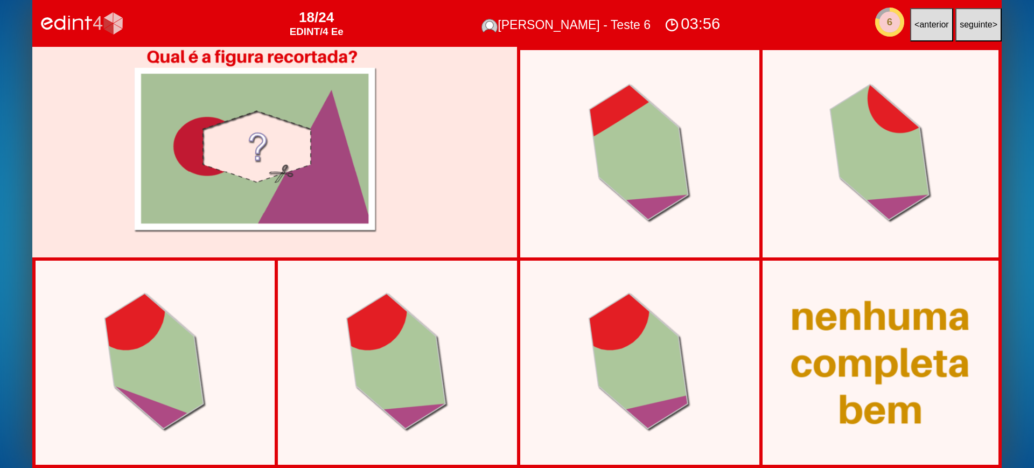
click at [888, 399] on div at bounding box center [880, 363] width 237 height 183
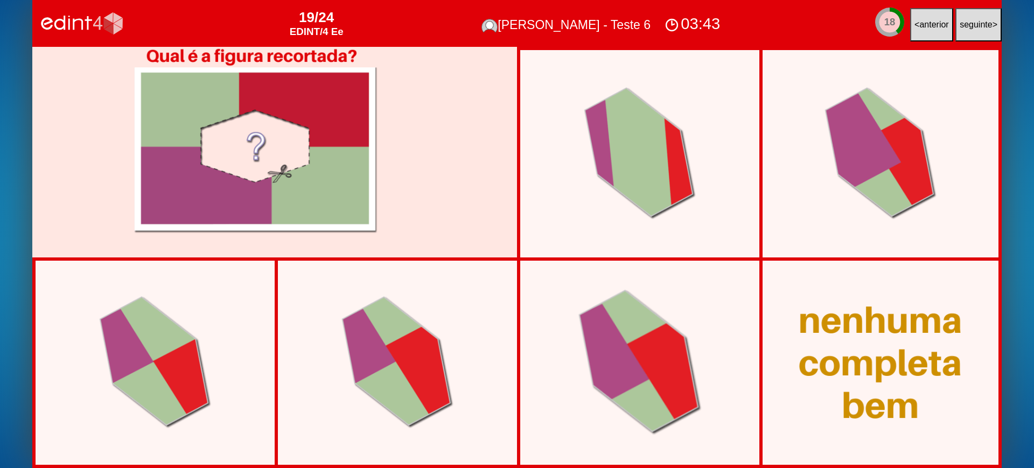
click at [663, 359] on div at bounding box center [639, 362] width 183 height 205
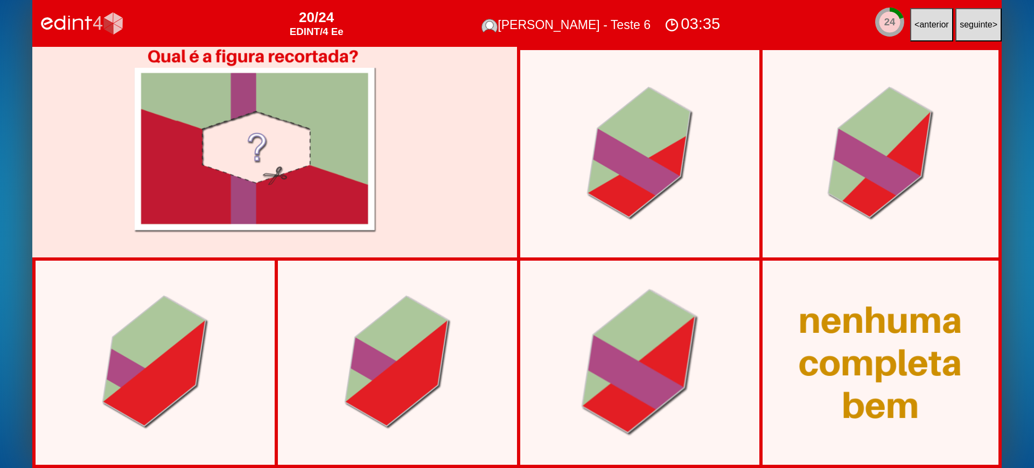
click at [653, 364] on div at bounding box center [640, 362] width 178 height 207
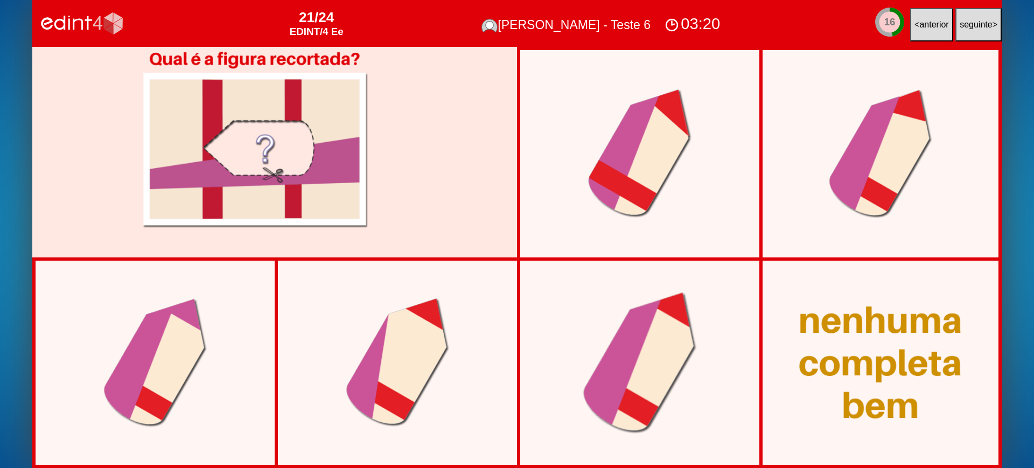
click at [611, 371] on div at bounding box center [639, 363] width 173 height 202
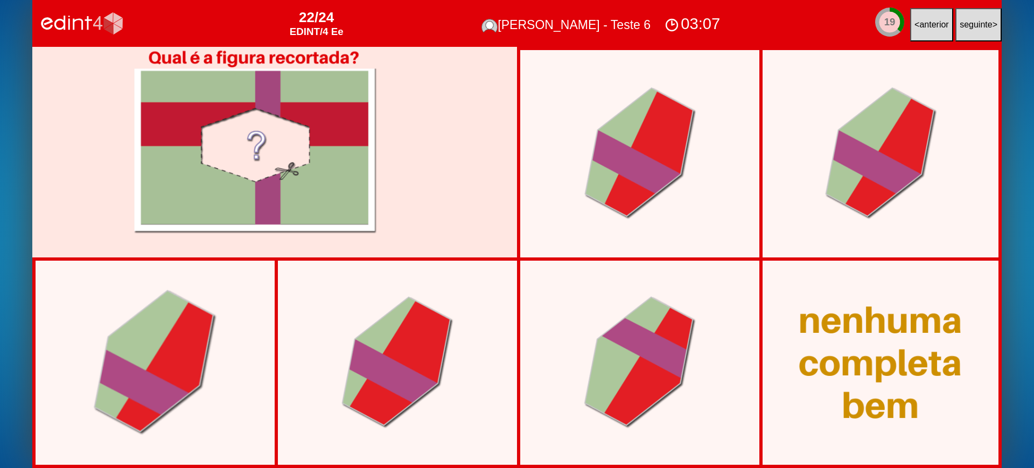
click at [160, 357] on div at bounding box center [156, 362] width 184 height 205
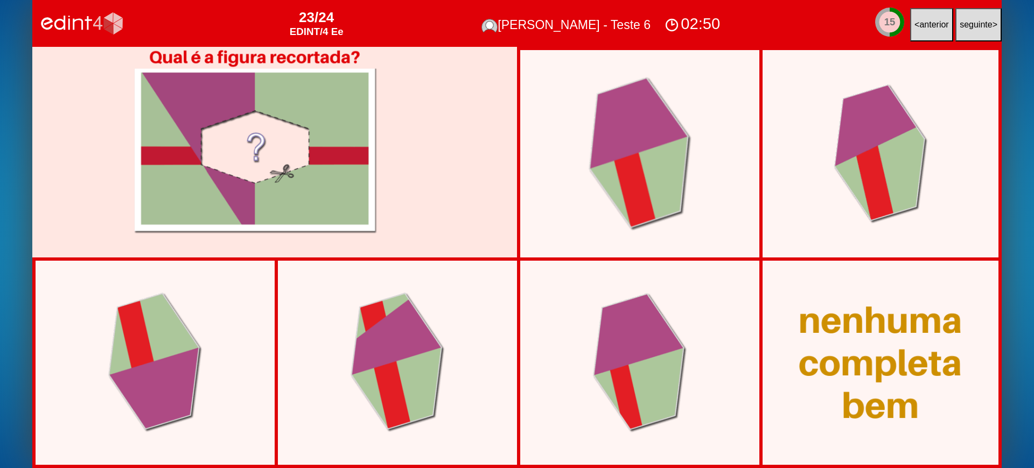
click at [649, 192] on div at bounding box center [640, 154] width 163 height 214
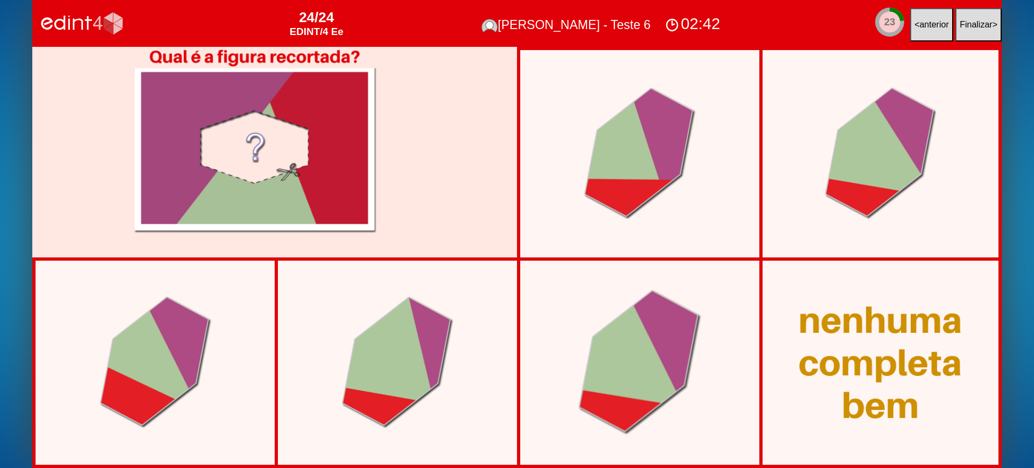
click at [652, 342] on div at bounding box center [640, 362] width 184 height 205
